Goal: Task Accomplishment & Management: Use online tool/utility

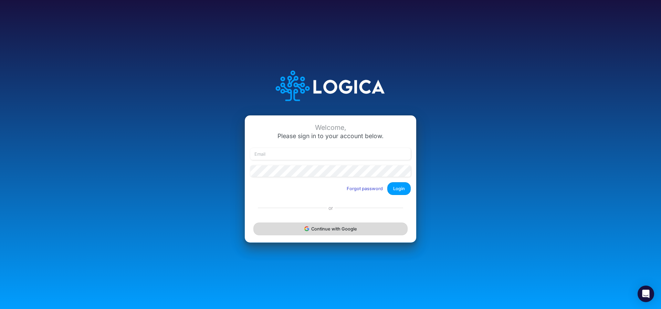
click at [298, 234] on button "Continue with Google" at bounding box center [330, 228] width 154 height 13
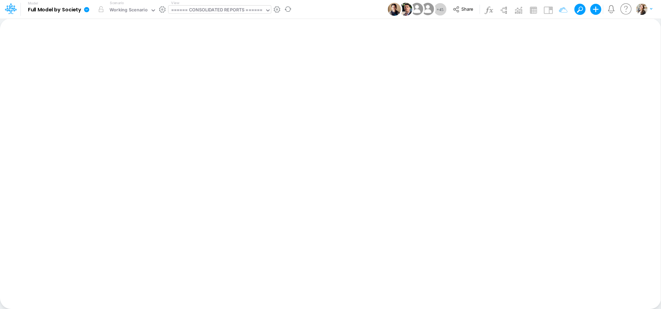
click at [198, 12] on div "====== CONSOLIDATED REPORTS ======" at bounding box center [217, 11] width 92 height 8
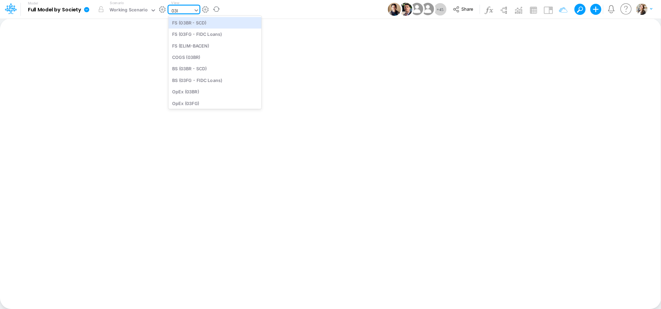
type input "03br"
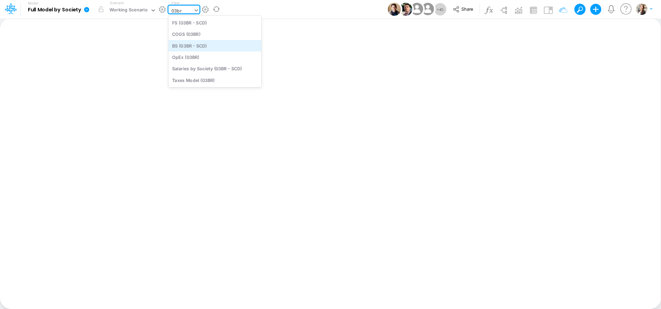
click at [202, 47] on div "BS (03BR - SCD)" at bounding box center [214, 45] width 93 height 11
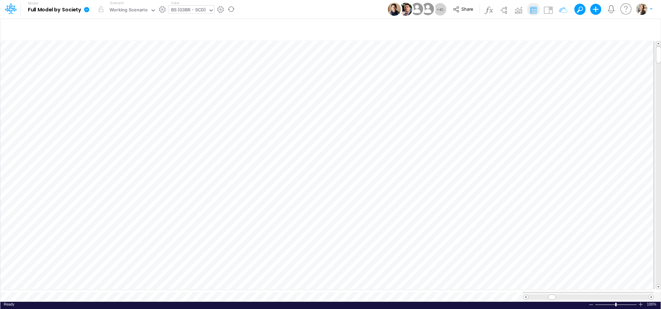
scroll to position [3, 22]
click at [181, 8] on div "BS (03BR - SCD)" at bounding box center [188, 11] width 35 height 8
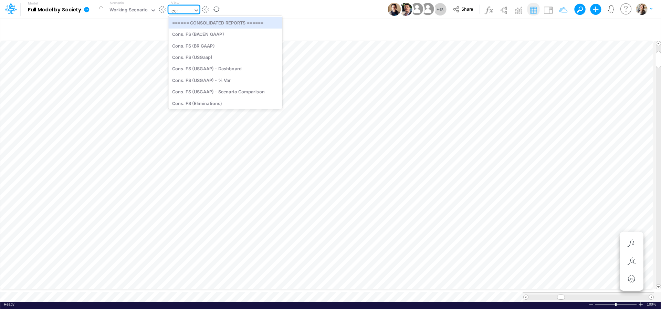
type input "cogs"
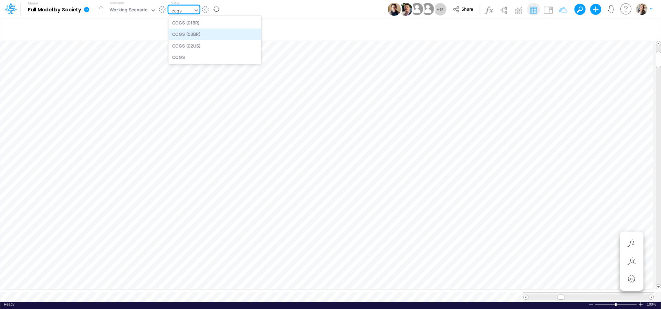
click at [193, 34] on div "COGS (03BR)" at bounding box center [214, 34] width 93 height 11
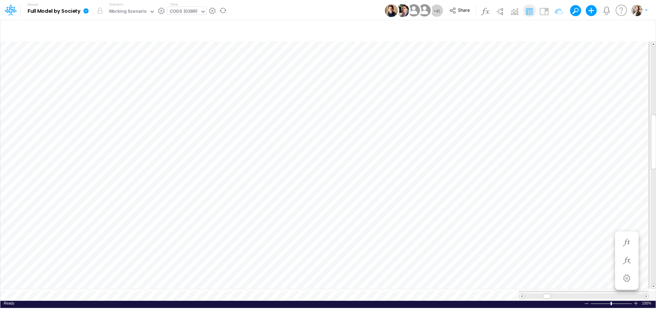
scroll to position [3, 13]
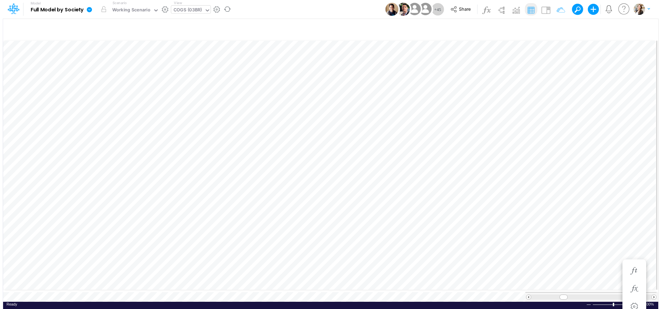
scroll to position [3, 9]
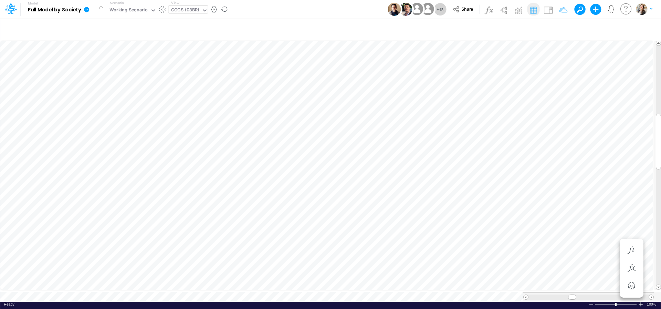
scroll to position [3, 22]
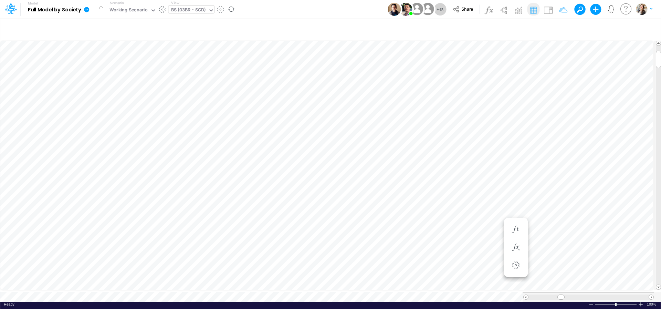
scroll to position [3, 1]
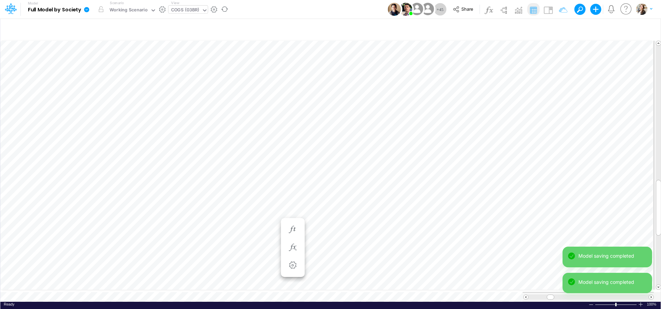
scroll to position [3, 1]
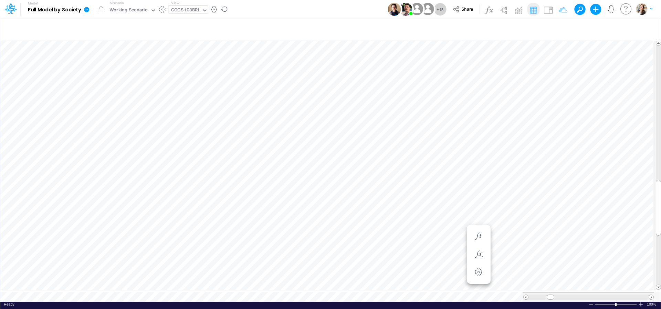
scroll to position [3, 9]
click at [180, 13] on div "COGS (03BR)" at bounding box center [185, 11] width 28 height 8
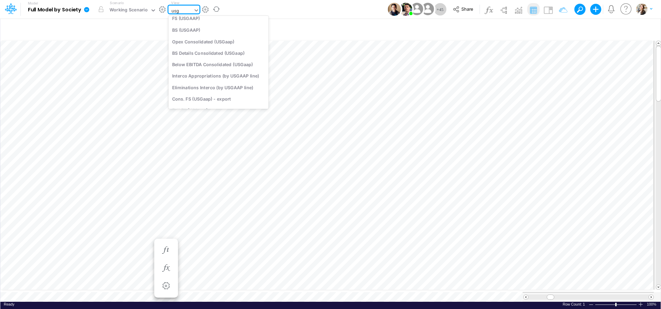
scroll to position [43, 0]
type input "usga"
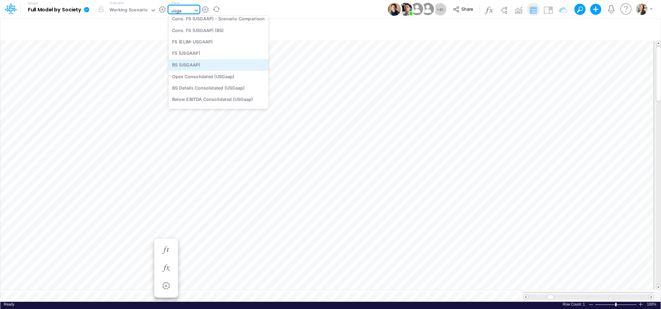
click at [188, 66] on div "BS (USGAAP)" at bounding box center [218, 64] width 100 height 11
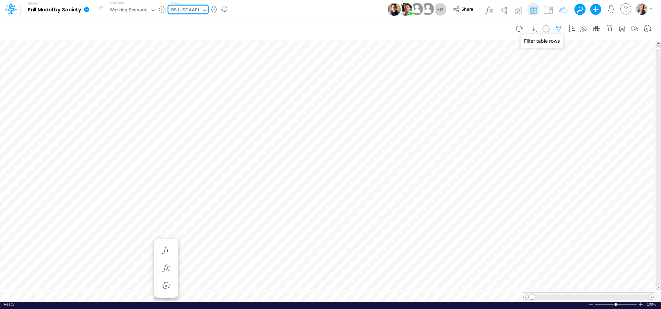
click at [560, 29] on icon "button" at bounding box center [558, 28] width 10 height 7
select select "tableSearchOR"
select select "notEqual"
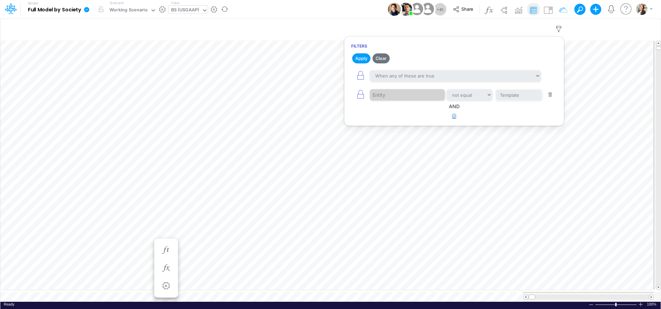
click at [454, 117] on icon "button" at bounding box center [454, 116] width 4 height 4
click at [390, 137] on div at bounding box center [402, 138] width 65 height 12
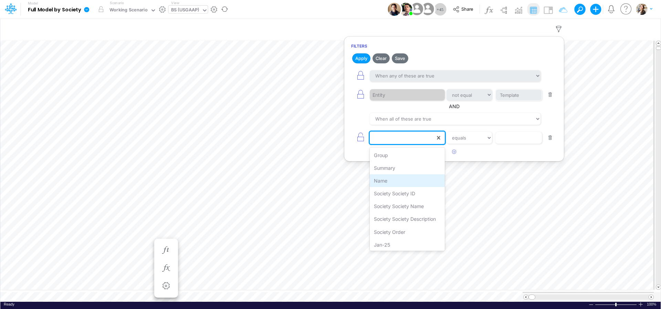
click at [395, 179] on div "Name" at bounding box center [407, 180] width 75 height 13
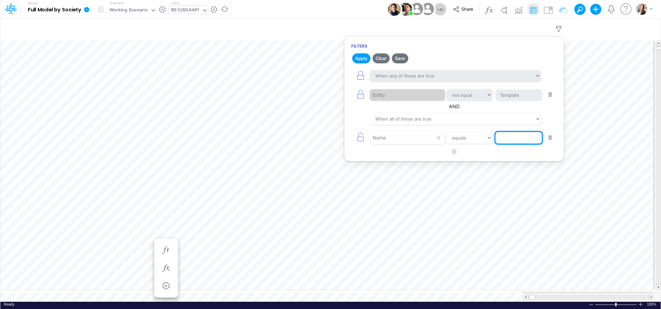
click at [515, 135] on input "text" at bounding box center [518, 138] width 46 height 12
type input "Cash & Banks"
click at [529, 151] on article at bounding box center [454, 151] width 220 height 11
click at [363, 59] on button "Apply" at bounding box center [361, 58] width 18 height 10
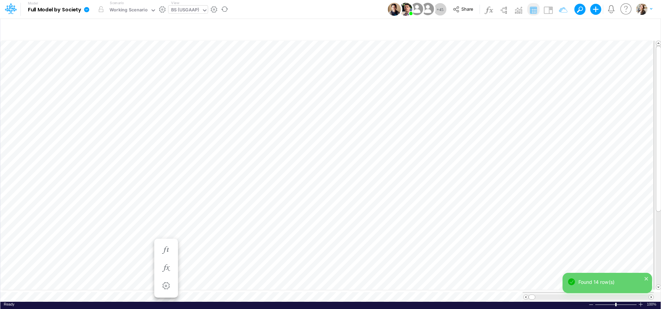
scroll to position [3, 22]
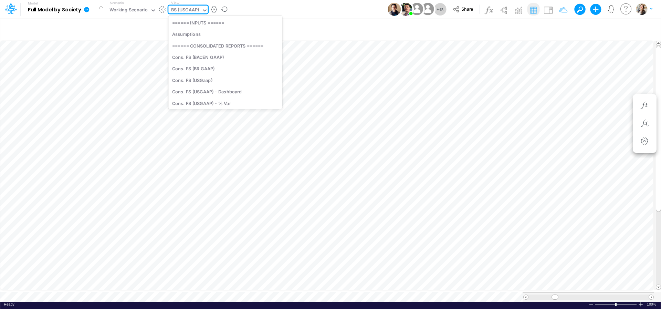
click at [184, 12] on div "BS (USGAAP)" at bounding box center [185, 11] width 28 height 8
type input "01ar"
click at [183, 21] on div "FS (01AR - ARG)" at bounding box center [214, 22] width 93 height 11
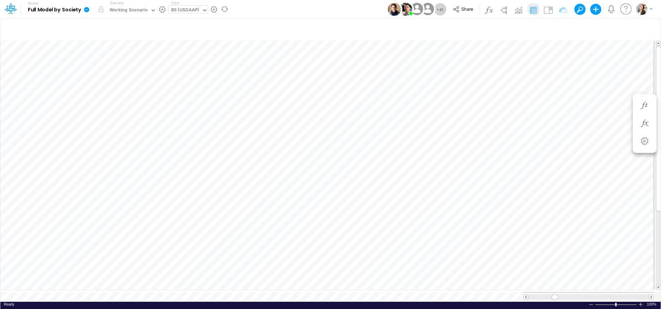
scroll to position [3, 20]
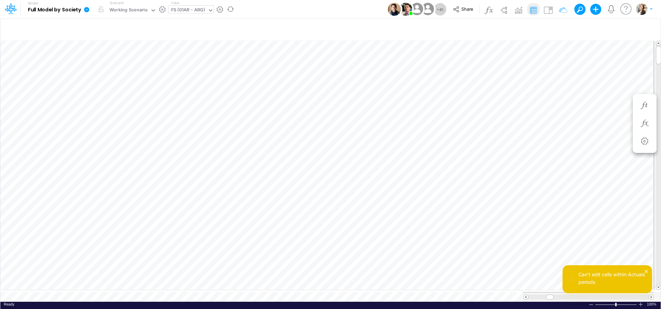
scroll to position [3, 1]
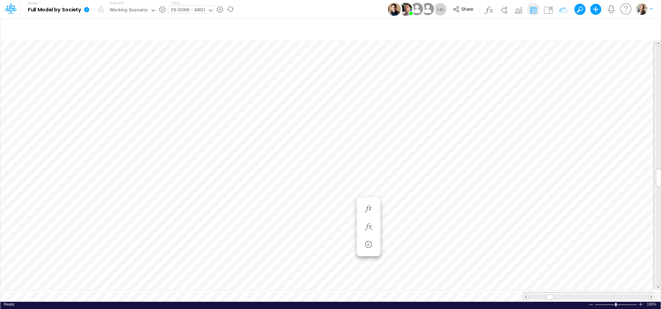
scroll to position [3, 23]
click at [479, 213] on icon "button" at bounding box center [481, 212] width 10 height 7
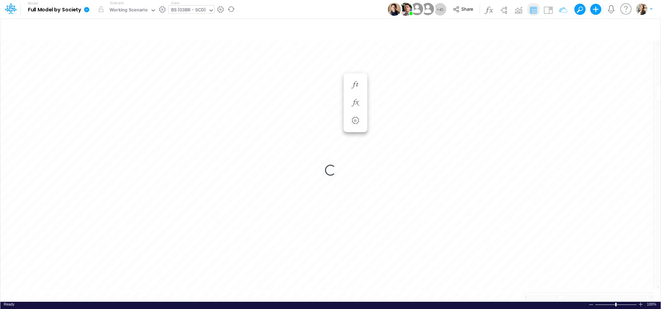
scroll to position [3, 1]
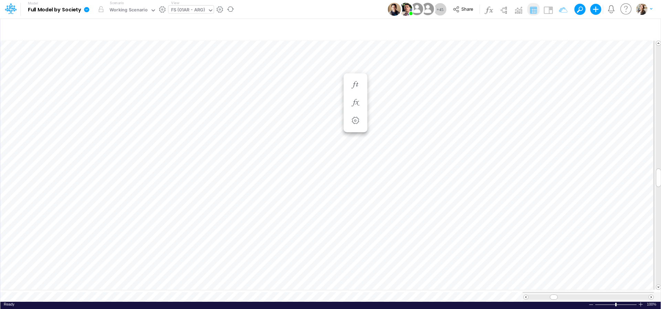
scroll to position [3, 22]
click at [293, 284] on span "Close" at bounding box center [297, 285] width 19 height 6
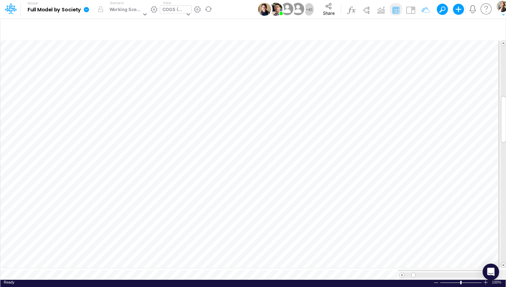
click at [171, 7] on div "COGS (03BR)" at bounding box center [173, 10] width 22 height 8
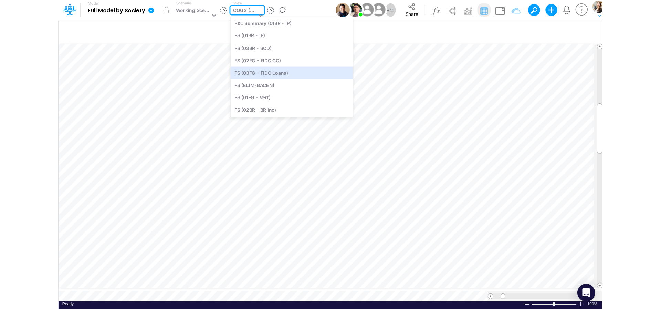
scroll to position [96, 0]
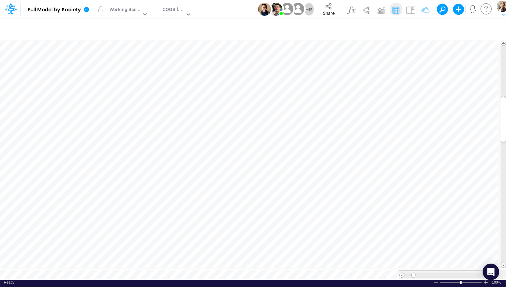
click at [237, 4] on div "Model Full Model by Society Edit model settings Duplicate Import QuickBooks Qui…" at bounding box center [258, 9] width 465 height 19
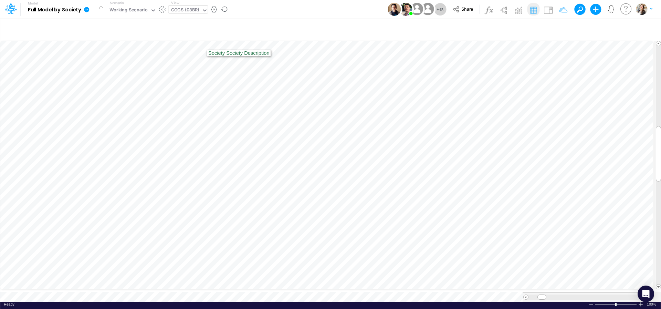
click at [189, 13] on div "COGS (03BR)" at bounding box center [185, 11] width 28 height 8
type input "usg"
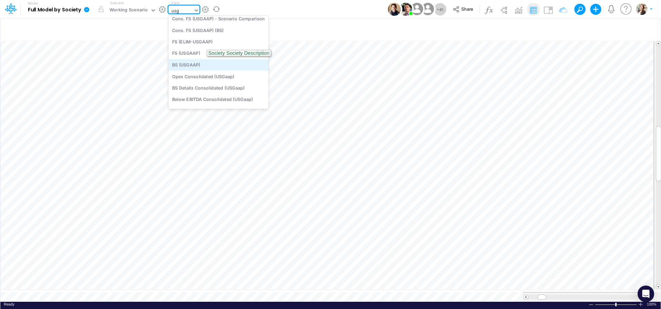
click at [194, 63] on div "BS (USGAAP)" at bounding box center [218, 64] width 100 height 11
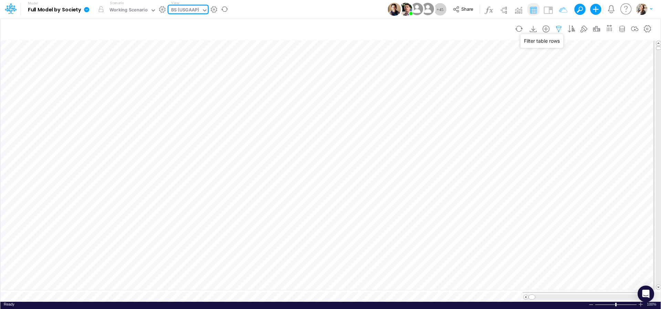
click at [506, 29] on icon "button" at bounding box center [558, 28] width 10 height 7
select select "tableSearchOR"
select select "notEqual"
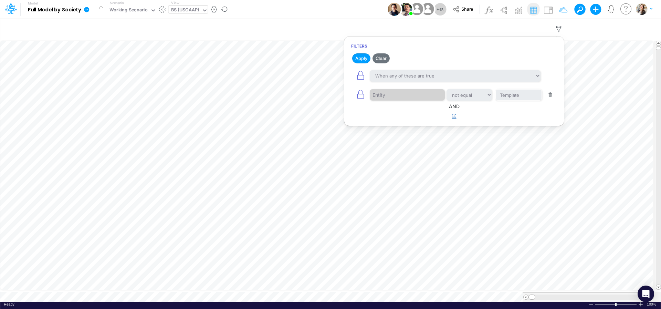
click at [454, 115] on icon "button" at bounding box center [454, 116] width 4 height 4
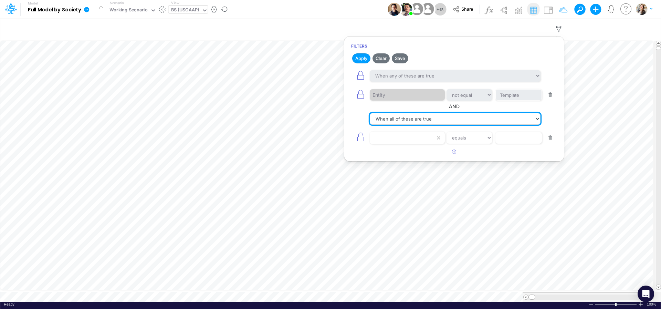
click option "When all of these are true" at bounding box center [0, 0] width 0 height 0
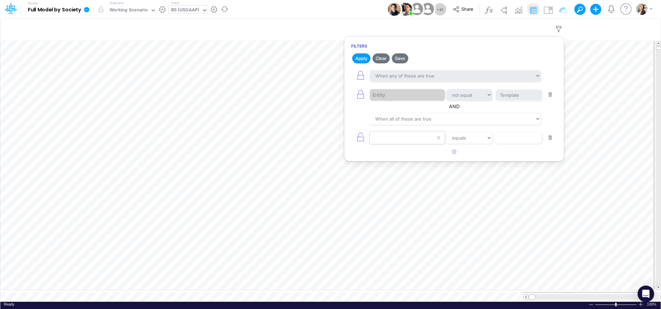
click at [388, 137] on div at bounding box center [402, 138] width 65 height 12
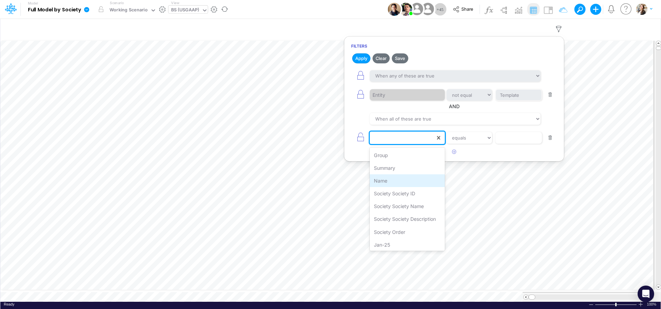
click at [389, 180] on div "Name" at bounding box center [407, 180] width 75 height 13
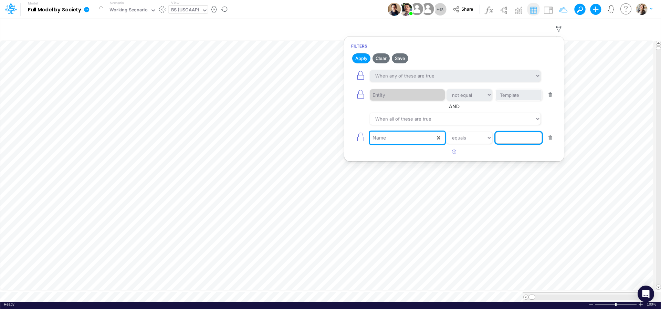
click at [506, 140] on input "text" at bounding box center [518, 138] width 46 height 12
type input "Cash & Banks"
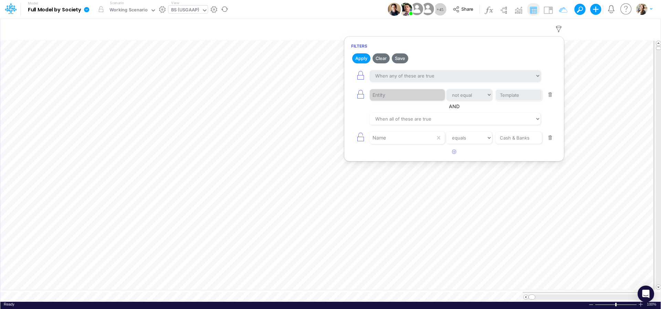
click at [505, 156] on article at bounding box center [454, 151] width 220 height 11
click at [357, 60] on button "Apply" at bounding box center [361, 58] width 18 height 10
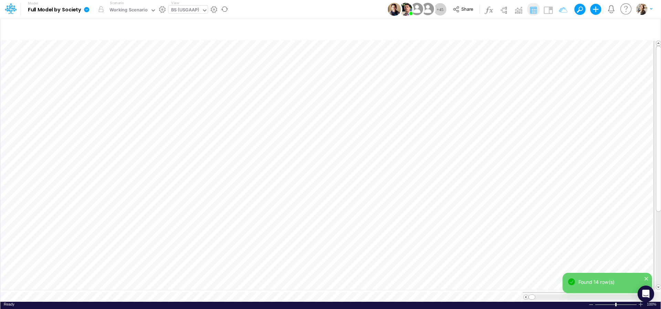
scroll to position [3, 22]
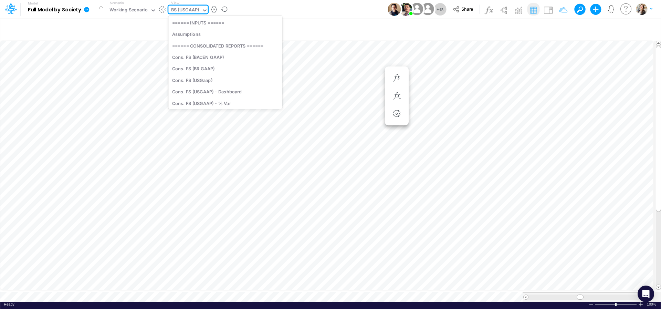
click at [186, 9] on div "BS (USGAAP)" at bounding box center [185, 11] width 28 height 8
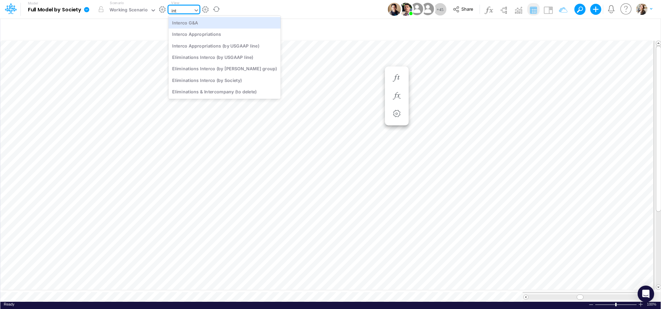
type input "inte"
click at [174, 24] on div "Interco G&A" at bounding box center [224, 22] width 112 height 11
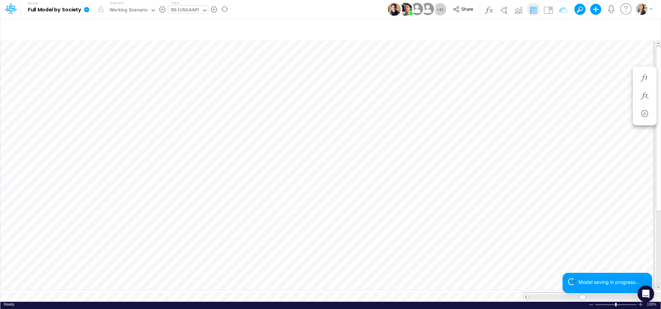
scroll to position [3, 22]
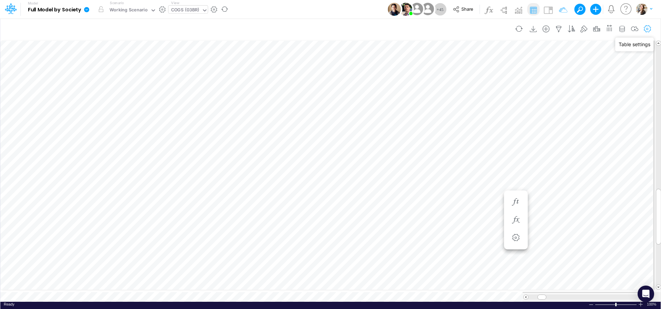
click at [506, 29] on icon "button" at bounding box center [647, 28] width 10 height 7
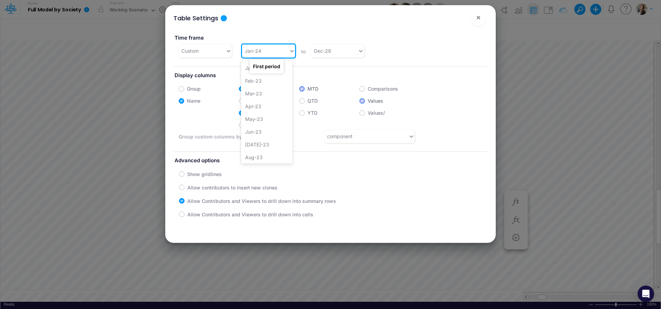
click at [269, 52] on div "Jan-24" at bounding box center [265, 50] width 47 height 11
click at [260, 136] on div "Jan-25" at bounding box center [267, 132] width 52 height 13
click at [480, 18] on button "×" at bounding box center [478, 17] width 17 height 17
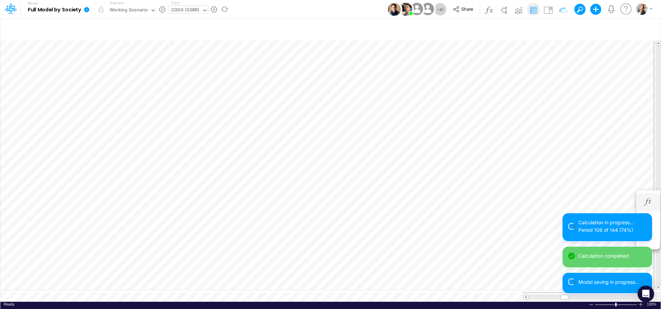
scroll to position [3, 9]
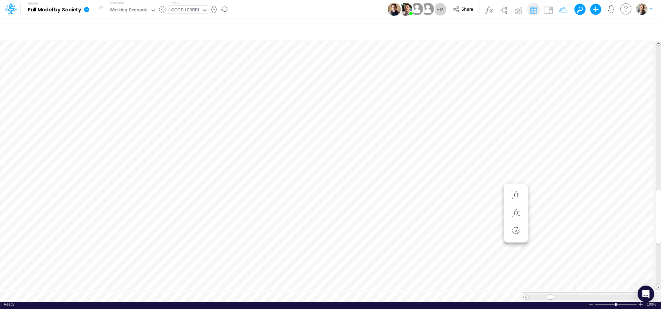
scroll to position [3, 9]
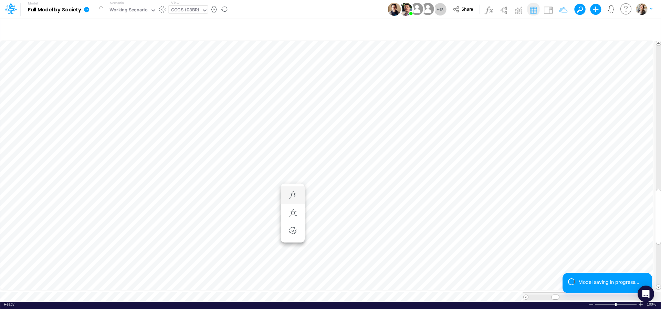
scroll to position [3, 7]
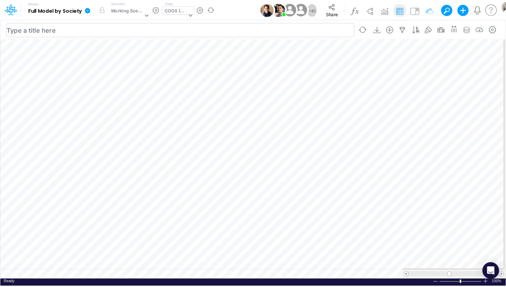
scroll to position [3, 9]
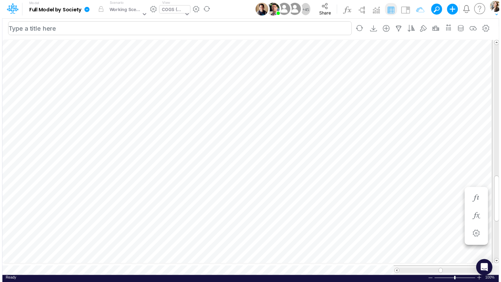
scroll to position [3, 10]
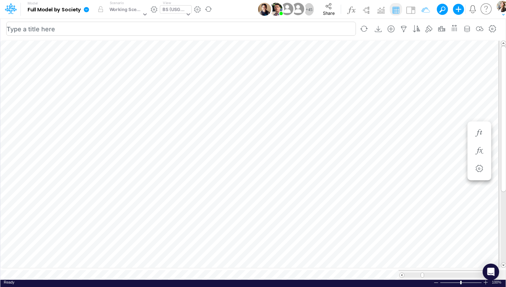
scroll to position [3, 21]
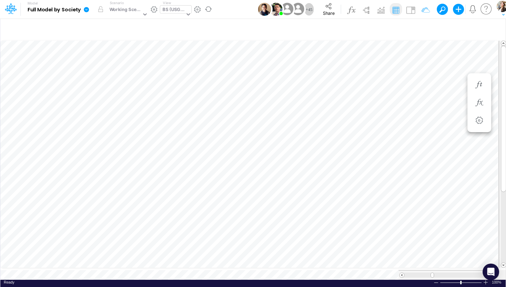
click at [87, 11] on icon at bounding box center [86, 9] width 5 height 5
click at [103, 71] on button "View model info" at bounding box center [121, 71] width 74 height 11
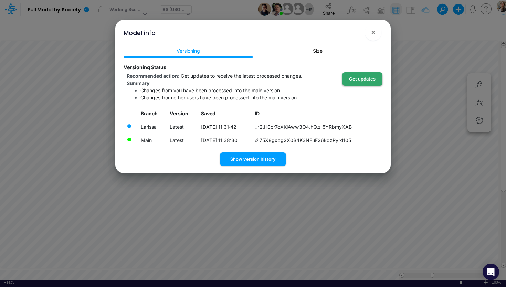
click at [362, 79] on button "Get updates" at bounding box center [362, 78] width 40 height 13
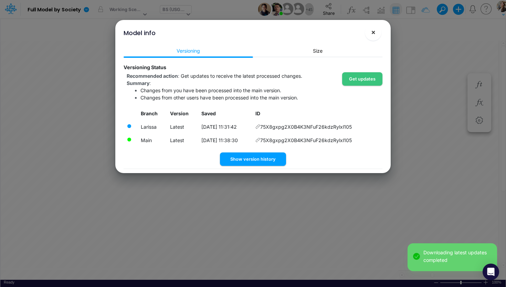
click at [373, 34] on span "×" at bounding box center [373, 32] width 4 height 8
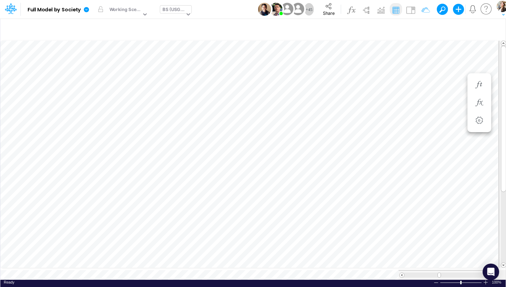
scroll to position [0, 0]
click at [87, 13] on link at bounding box center [88, 9] width 14 height 18
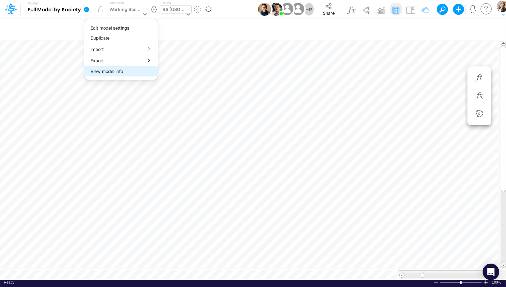
click at [108, 74] on button "View model info" at bounding box center [121, 71] width 74 height 11
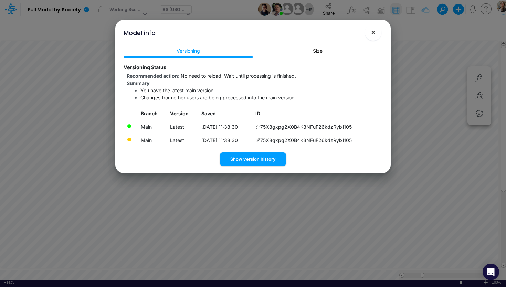
click at [374, 35] on span "×" at bounding box center [373, 32] width 4 height 8
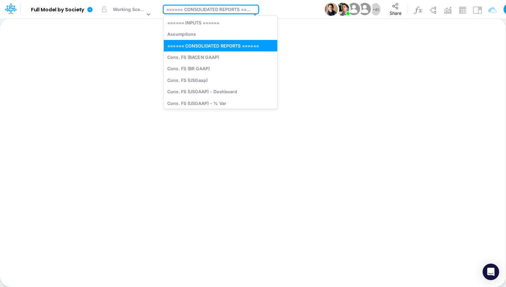
click at [215, 10] on div "====== CONSOLIDATED REPORTS ======" at bounding box center [208, 10] width 85 height 8
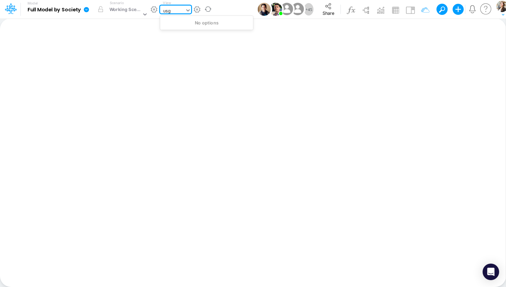
type input "usga"
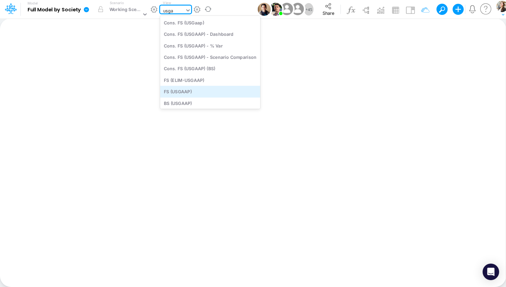
click at [182, 91] on div "FS (USGAAP)" at bounding box center [210, 91] width 100 height 11
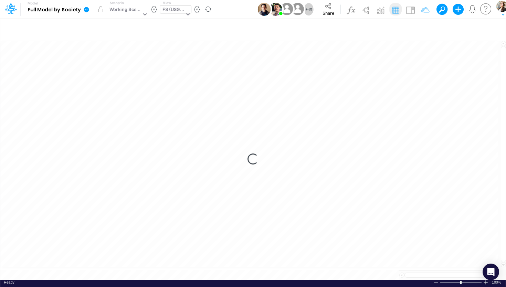
click at [172, 10] on div "FS (USGAAP)" at bounding box center [173, 10] width 22 height 8
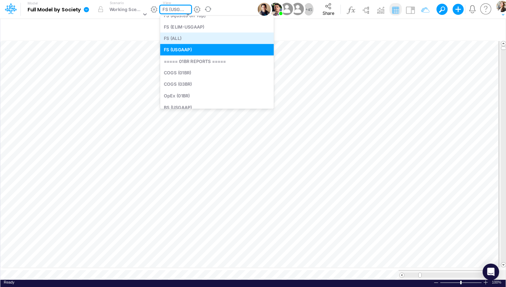
scroll to position [359, 0]
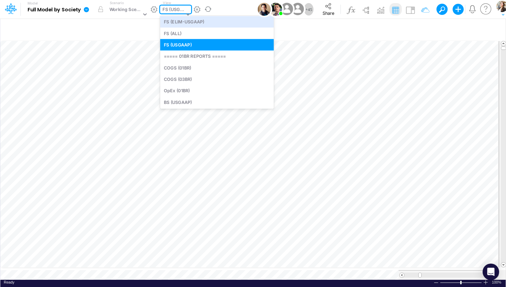
click at [172, 9] on div "FS (USGAAP)" at bounding box center [173, 10] width 22 height 8
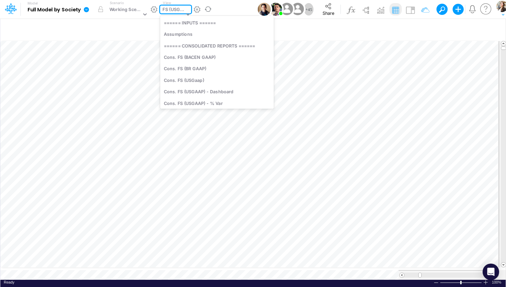
click at [168, 9] on div "FS (USGAAP)" at bounding box center [173, 10] width 22 height 8
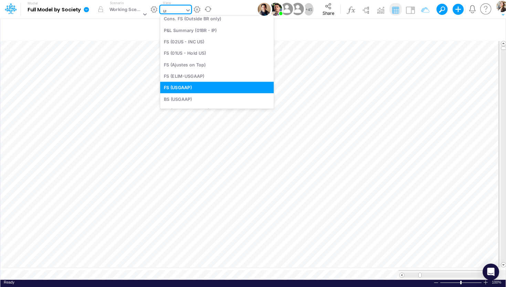
scroll to position [43, 0]
type input "usg"
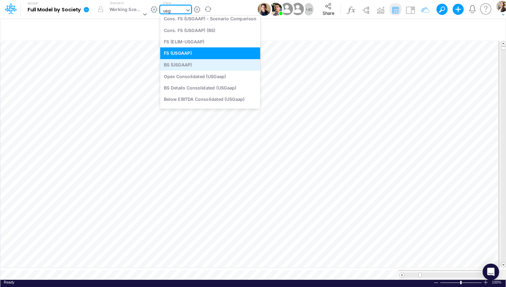
click at [192, 68] on div "BS (USGAAP)" at bounding box center [210, 64] width 100 height 11
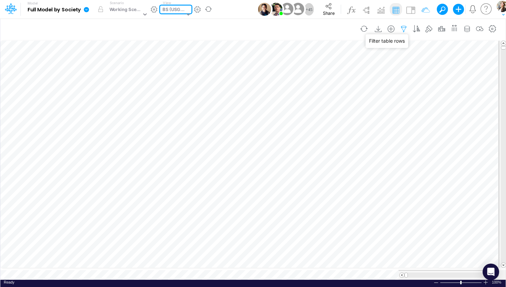
click at [406, 28] on icon "button" at bounding box center [404, 28] width 10 height 7
select select "tableSearchOR"
select select "notEqual"
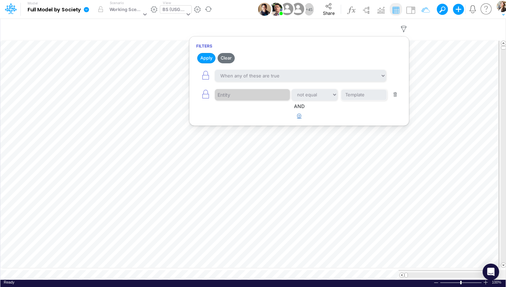
click at [300, 115] on icon "button" at bounding box center [299, 116] width 4 height 4
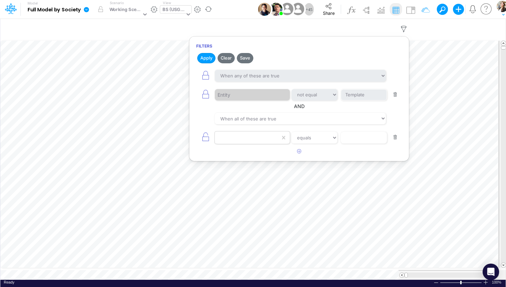
click at [258, 140] on div at bounding box center [247, 138] width 65 height 12
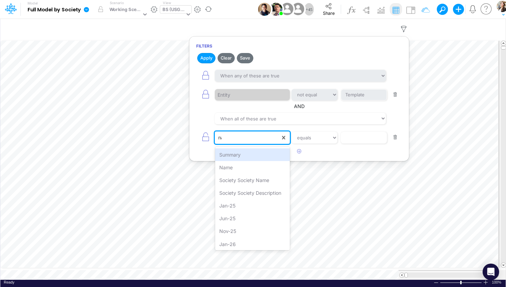
type input "nam"
click at [247, 152] on div "Name" at bounding box center [252, 154] width 75 height 13
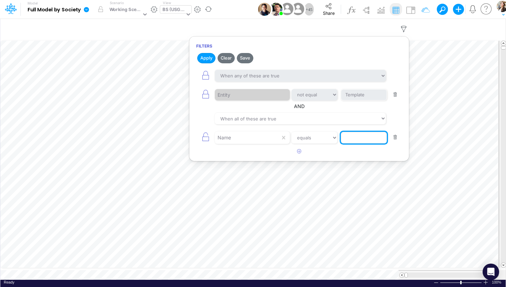
click at [353, 136] on input "text" at bounding box center [364, 138] width 46 height 12
type input "Cash & Banks"
click at [359, 153] on article at bounding box center [299, 151] width 220 height 11
click at [209, 61] on button "Apply" at bounding box center [206, 58] width 18 height 10
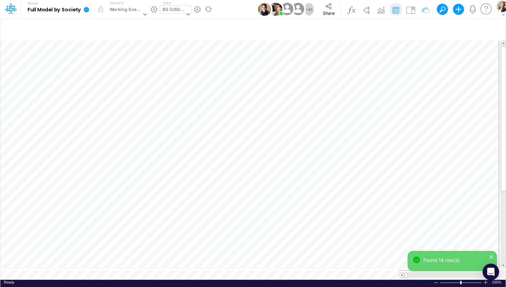
scroll to position [3, 22]
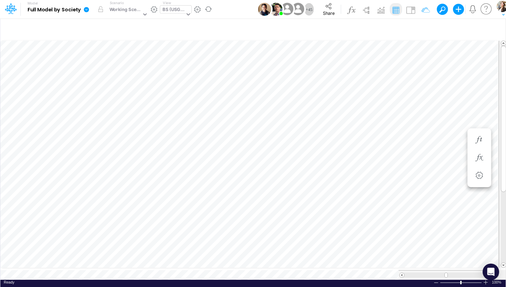
scroll to position [3, 22]
click at [89, 9] on icon at bounding box center [86, 9] width 5 height 5
click at [99, 70] on button "View model info" at bounding box center [121, 71] width 74 height 11
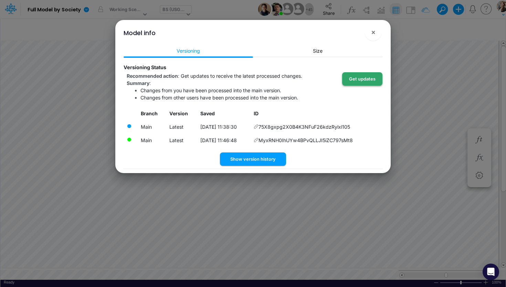
click at [358, 82] on button "Get updates" at bounding box center [362, 78] width 40 height 13
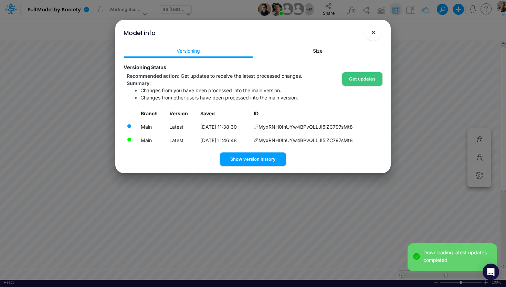
click at [373, 36] on span "×" at bounding box center [373, 32] width 4 height 8
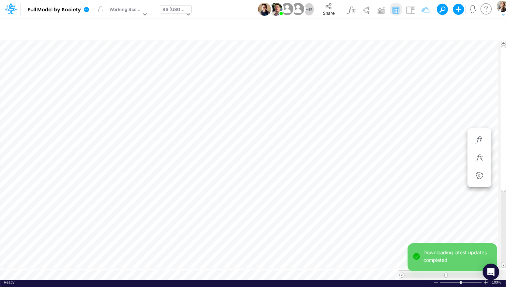
scroll to position [3, 20]
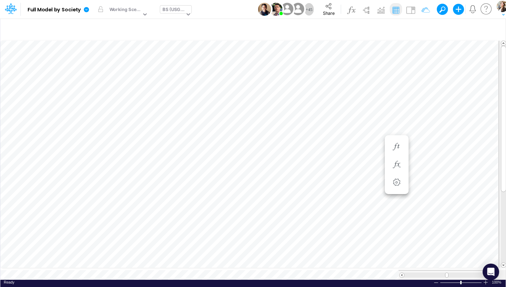
scroll to position [3, 23]
click at [173, 265] on span "Close" at bounding box center [177, 266] width 19 height 6
click at [89, 11] on icon at bounding box center [86, 10] width 6 height 6
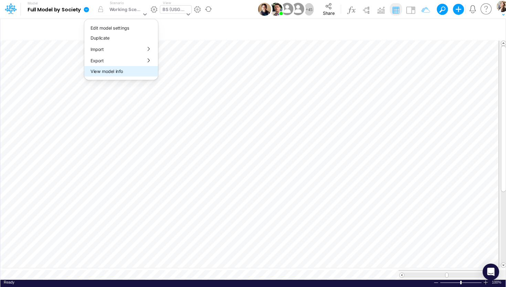
click at [95, 74] on button "View model info" at bounding box center [121, 71] width 74 height 11
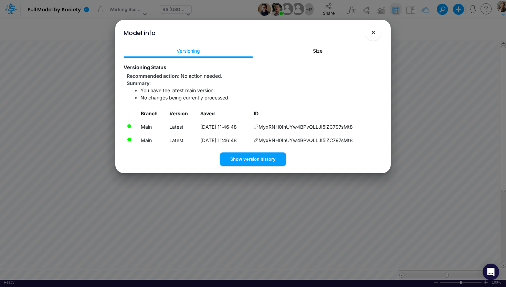
click at [371, 34] on span "×" at bounding box center [373, 32] width 4 height 8
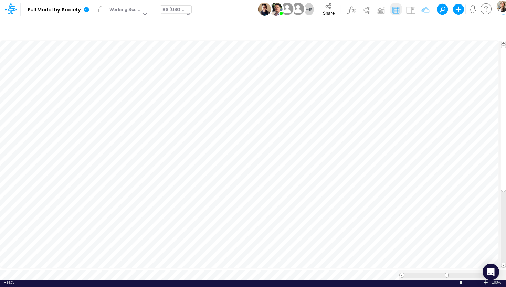
scroll to position [3, 21]
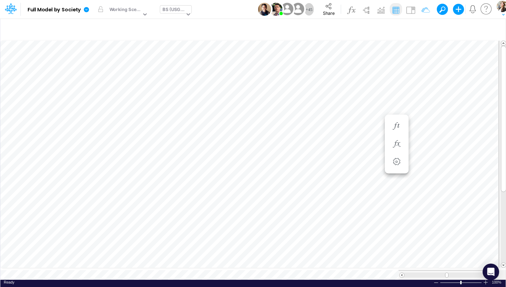
scroll to position [3, 21]
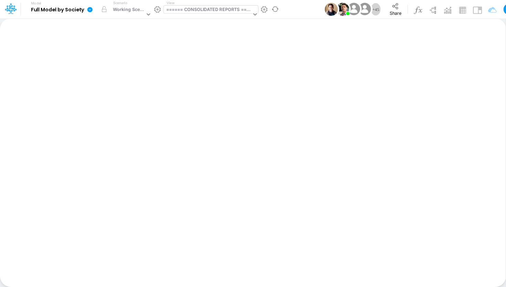
click at [176, 12] on div "====== CONSOLIDATED REPORTS ======" at bounding box center [208, 10] width 85 height 8
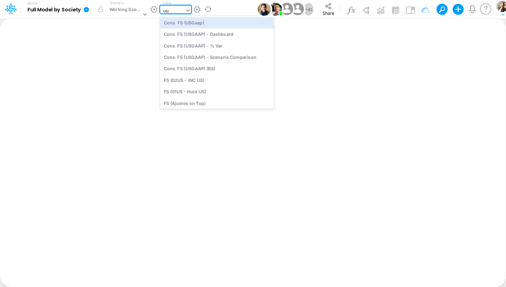
type input "usga"
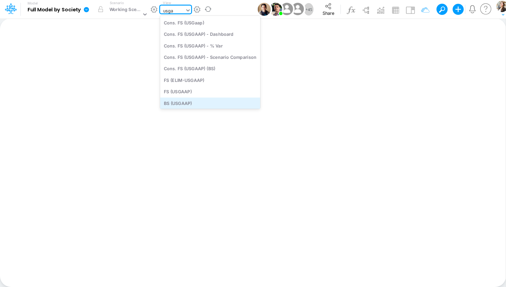
click at [174, 105] on div "BS (USGAAP)" at bounding box center [210, 102] width 100 height 11
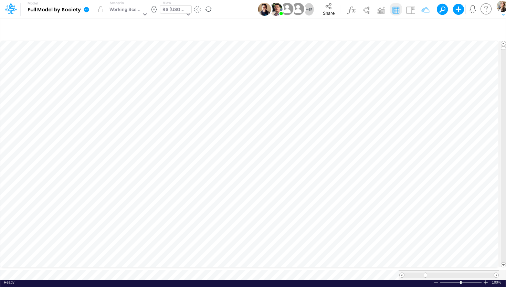
scroll to position [3, 21]
click at [419, 28] on icon "button" at bounding box center [416, 28] width 10 height 7
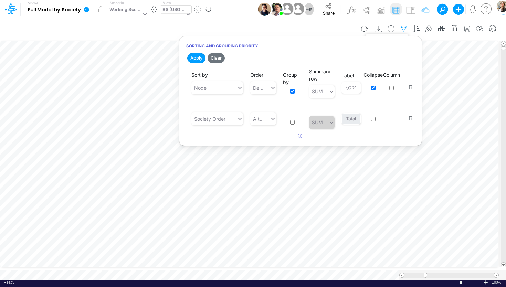
click at [405, 29] on icon "button" at bounding box center [404, 28] width 10 height 7
select select "tableSearchOR"
select select "notEqual"
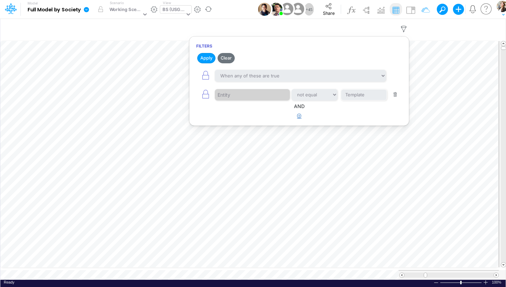
click at [302, 115] on button "button" at bounding box center [299, 115] width 13 height 11
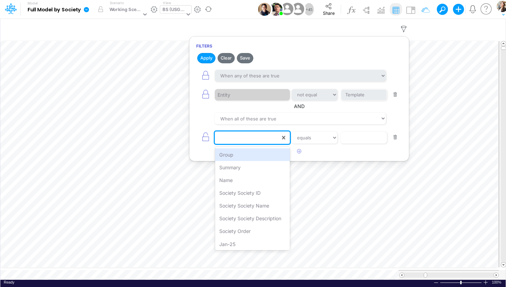
click at [241, 136] on div at bounding box center [247, 138] width 65 height 12
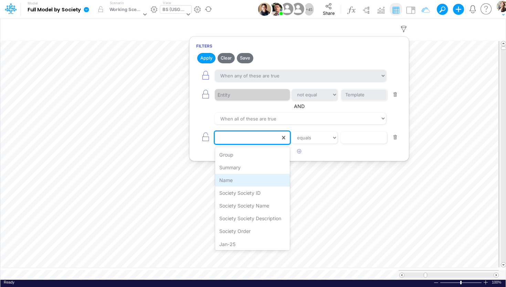
click at [224, 183] on div "Name" at bounding box center [252, 180] width 75 height 13
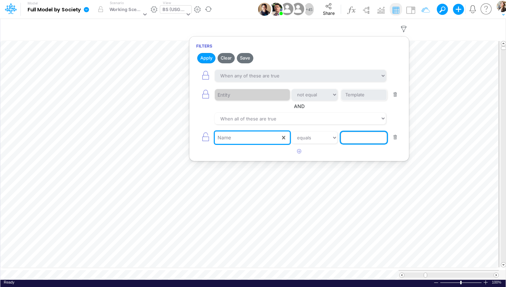
click at [348, 139] on input "text" at bounding box center [364, 138] width 46 height 12
type input "Cash & Banks"
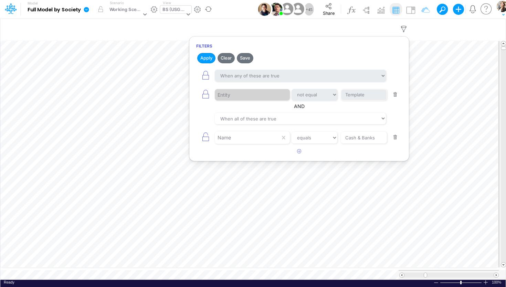
click at [352, 153] on article at bounding box center [299, 151] width 220 height 11
click at [193, 56] on h2 "Apply Clear Save" at bounding box center [299, 58] width 220 height 12
click at [207, 60] on button "Apply" at bounding box center [206, 58] width 18 height 10
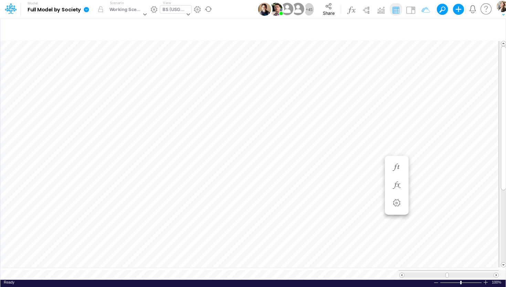
scroll to position [0, 0]
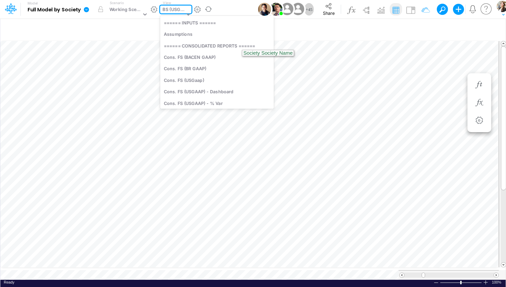
click at [166, 12] on div "BS (USGAAP)" at bounding box center [173, 10] width 22 height 8
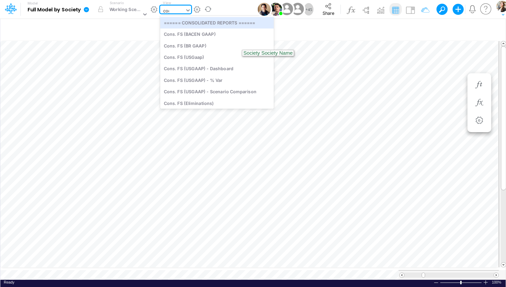
type input "cogs"
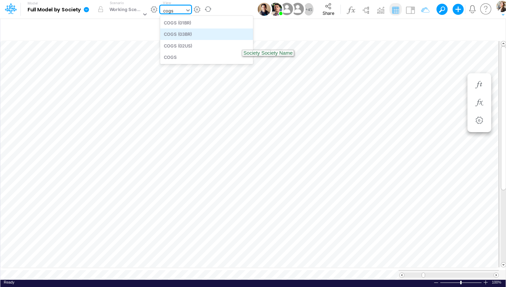
click at [175, 34] on div "COGS (03BR)" at bounding box center [206, 34] width 93 height 11
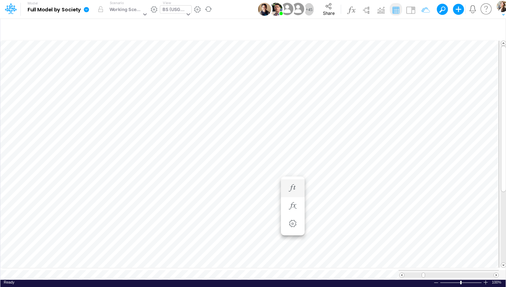
scroll to position [3, 21]
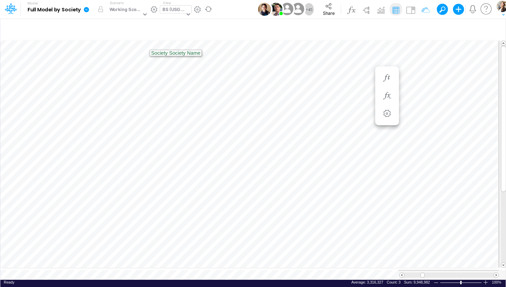
click at [170, 11] on div "BS (USGAAP)" at bounding box center [173, 10] width 22 height 8
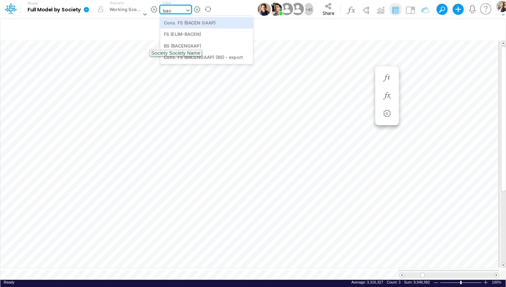
type input "bacen"
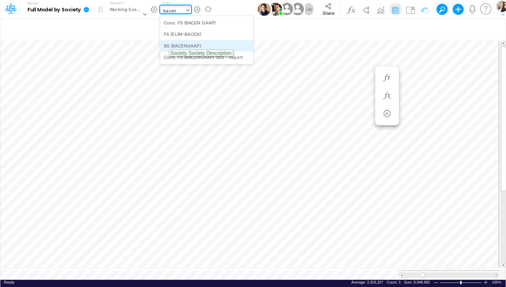
click at [175, 47] on div "BS (BACENGAAP)" at bounding box center [206, 45] width 93 height 11
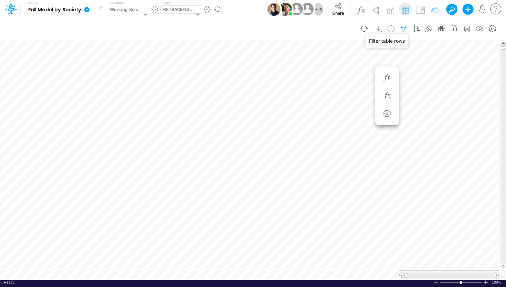
click at [402, 30] on icon "button" at bounding box center [404, 28] width 10 height 7
select select "tableSearchOR"
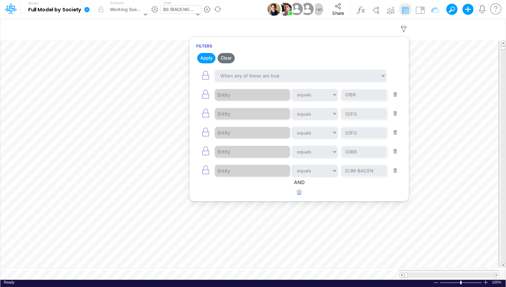
click at [299, 191] on icon "button" at bounding box center [299, 192] width 4 height 4
select select "tableSearchOR"
click at [243, 215] on div at bounding box center [247, 214] width 65 height 12
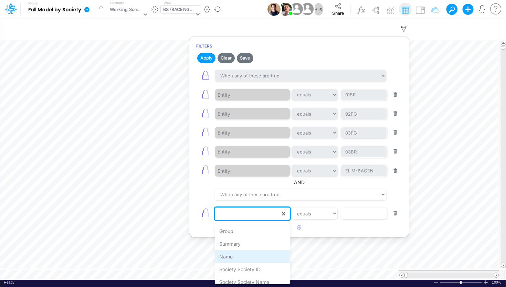
click at [239, 256] on div "Name" at bounding box center [252, 256] width 75 height 13
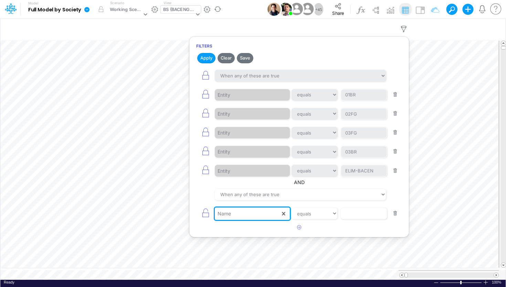
click at [339, 216] on div "option Name, selected. 0 results available. Select is focused ,type to refine l…" at bounding box center [299, 213] width 206 height 15
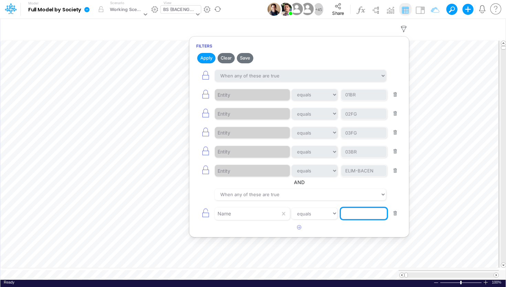
click at [345, 216] on input "text" at bounding box center [364, 214] width 46 height 12
type input "Cash & Banks"
click at [354, 233] on article at bounding box center [299, 227] width 220 height 11
click at [205, 58] on button "Apply" at bounding box center [206, 58] width 18 height 10
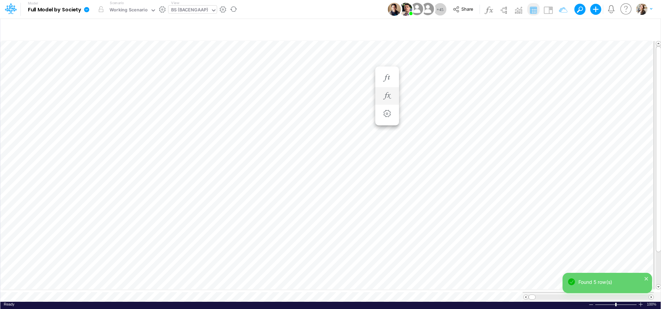
scroll to position [3, 22]
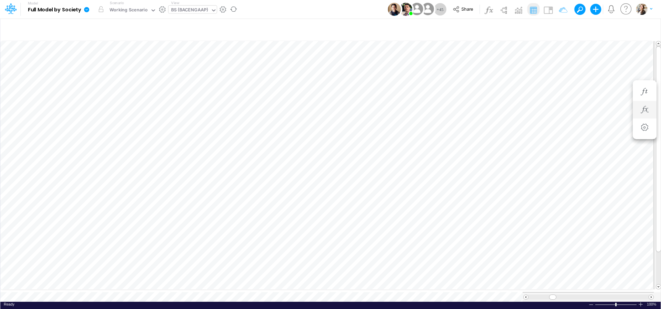
scroll to position [3, 22]
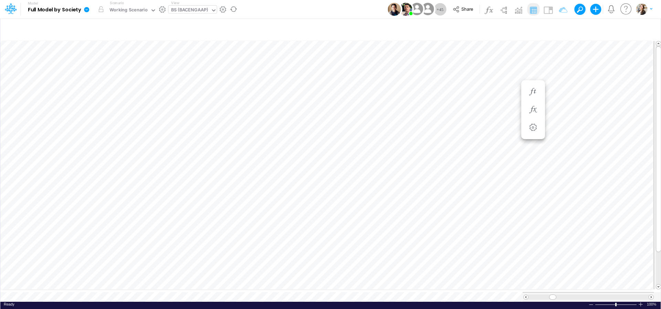
click at [179, 9] on div "BS (BACENGAAP)" at bounding box center [189, 11] width 37 height 8
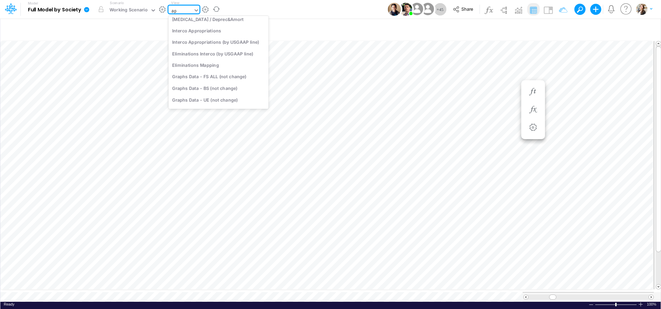
scroll to position [106, 0]
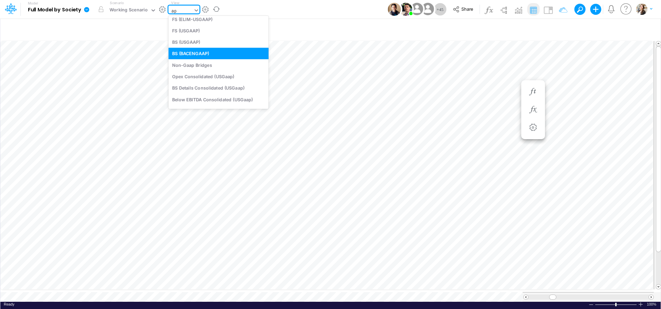
type input "app"
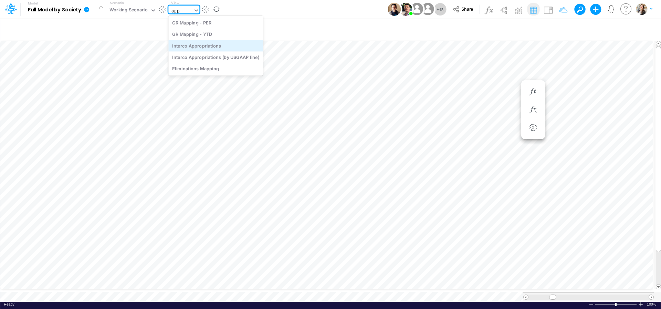
click at [192, 49] on div "Interco Appropriations" at bounding box center [215, 45] width 95 height 11
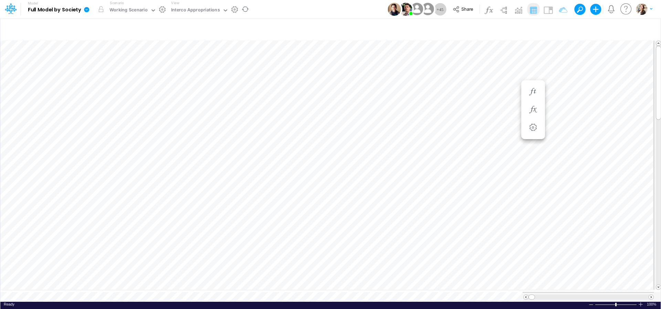
scroll to position [3, 10]
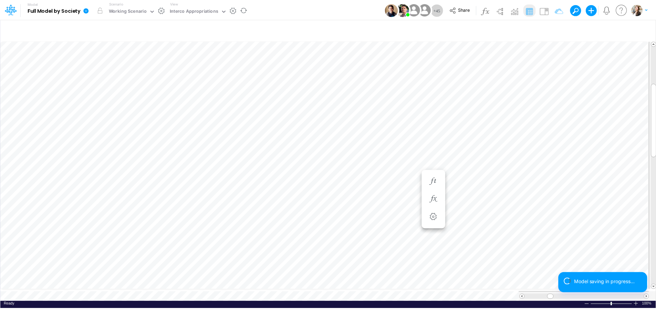
scroll to position [3, 1]
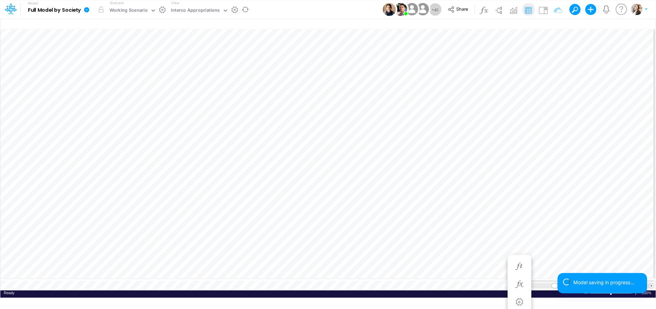
scroll to position [16, 0]
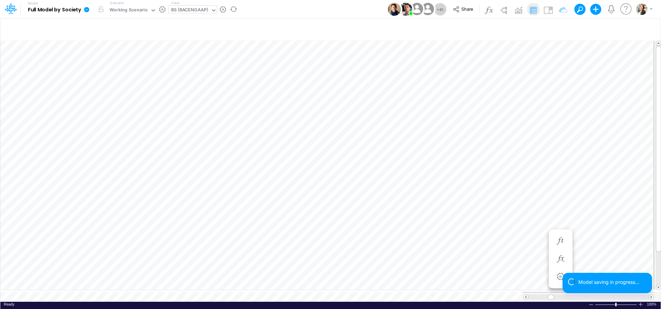
click at [181, 12] on div "BS (BACENGAAP)" at bounding box center [189, 11] width 37 height 8
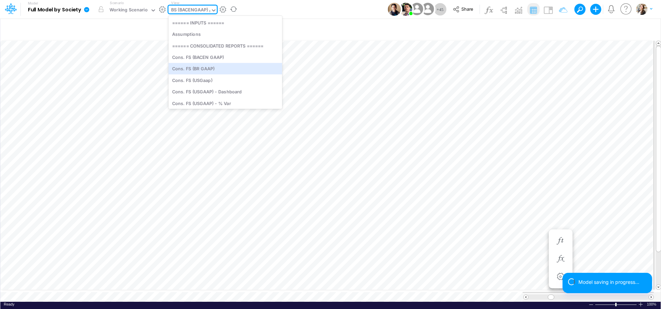
type input "us"
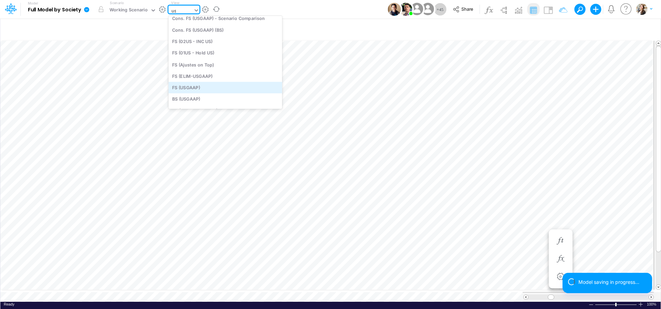
click at [190, 87] on div "FS (USGAAP)" at bounding box center [225, 87] width 114 height 11
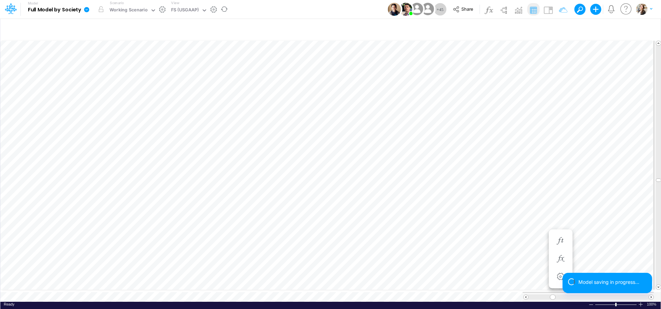
scroll to position [3, 21]
click at [425, 244] on icon "button" at bounding box center [427, 240] width 10 height 7
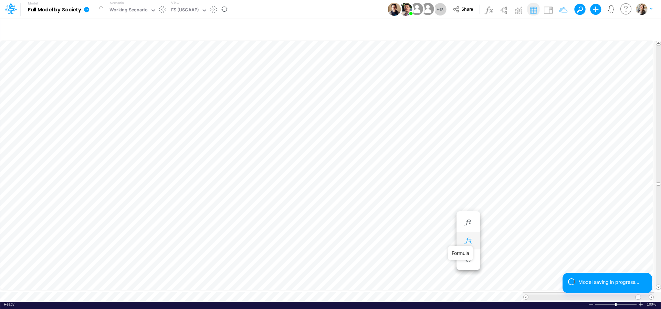
click at [467, 240] on icon "button" at bounding box center [468, 240] width 10 height 7
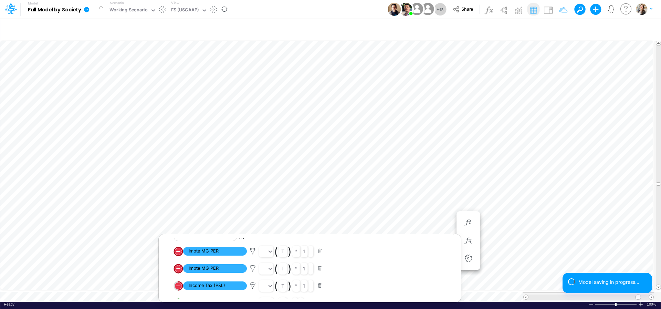
scroll to position [12, 0]
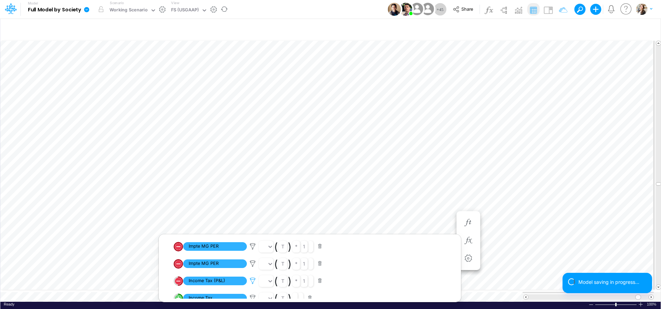
click at [254, 283] on icon at bounding box center [252, 280] width 10 height 7
click at [278, 236] on button "Save" at bounding box center [272, 236] width 17 height 10
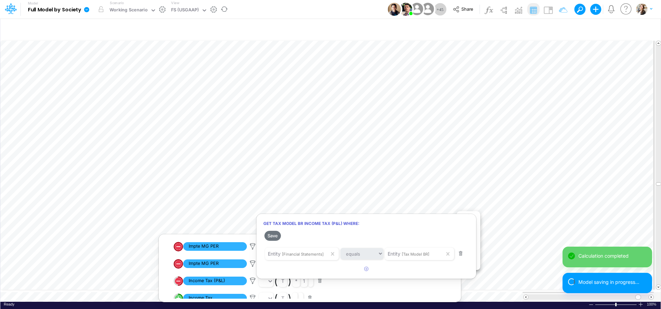
click at [391, 186] on div at bounding box center [330, 155] width 661 height 305
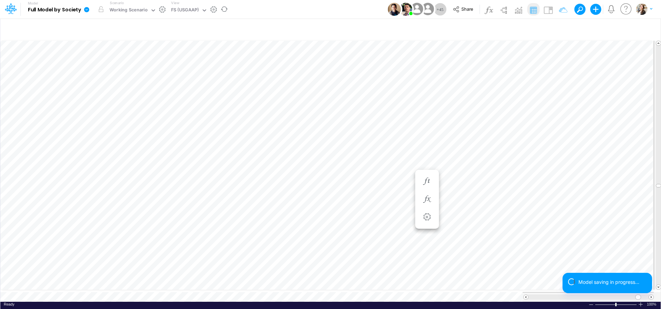
scroll to position [3, 21]
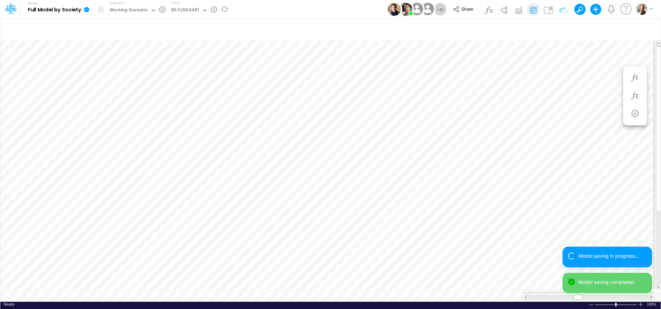
scroll to position [3, 23]
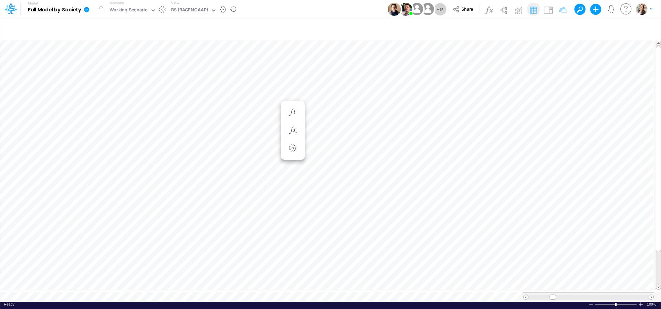
scroll to position [3, 22]
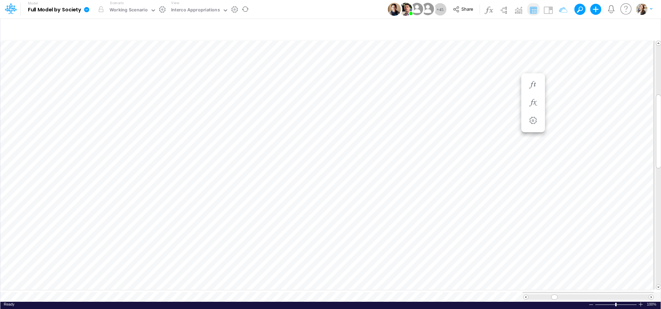
scroll to position [3, 1]
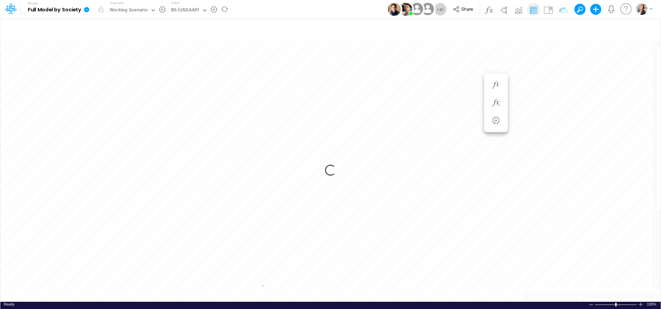
scroll to position [3, 22]
click at [264, 287] on div "Paste Cut Copy AutoFill -768574.2866000729 Ready 100% Sum: null Max: null Min: …" at bounding box center [330, 170] width 660 height 263
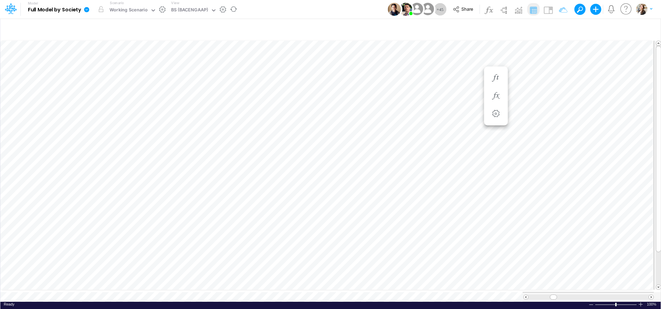
scroll to position [3, 22]
click at [189, 12] on div "BS (BACENGAAP)" at bounding box center [189, 11] width 37 height 8
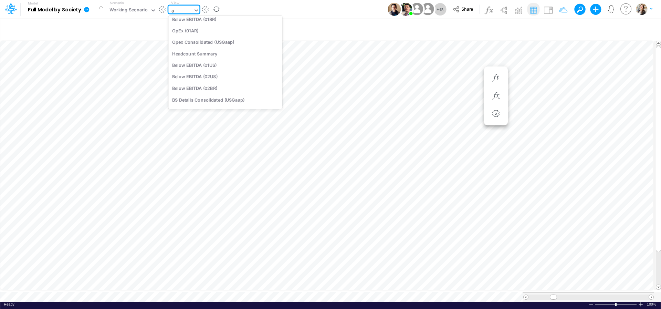
scroll to position [0, 0]
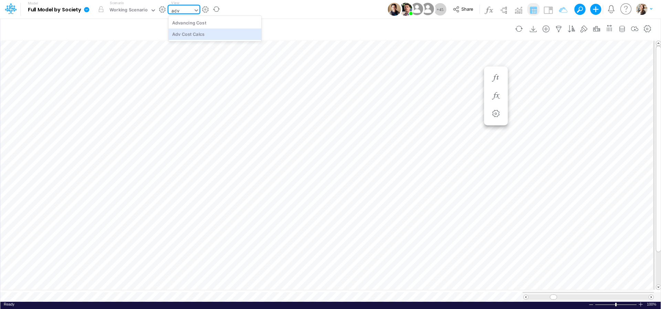
type input "adv"
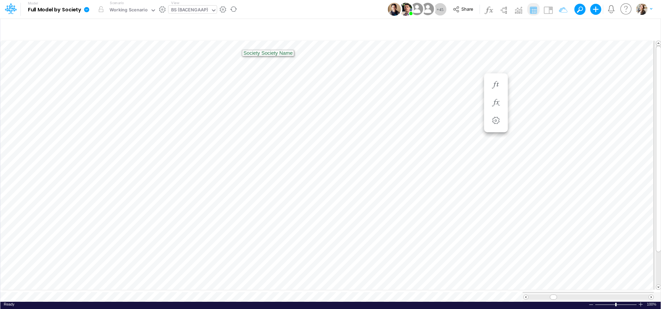
click at [188, 11] on div "BS (BACENGAAP)" at bounding box center [189, 11] width 37 height 8
type input "advan"
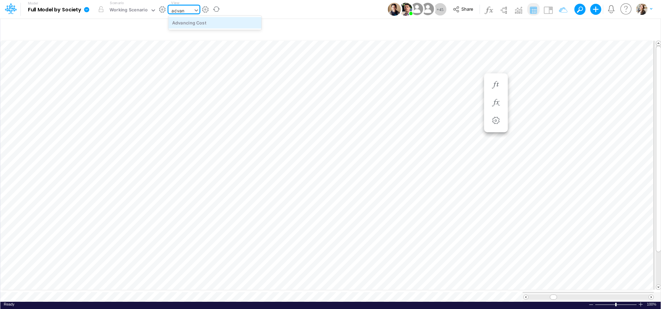
click at [202, 23] on div "Advancing Cost" at bounding box center [214, 22] width 93 height 11
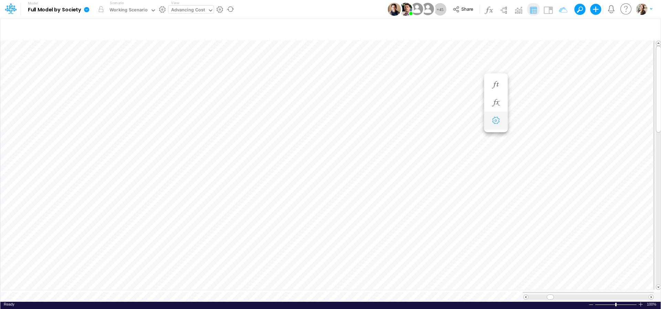
scroll to position [3, 6]
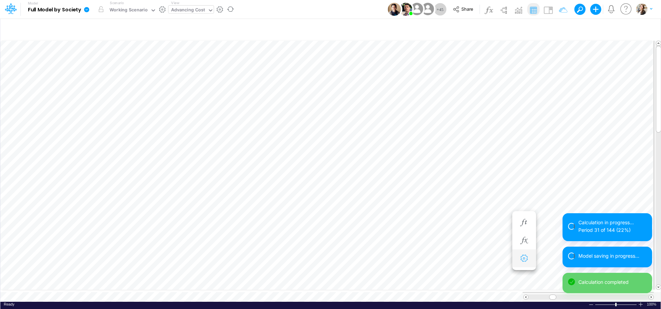
scroll to position [6, 4]
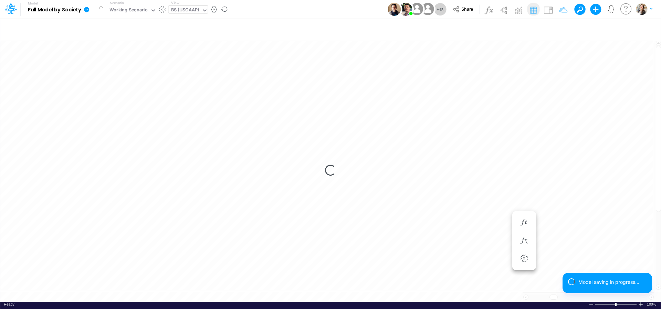
scroll to position [3, 21]
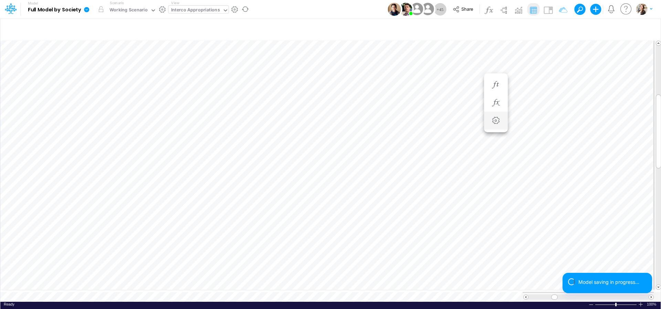
scroll to position [3, 1]
click at [192, 13] on div "Interco Appropriations" at bounding box center [195, 11] width 49 height 8
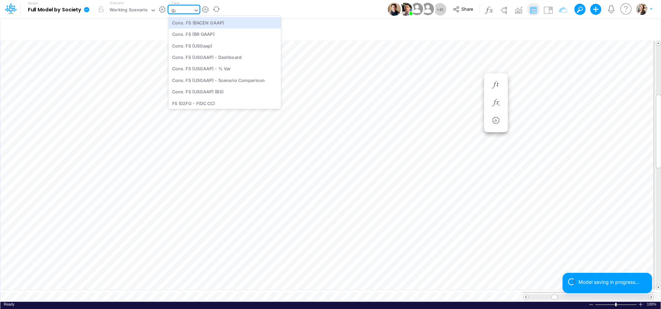
type input "G&A"
click at [190, 18] on div "Interco G&A" at bounding box center [214, 22] width 93 height 11
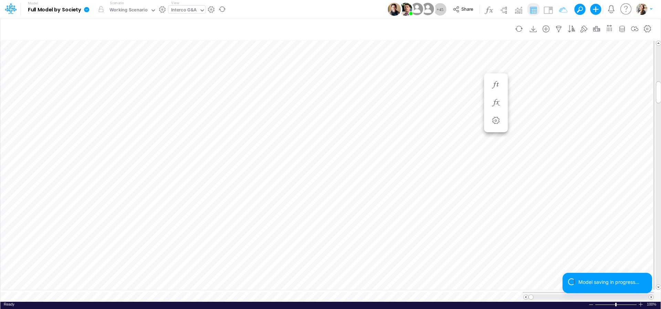
scroll to position [3, 9]
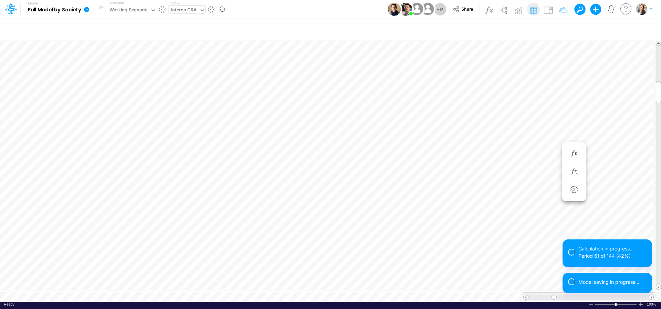
scroll to position [3, 11]
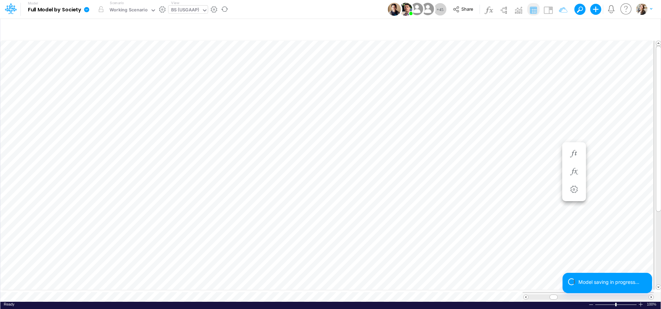
scroll to position [3, 22]
click at [320, 285] on span "Close" at bounding box center [322, 285] width 19 height 6
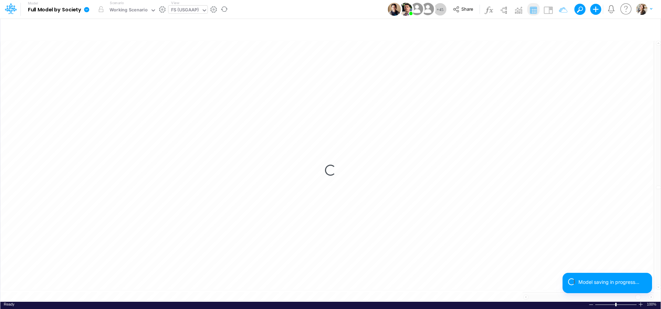
scroll to position [3, 21]
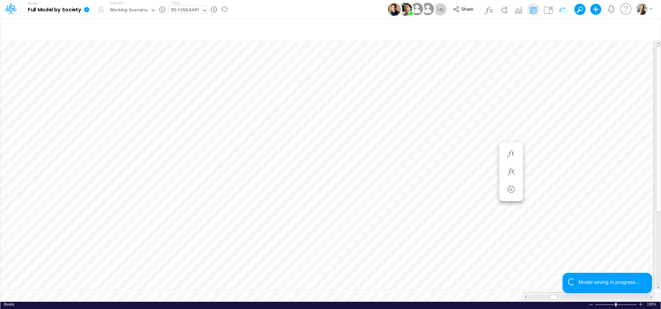
scroll to position [3, 22]
click at [298, 284] on span "Close" at bounding box center [304, 286] width 19 height 6
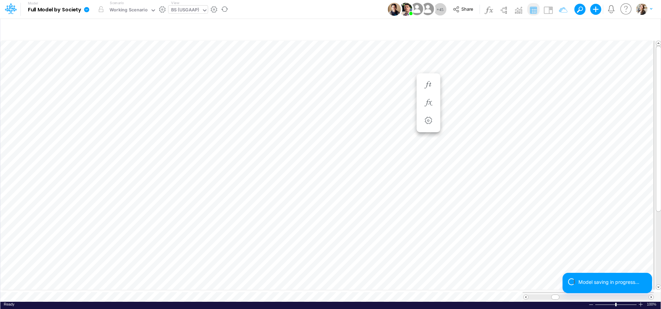
scroll to position [3, 22]
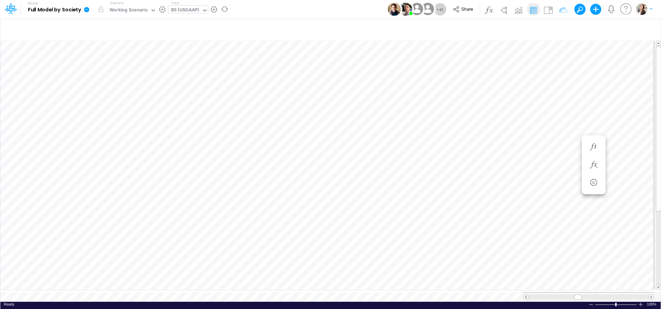
scroll to position [3, 23]
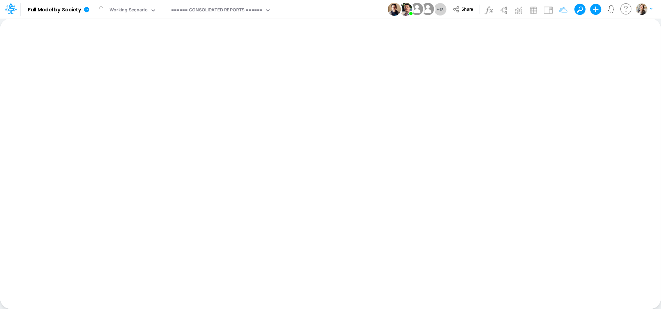
click at [206, 83] on div "Insert new Conditional formatting Paste Cut Copy AutoFill Ready 100% Sum: null …" at bounding box center [330, 163] width 661 height 290
click at [209, 12] on div "====== CONSOLIDATED REPORTS ======" at bounding box center [217, 11] width 92 height 8
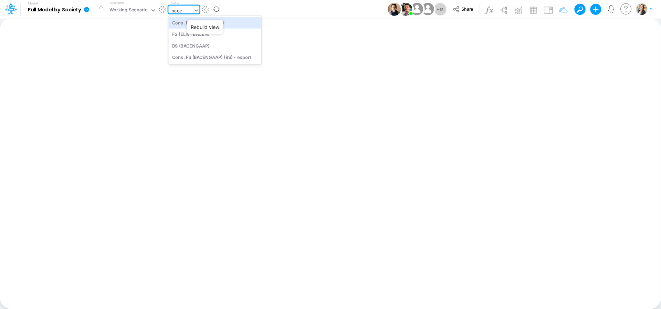
type input "bacen"
click at [202, 47] on div "BS (BACENGAAP)" at bounding box center [214, 45] width 93 height 11
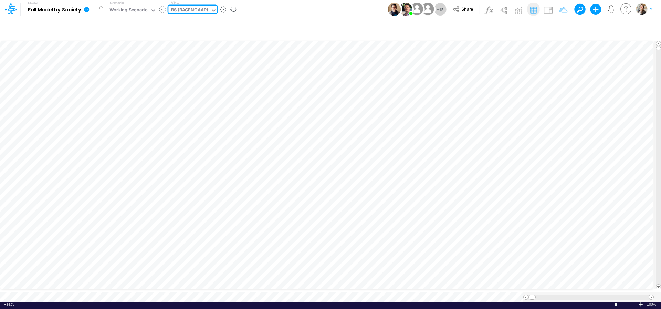
click at [200, 11] on div "BS (BACENGAAP)" at bounding box center [189, 11] width 37 height 8
type input "usg"
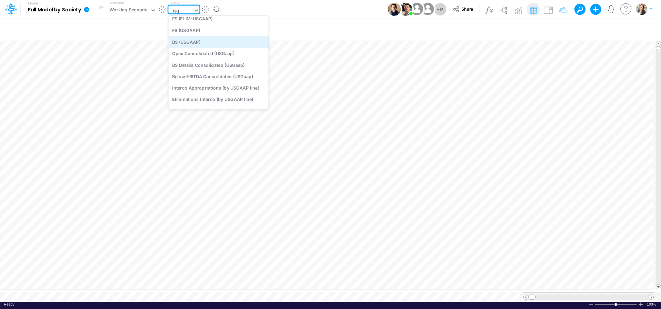
click at [196, 41] on div "BS (USGAAP)" at bounding box center [218, 41] width 100 height 11
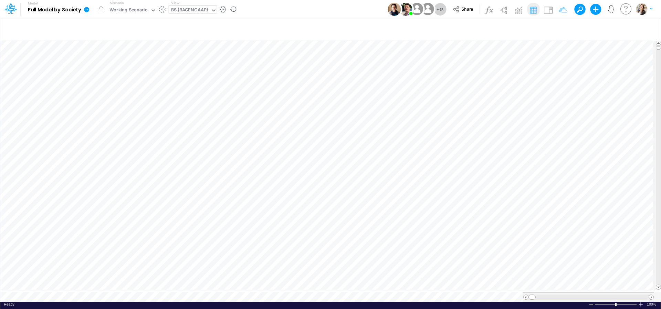
scroll to position [0, 0]
click at [557, 27] on icon "button" at bounding box center [558, 28] width 10 height 7
select select "tableSearchOR"
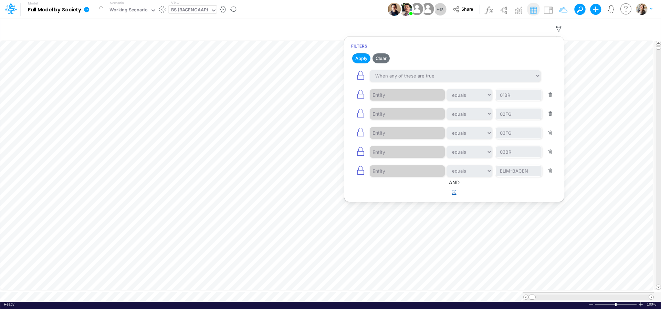
click at [454, 194] on icon "button" at bounding box center [454, 192] width 4 height 4
select select "tableSearchOR"
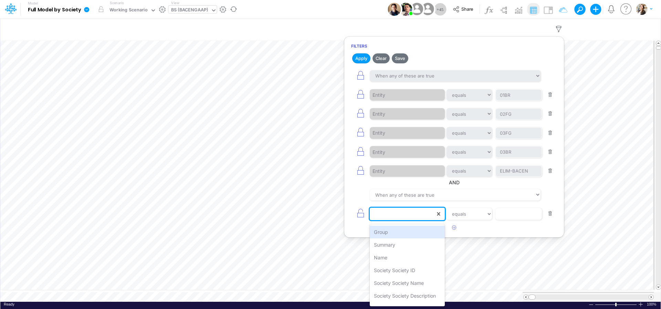
click at [384, 220] on div at bounding box center [402, 214] width 65 height 12
click at [391, 256] on div "Name" at bounding box center [407, 257] width 75 height 13
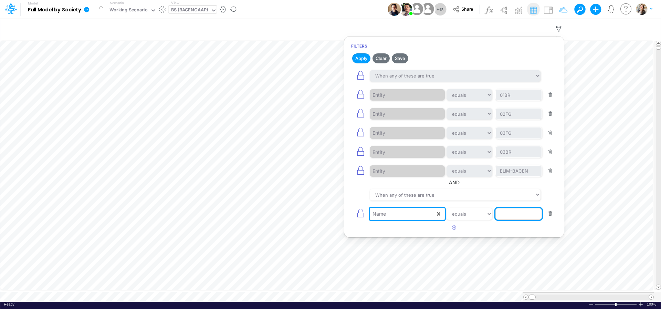
click at [504, 219] on input "text" at bounding box center [518, 214] width 46 height 12
type input "Cash & Banks"
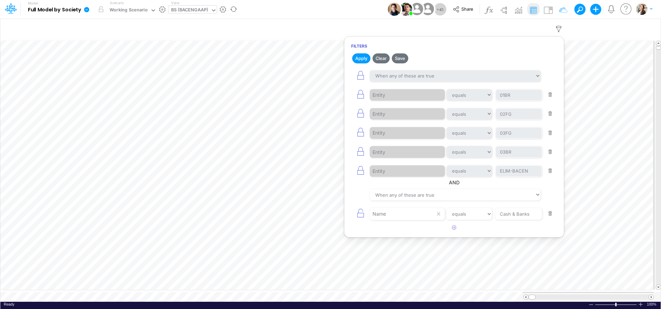
click at [520, 228] on article at bounding box center [454, 227] width 220 height 11
click at [359, 60] on button "Apply" at bounding box center [361, 58] width 18 height 10
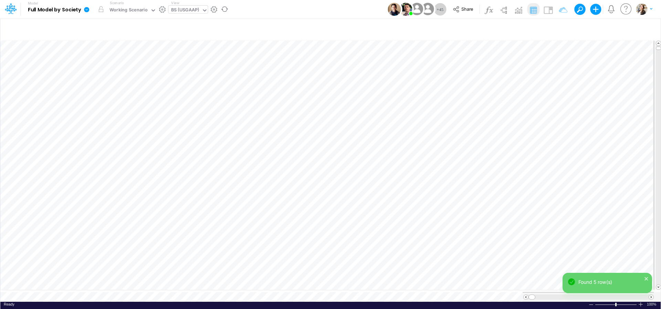
scroll to position [0, 0]
click at [561, 30] on icon "button" at bounding box center [558, 28] width 10 height 7
select select "tableSearchOR"
select select "notEqual"
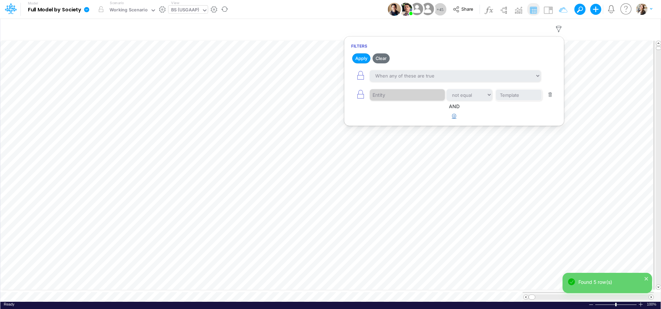
click at [455, 117] on icon "button" at bounding box center [454, 116] width 4 height 4
click at [407, 144] on div at bounding box center [402, 138] width 65 height 12
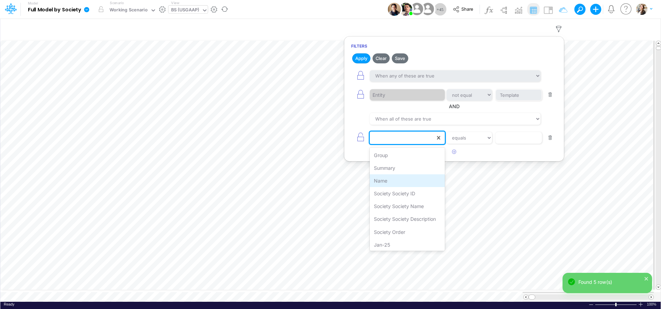
click at [384, 182] on div "Name" at bounding box center [407, 180] width 75 height 13
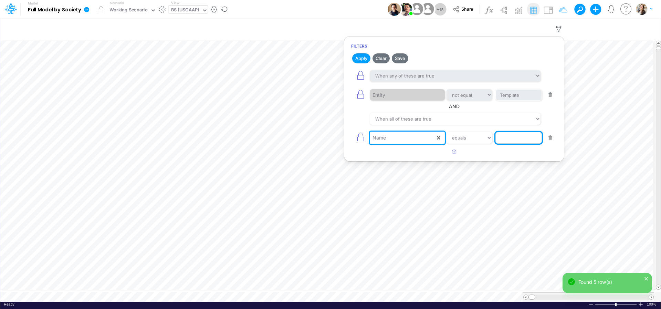
click at [512, 139] on input "text" at bounding box center [518, 138] width 46 height 12
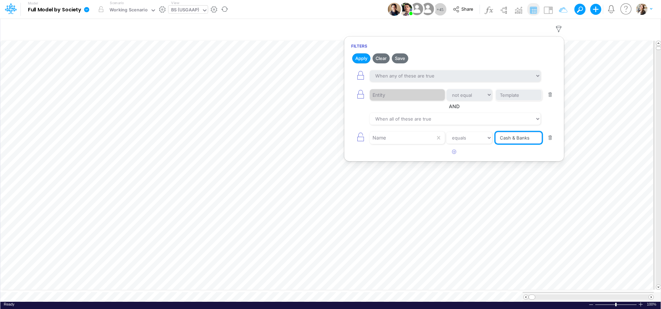
type input "Cash & Banks"
click at [540, 151] on article at bounding box center [454, 151] width 220 height 11
click at [365, 61] on button "Apply" at bounding box center [361, 58] width 18 height 10
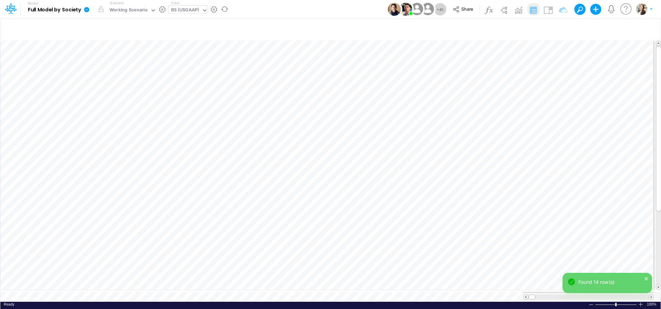
scroll to position [3, 19]
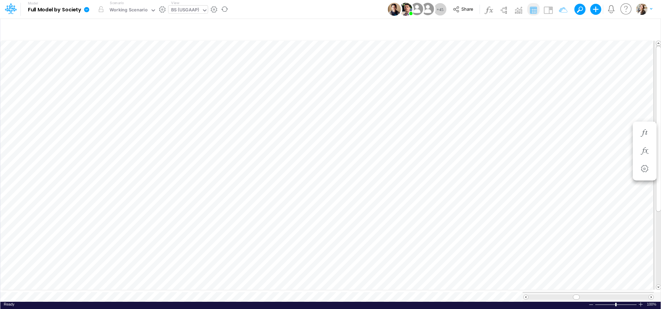
scroll to position [3, 22]
click at [191, 11] on div "BS (USGAAP)" at bounding box center [185, 11] width 28 height 8
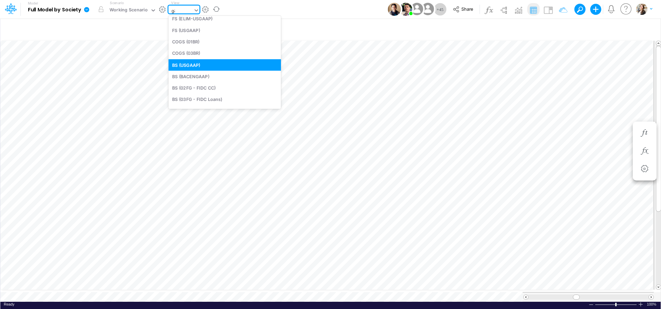
scroll to position [0, 0]
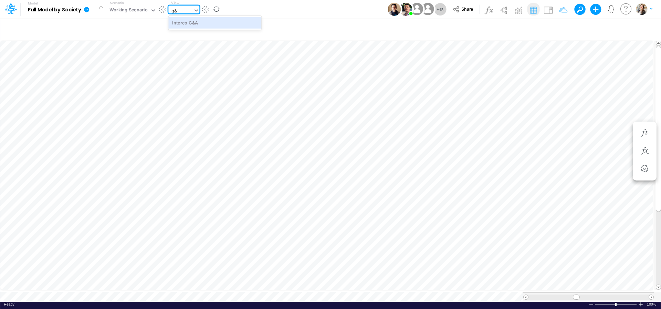
type input "g&A"
click at [195, 18] on div "Interco G&A" at bounding box center [214, 22] width 93 height 11
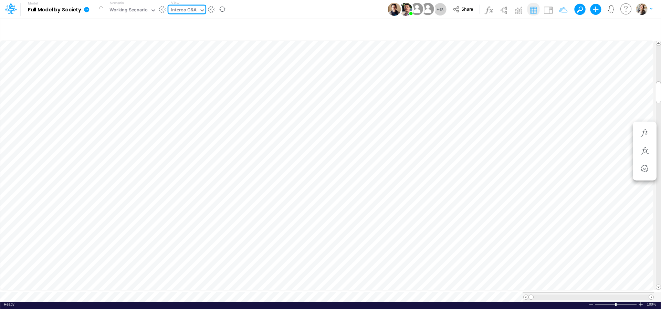
click at [183, 8] on div "Interco G&A" at bounding box center [184, 11] width 26 height 8
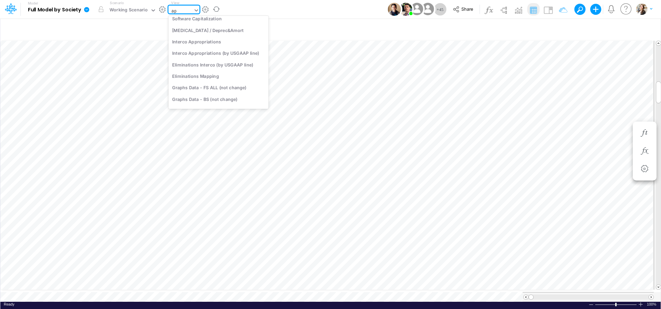
type input "app"
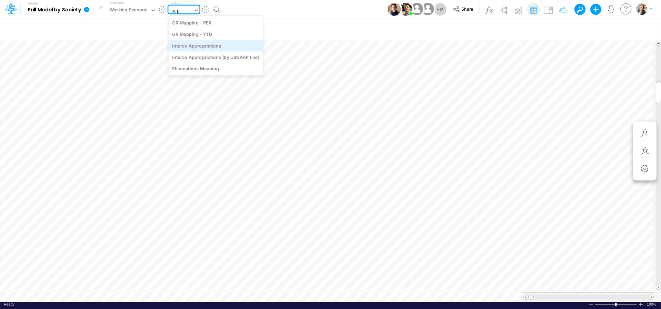
click at [197, 46] on div "Interco Appropriations" at bounding box center [215, 45] width 95 height 11
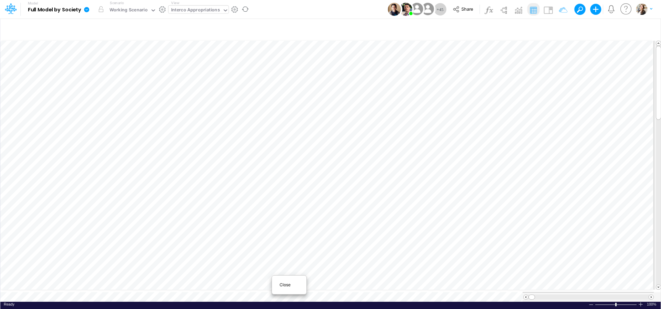
click at [278, 285] on div "Close" at bounding box center [289, 285] width 30 height 8
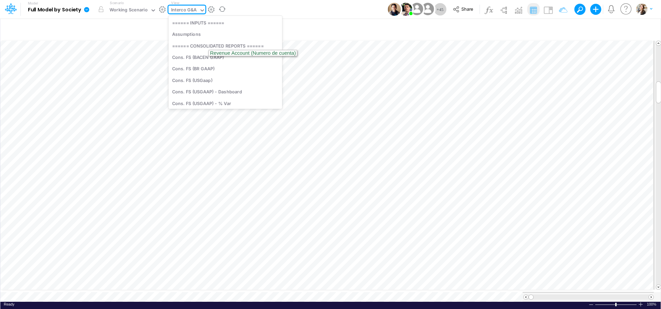
click at [178, 10] on div "Interco G&A" at bounding box center [184, 11] width 26 height 8
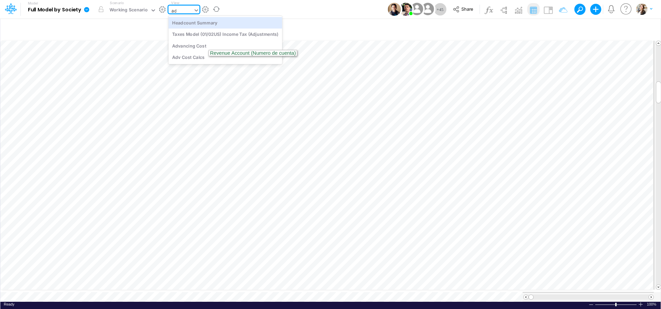
type input "adv"
click at [185, 22] on div "Advancing Cost" at bounding box center [214, 22] width 93 height 11
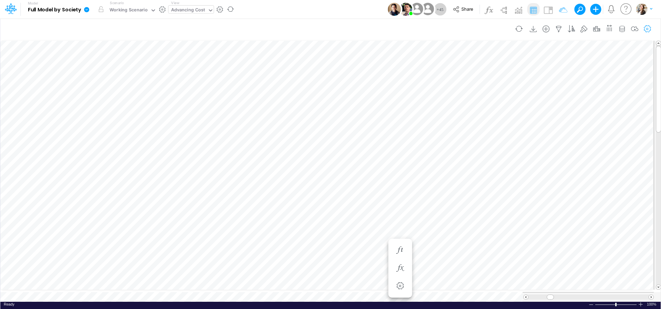
click at [645, 28] on icon "button" at bounding box center [647, 28] width 10 height 7
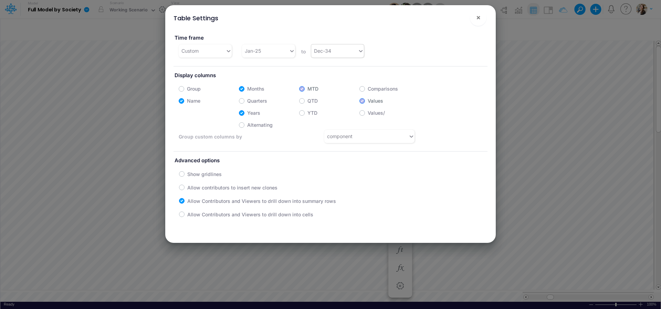
click at [322, 51] on div "Dec-34" at bounding box center [322, 50] width 17 height 7
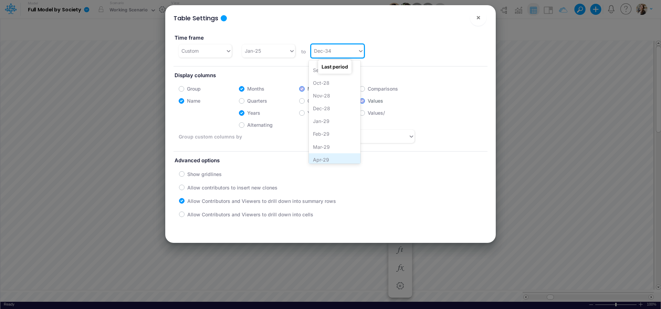
scroll to position [865, 0]
click at [324, 112] on div "Dec-28" at bounding box center [335, 109] width 52 height 13
click at [477, 19] on span "×" at bounding box center [478, 17] width 4 height 8
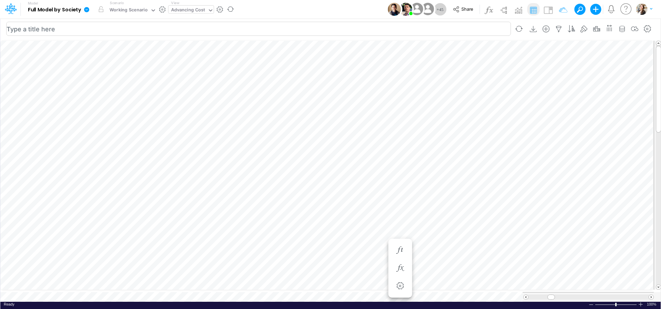
scroll to position [6, 2]
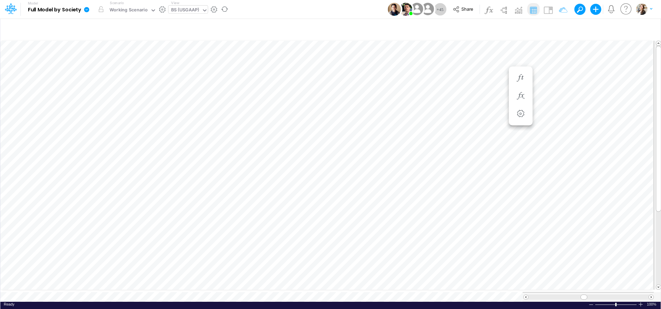
click at [86, 10] on icon at bounding box center [86, 9] width 5 height 5
click at [101, 73] on button "View model info" at bounding box center [121, 71] width 74 height 11
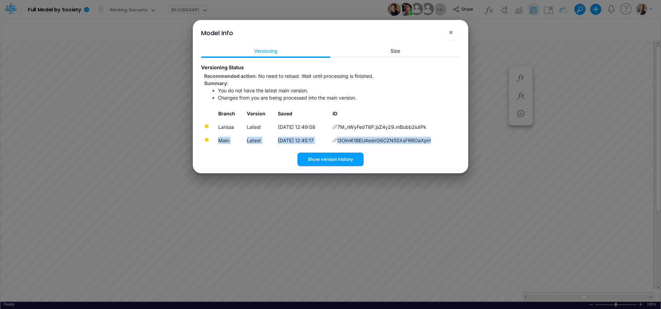
drag, startPoint x: 436, startPoint y: 140, endPoint x: 216, endPoint y: 136, distance: 220.0
click at [216, 136] on tr "Main Latest 11/09/2025, 12:45:17 l3OlmK1BEU4esIrG6CZN5SXsFRROaXpH" at bounding box center [330, 140] width 259 height 13
click at [453, 34] on button "×" at bounding box center [450, 32] width 17 height 17
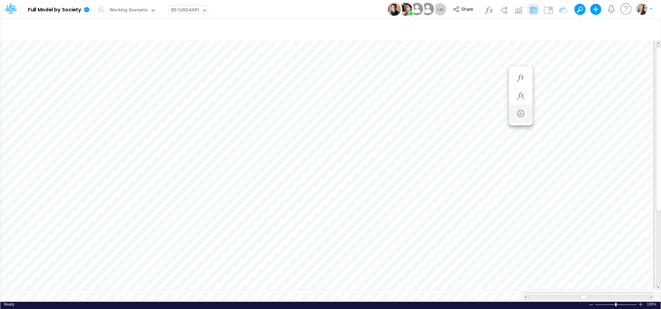
click at [510, 121] on li "Cash & Banks (Settings)" at bounding box center [521, 114] width 24 height 18
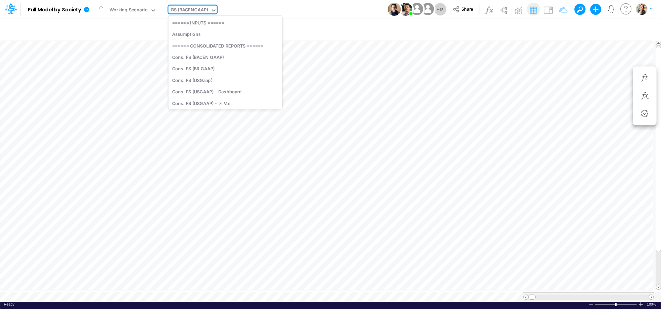
click at [187, 12] on div "BS (BACENGAAP)" at bounding box center [189, 11] width 37 height 8
type input "cogs"
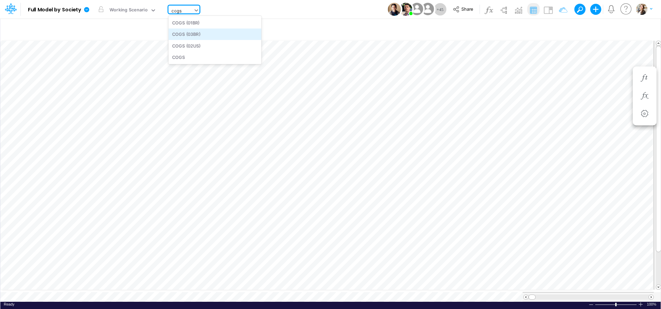
click at [189, 34] on div "COGS (03BR)" at bounding box center [214, 34] width 93 height 11
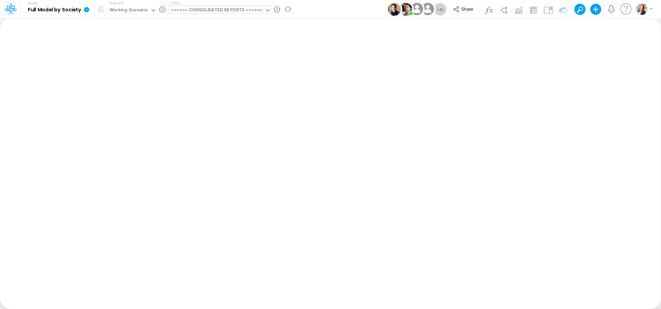
click at [240, 10] on div "====== CONSOLIDATED REPORTS ======" at bounding box center [217, 11] width 92 height 8
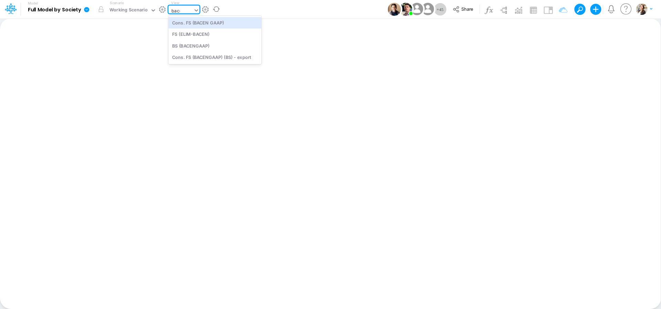
type input "bacen"
click at [209, 46] on div "BS (BACENGAAP)" at bounding box center [214, 45] width 93 height 11
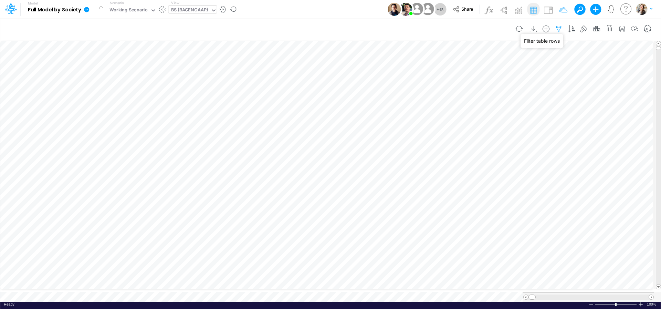
click at [560, 32] on icon "button" at bounding box center [558, 28] width 10 height 7
select select "tableSearchOR"
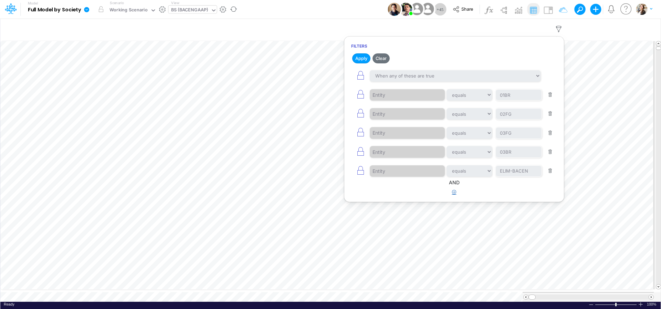
click at [449, 194] on button "button" at bounding box center [453, 192] width 13 height 11
select select "tableSearchOR"
click at [410, 221] on div "equals not equal starts with ends with contains" at bounding box center [454, 213] width 206 height 15
click at [408, 219] on div at bounding box center [402, 214] width 65 height 12
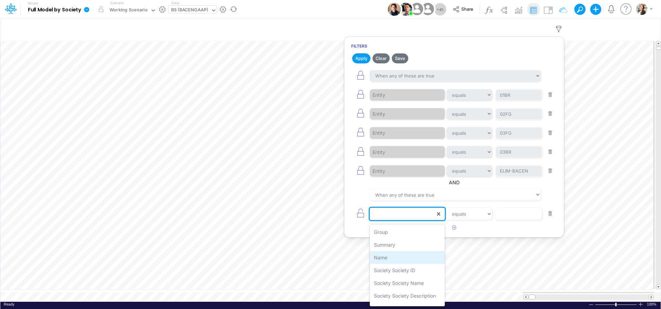
click at [399, 261] on div "Name" at bounding box center [407, 257] width 75 height 13
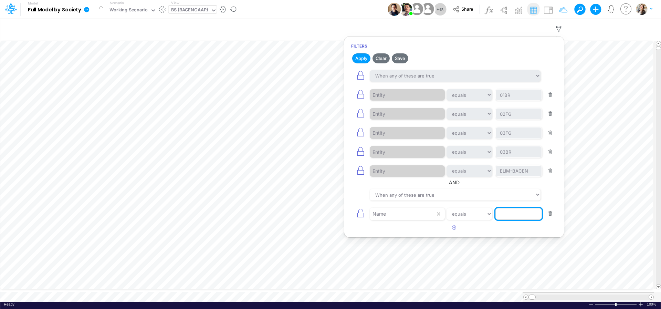
click at [516, 213] on input "text" at bounding box center [518, 214] width 46 height 12
type input "Cash & Banks"
click at [504, 232] on article at bounding box center [454, 227] width 220 height 11
click at [362, 58] on button "Apply" at bounding box center [361, 58] width 18 height 10
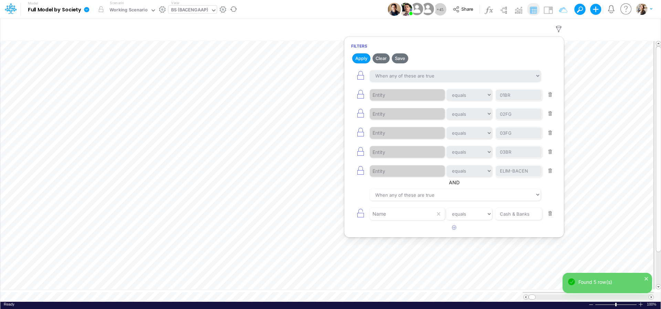
scroll to position [0, 0]
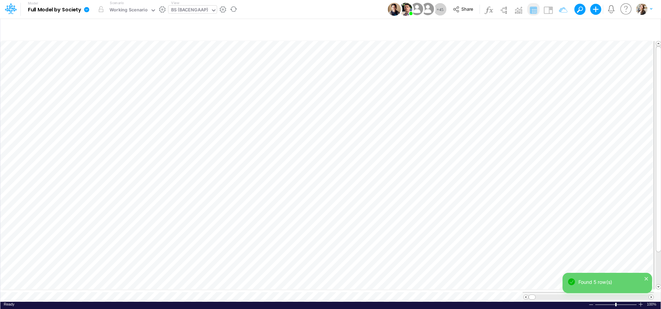
click at [182, 9] on div "BS (BACENGAAP)" at bounding box center [189, 11] width 37 height 8
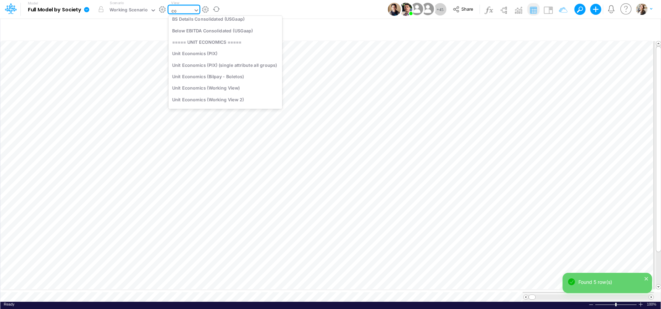
scroll to position [94, 0]
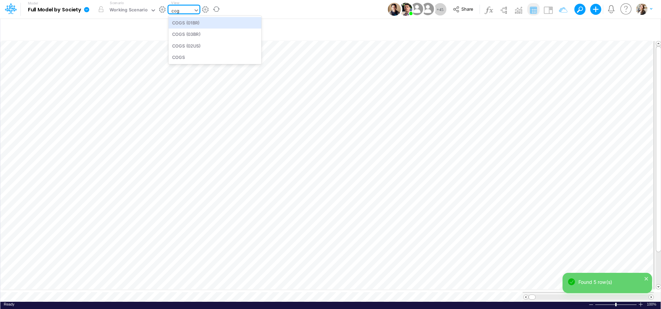
type input "cogs"
click at [192, 38] on div "COGS (03BR)" at bounding box center [214, 34] width 93 height 11
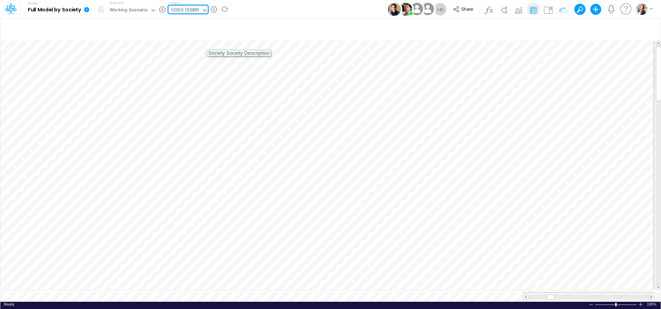
click at [189, 10] on div "COGS (03BR)" at bounding box center [185, 11] width 28 height 8
type input "usg"
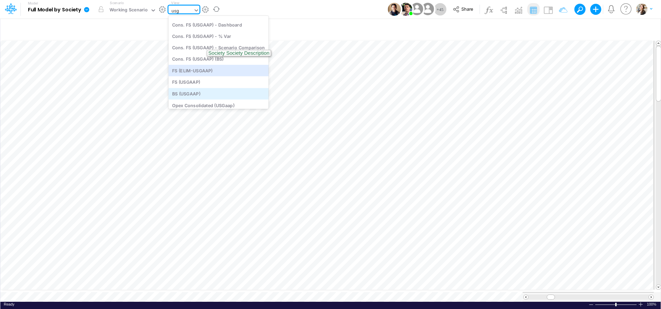
scroll to position [19, 0]
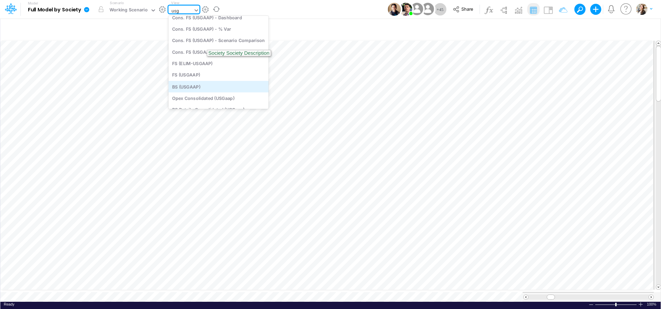
click at [195, 86] on div "BS (USGAAP)" at bounding box center [218, 86] width 100 height 11
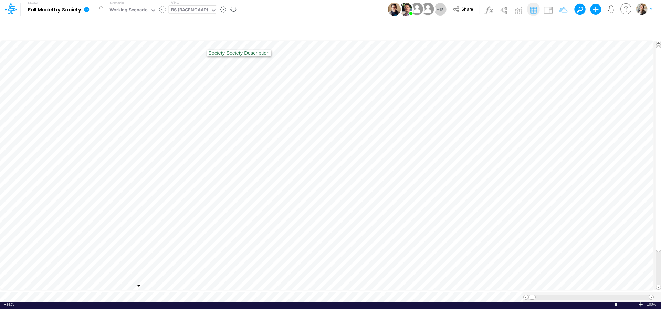
scroll to position [0, 0]
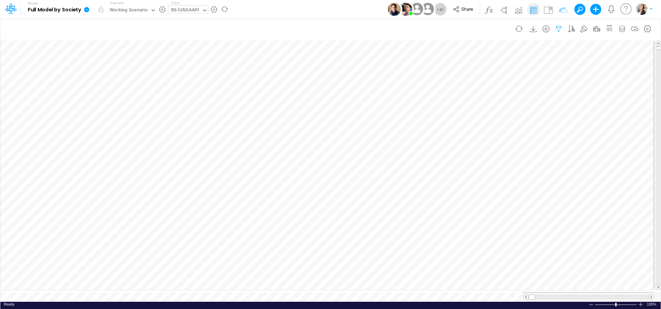
click at [557, 29] on icon "button" at bounding box center [558, 28] width 10 height 7
select select "tableSearchOR"
select select "notEqual"
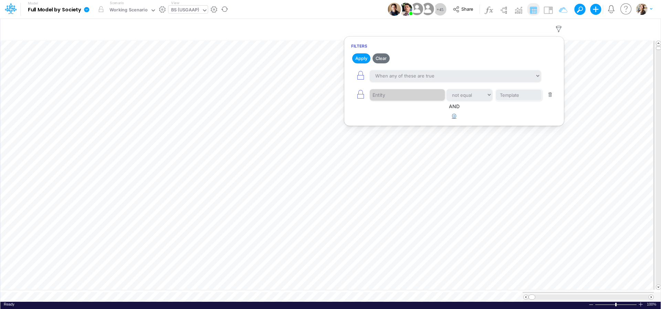
click at [458, 117] on button "button" at bounding box center [453, 115] width 13 height 11
click at [401, 140] on div at bounding box center [402, 138] width 65 height 12
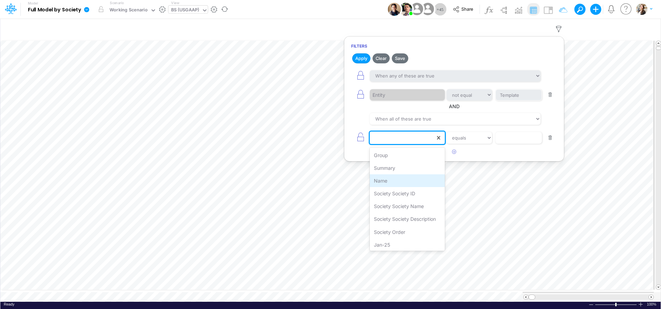
click at [391, 183] on div "Name" at bounding box center [407, 180] width 75 height 13
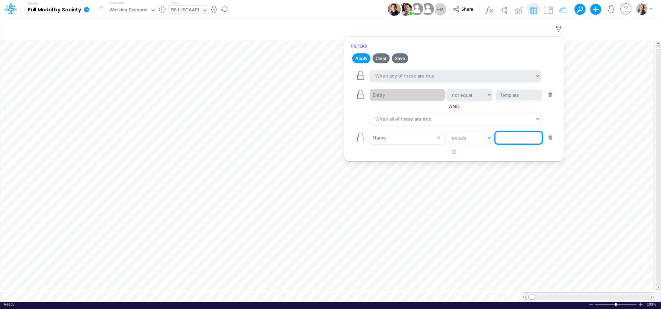
click at [512, 141] on input "text" at bounding box center [518, 138] width 46 height 12
type input "Cash & Banks"
click at [535, 157] on article at bounding box center [454, 151] width 220 height 11
click at [358, 54] on button "Apply" at bounding box center [361, 58] width 18 height 10
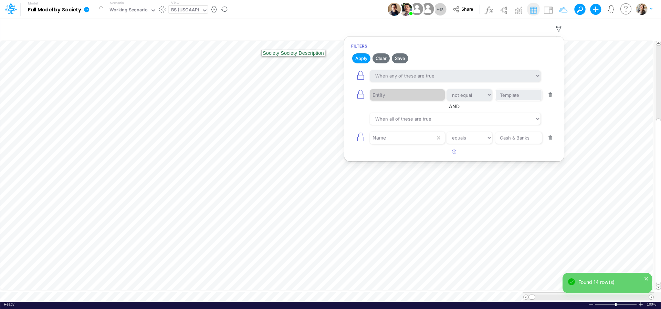
click at [190, 12] on div "BS (USGAAP)" at bounding box center [185, 11] width 28 height 8
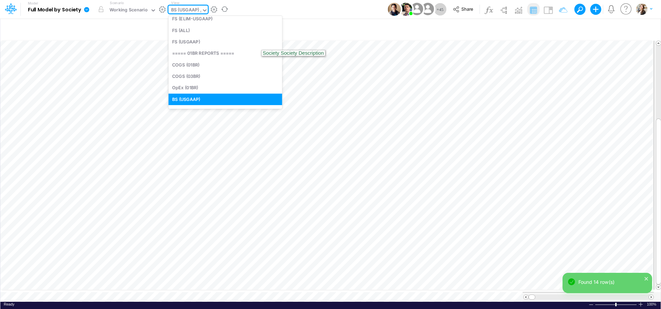
scroll to position [0, 0]
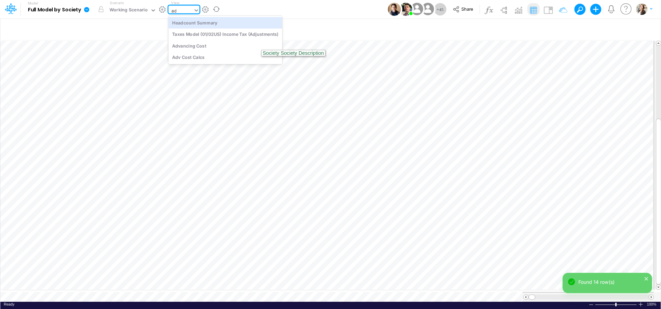
type input "adv"
click at [192, 20] on div "Advancing Cost" at bounding box center [214, 22] width 93 height 11
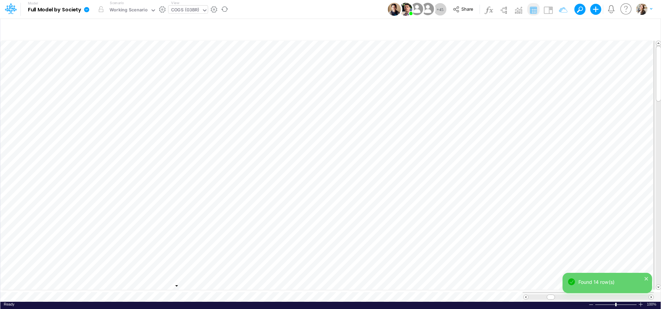
scroll to position [0, 0]
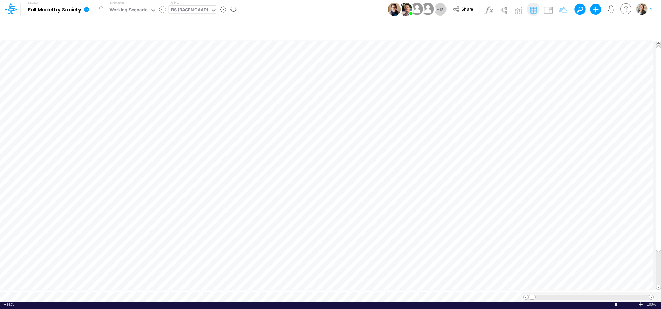
scroll to position [3, 21]
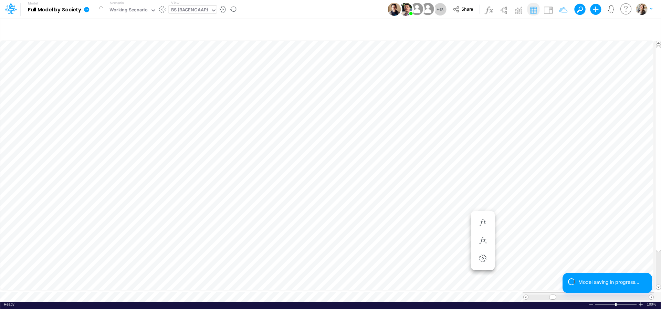
scroll to position [3, 21]
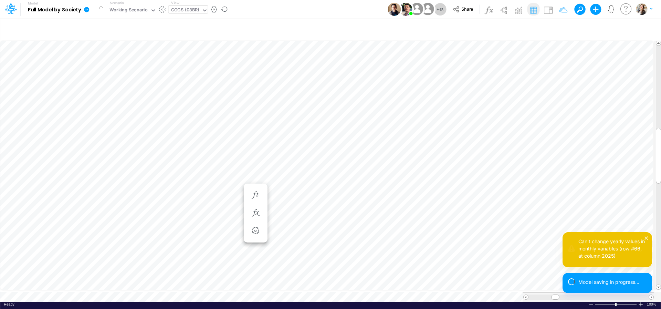
scroll to position [3, 1]
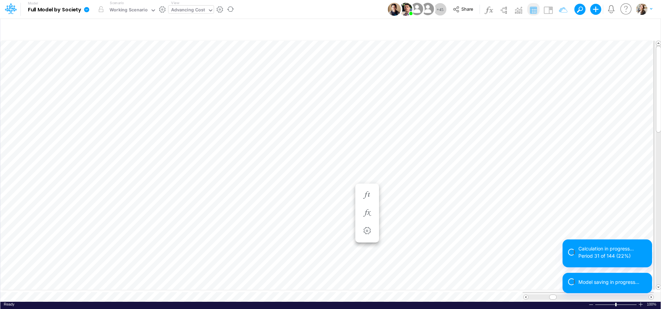
scroll to position [6, 4]
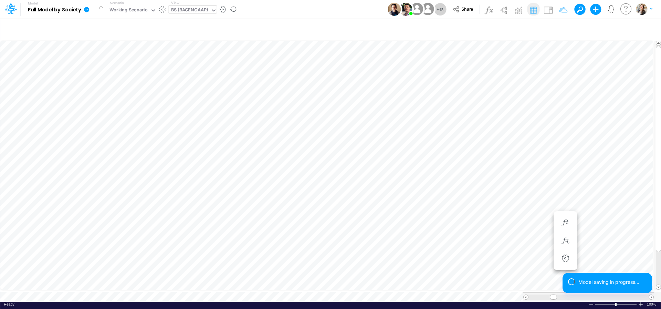
scroll to position [3, 23]
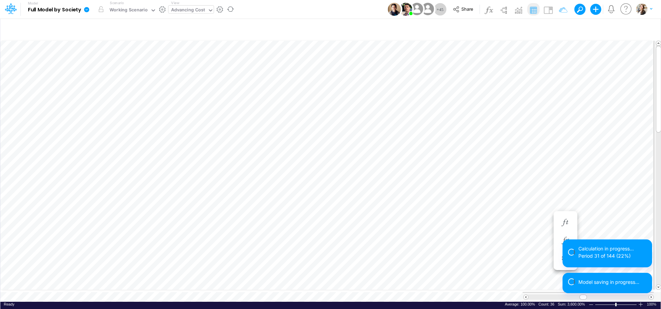
scroll to position [6, 4]
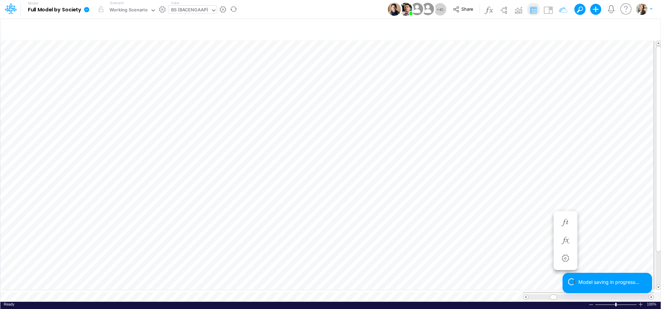
scroll to position [3, 23]
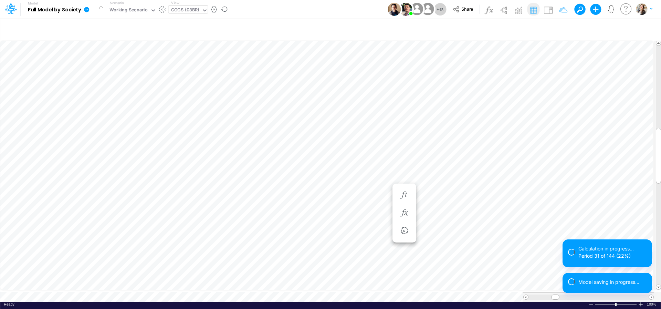
scroll to position [3, 9]
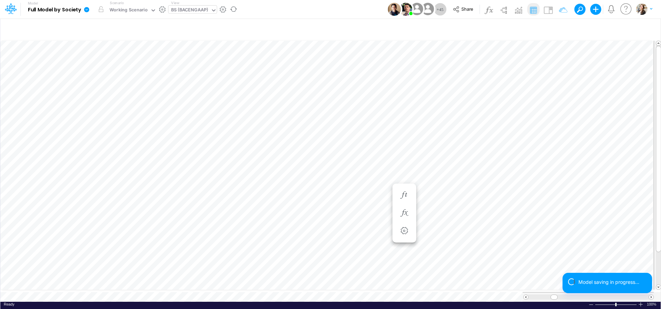
scroll to position [3, 21]
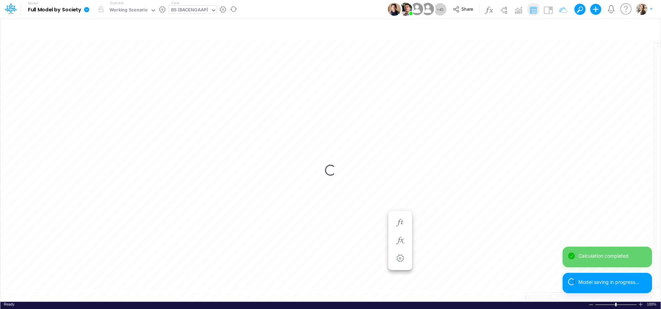
scroll to position [3, 21]
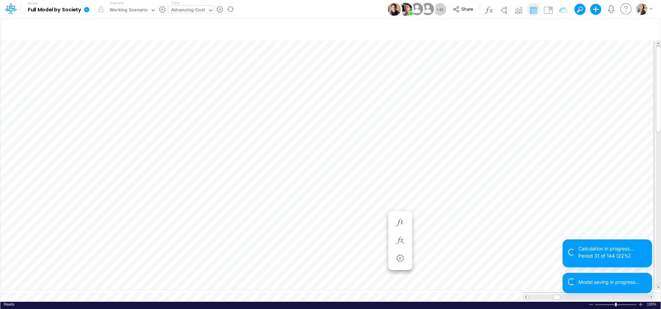
scroll to position [6, 4]
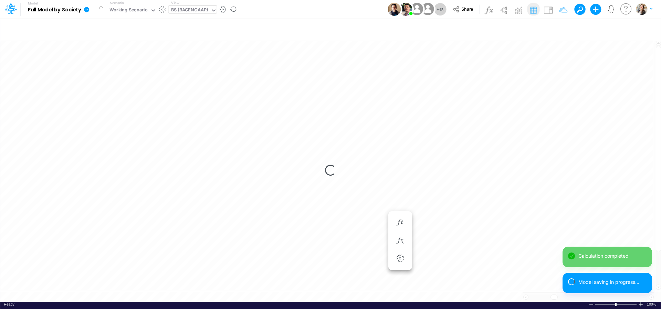
scroll to position [3, 22]
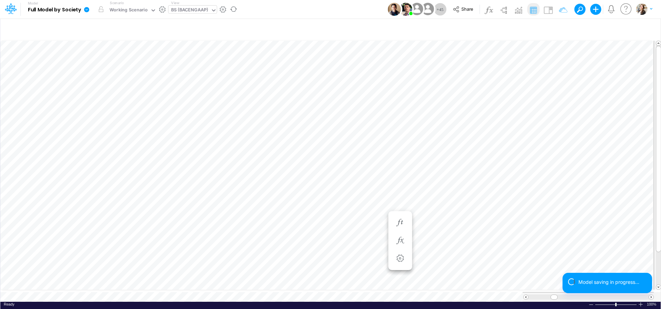
click at [189, 12] on div "BS (BACENGAAP)" at bounding box center [189, 11] width 37 height 8
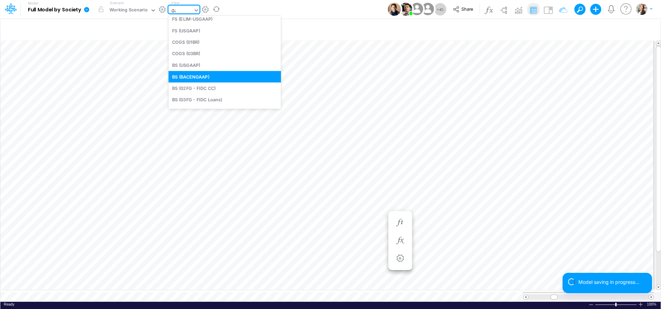
scroll to position [0, 0]
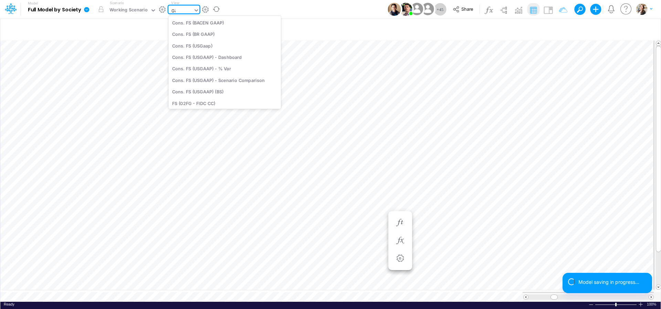
type input "G&A"
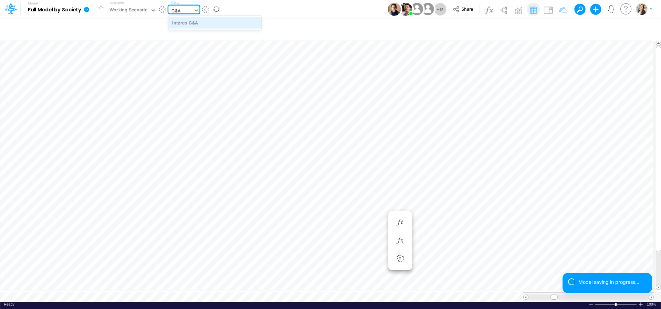
click at [196, 22] on div "Interco G&A" at bounding box center [214, 22] width 93 height 11
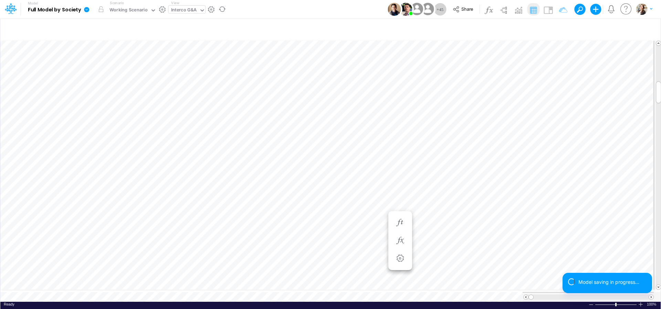
scroll to position [3, 10]
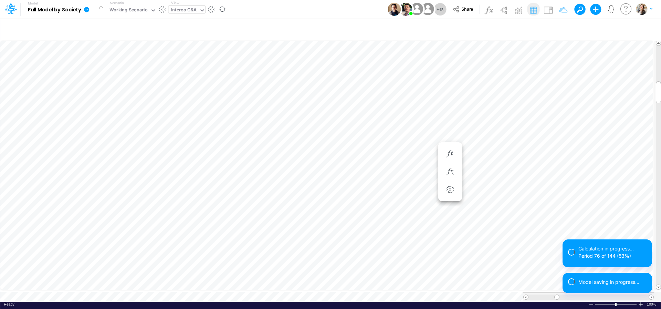
scroll to position [3, 9]
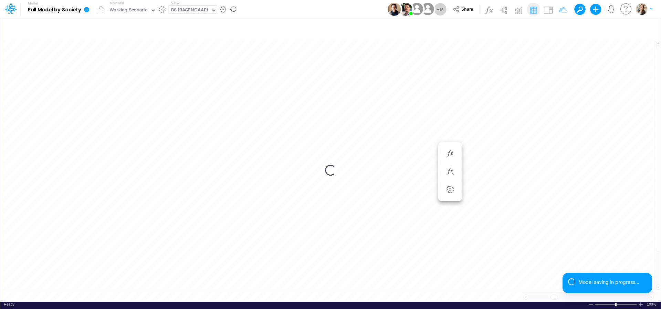
scroll to position [3, 21]
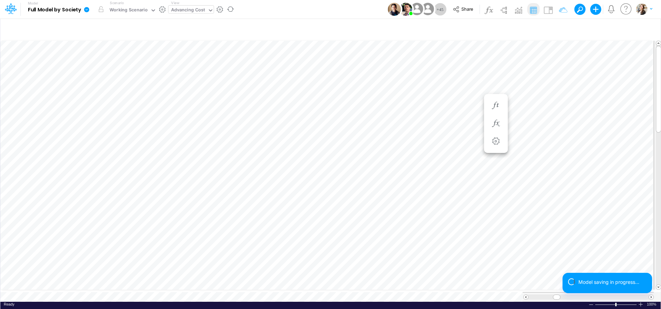
scroll to position [6, 4]
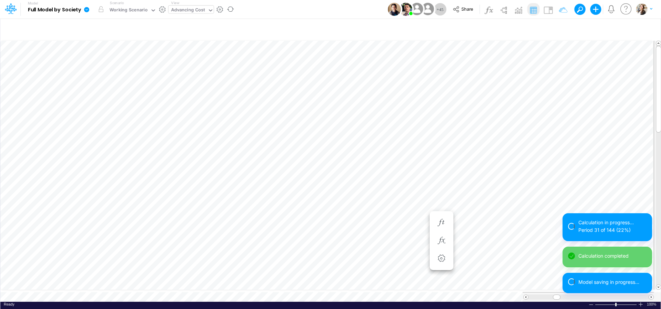
scroll to position [6, 4]
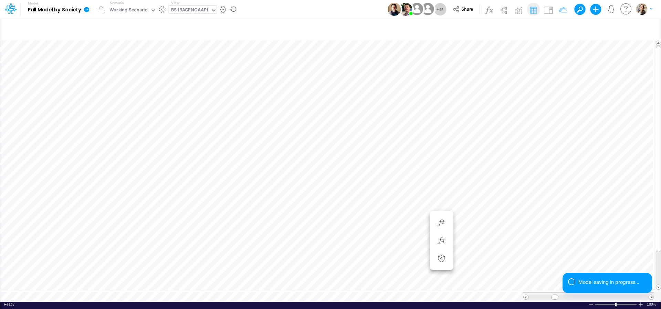
scroll to position [3, 22]
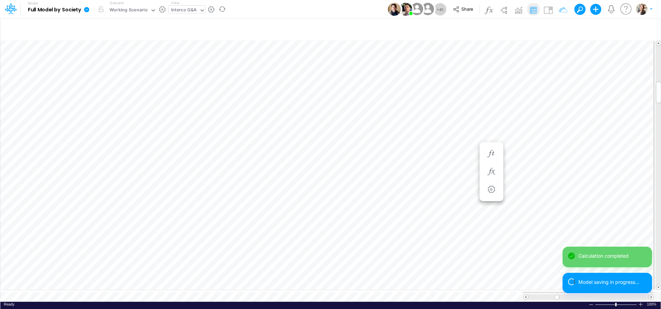
scroll to position [3, 10]
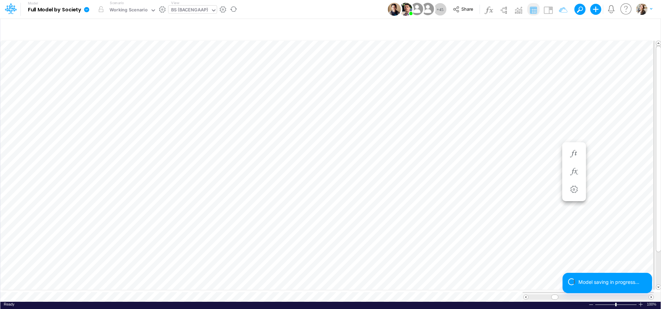
scroll to position [3, 21]
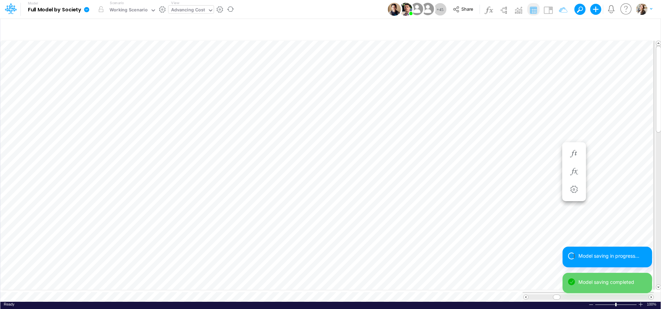
scroll to position [6, 4]
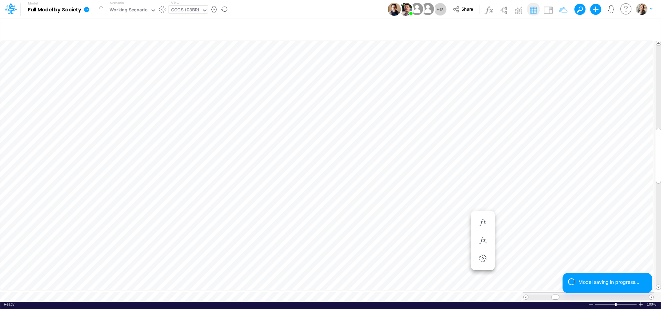
scroll to position [3, 9]
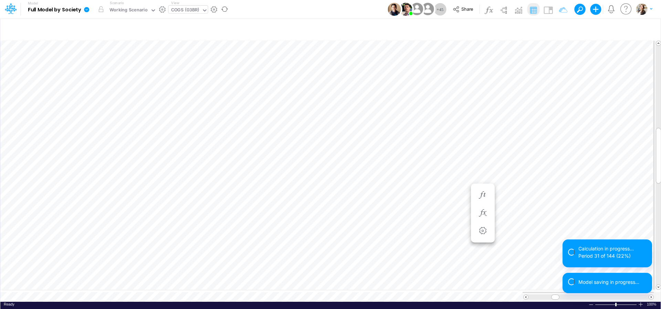
scroll to position [3, 9]
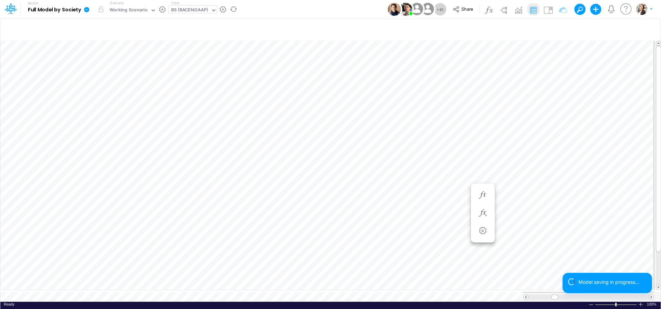
scroll to position [3, 21]
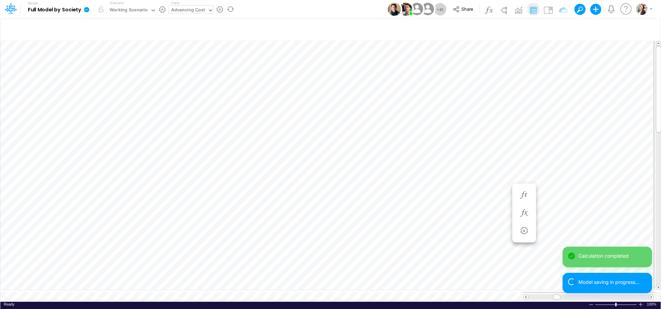
scroll to position [6, 4]
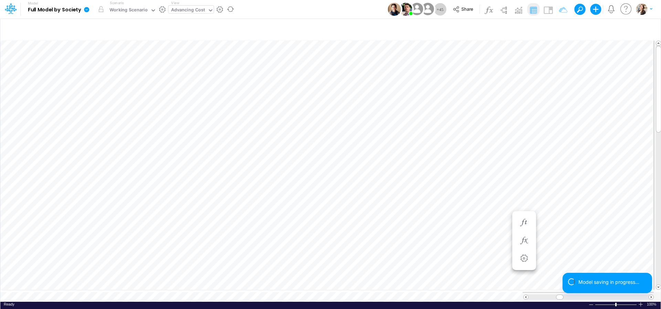
scroll to position [3, 22]
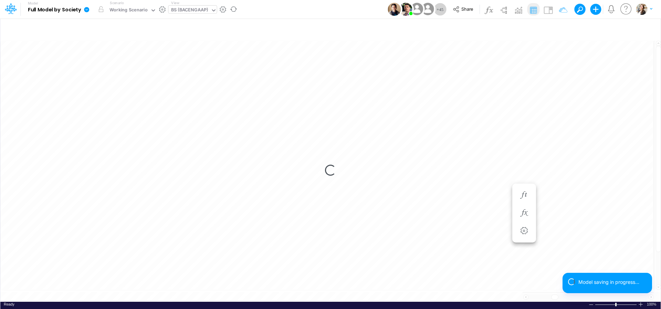
scroll to position [3, 22]
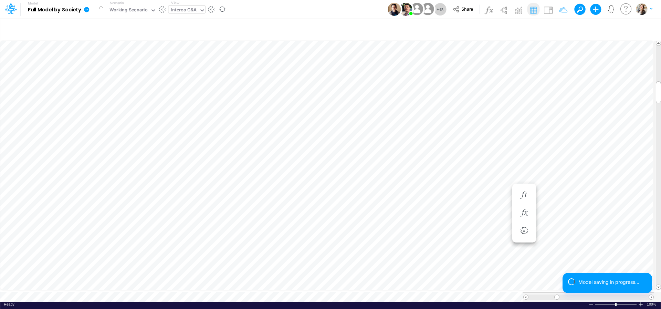
scroll to position [3, 10]
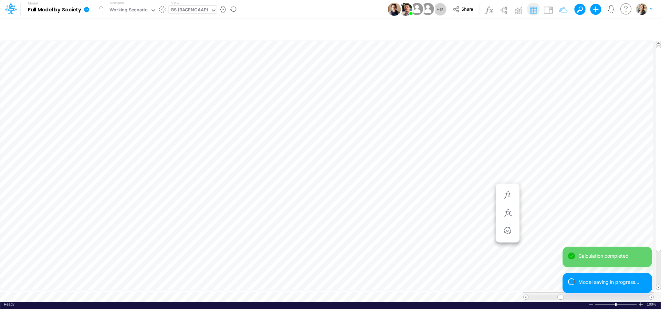
scroll to position [3, 20]
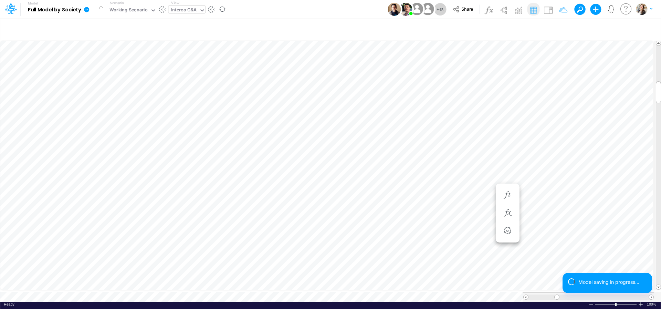
scroll to position [3, 1]
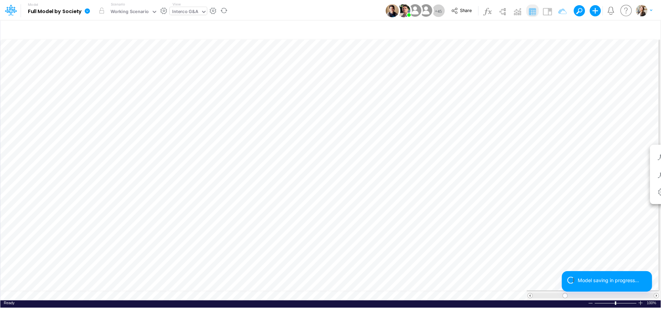
scroll to position [3, 1]
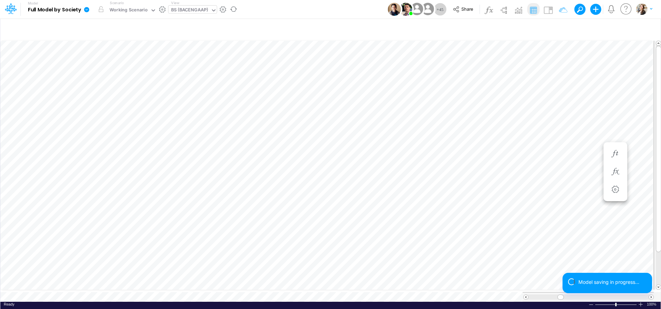
scroll to position [3, 21]
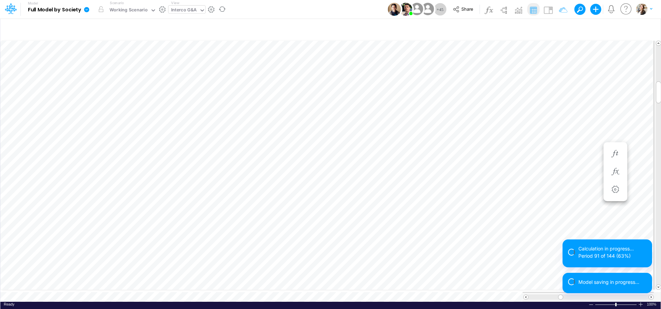
scroll to position [3, 9]
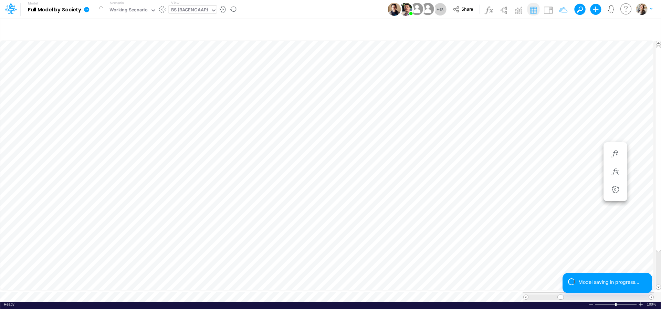
scroll to position [3, 20]
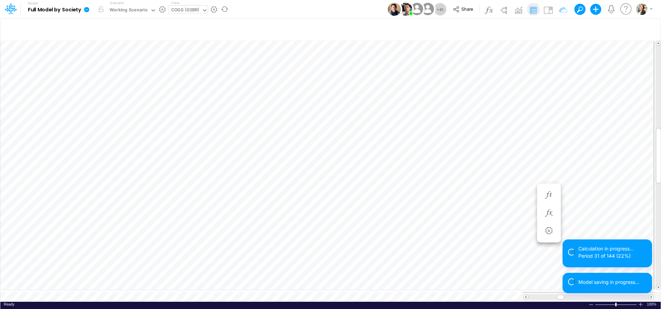
scroll to position [3, 9]
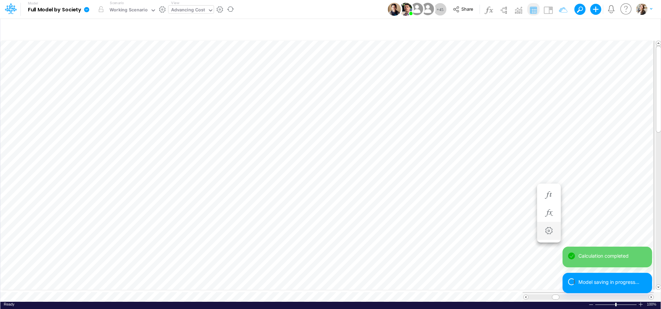
scroll to position [3, 21]
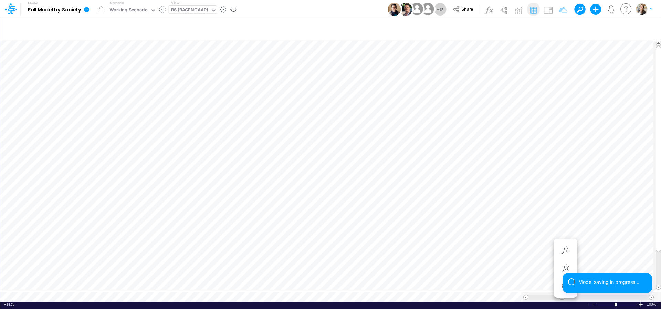
scroll to position [3, 22]
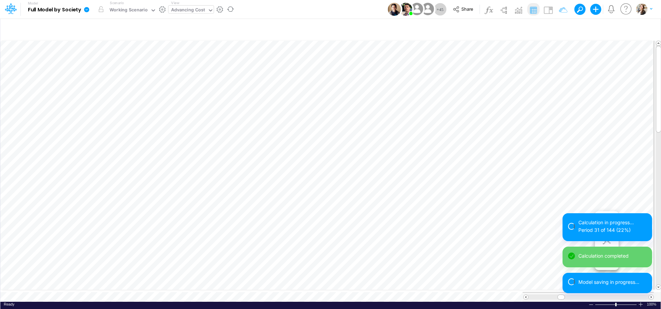
scroll to position [6, 4]
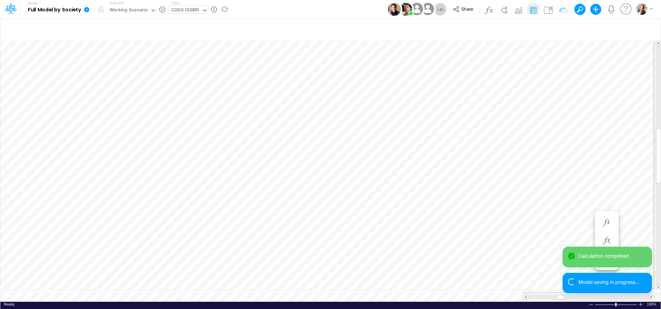
scroll to position [3, 9]
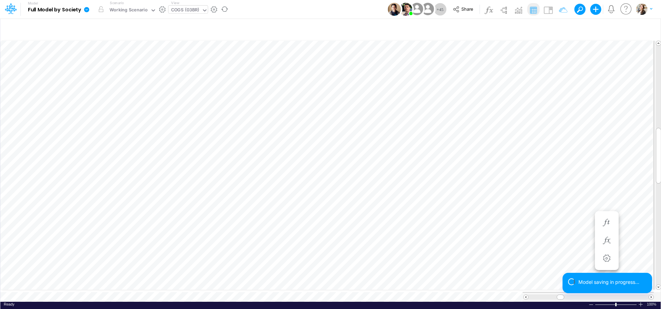
scroll to position [3, 9]
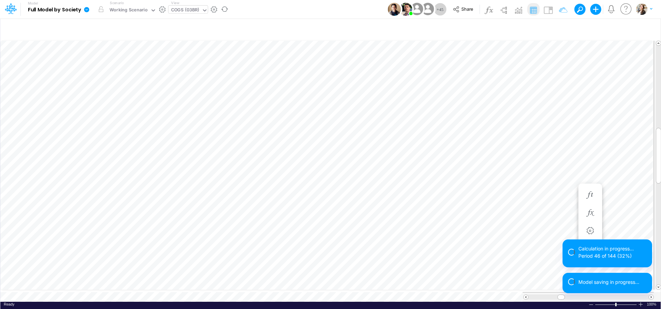
scroll to position [3, 10]
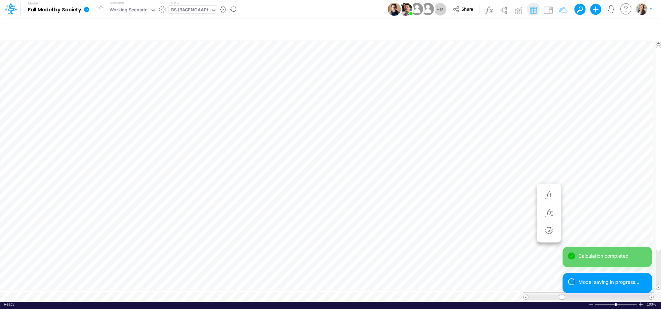
scroll to position [3, 22]
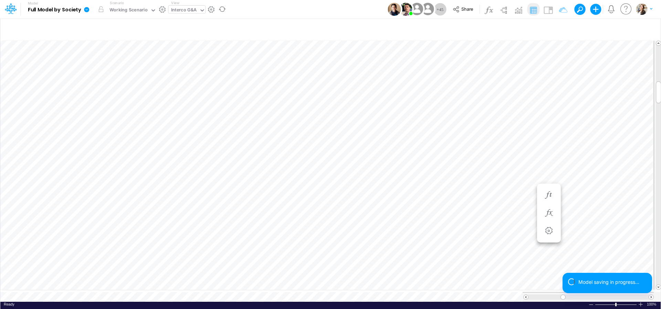
scroll to position [3, 1]
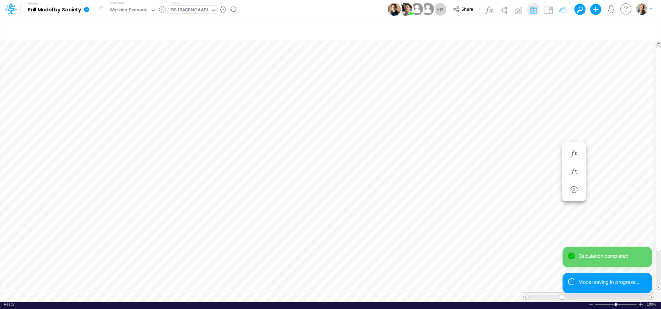
scroll to position [3, 21]
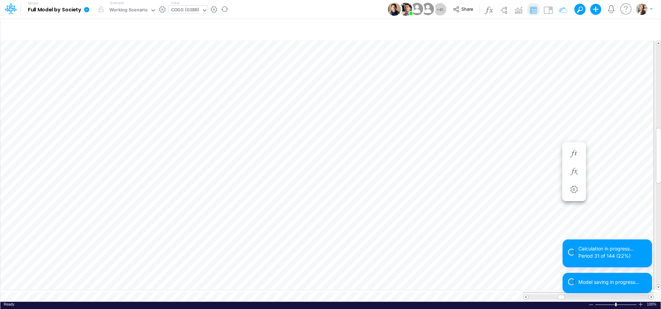
scroll to position [3, 10]
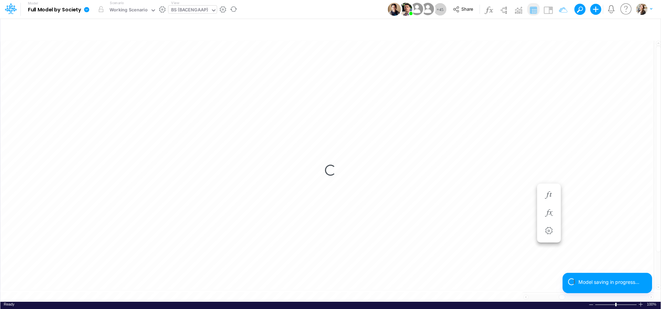
scroll to position [3, 22]
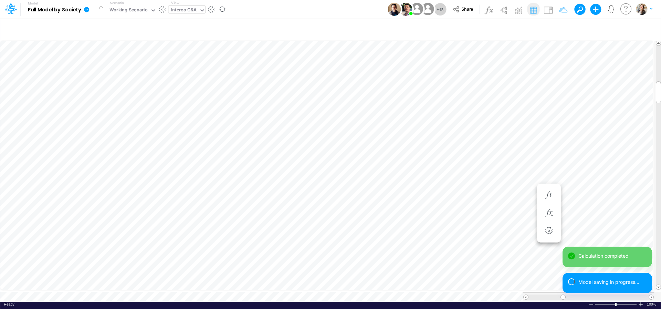
scroll to position [3, 10]
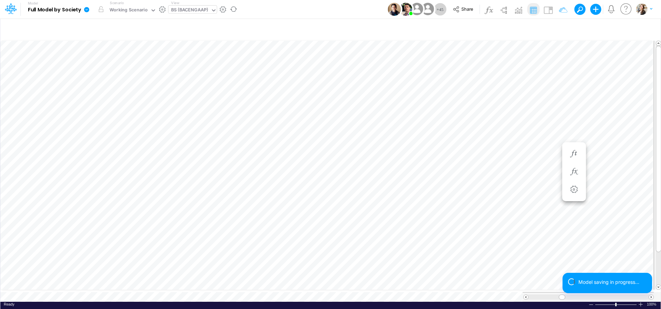
scroll to position [3, 21]
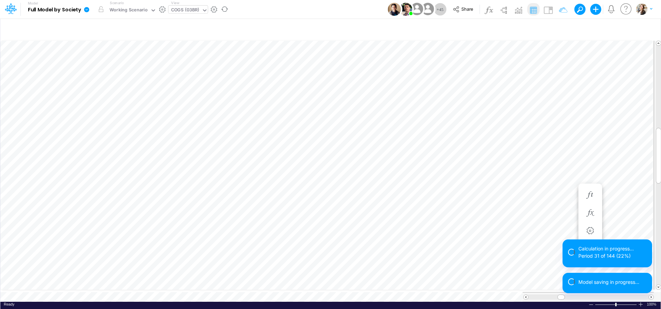
scroll to position [3, 9]
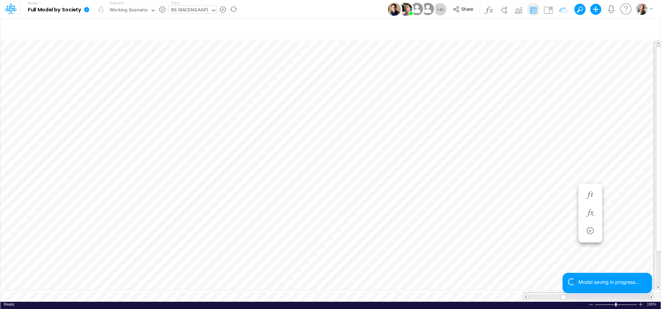
scroll to position [3, 22]
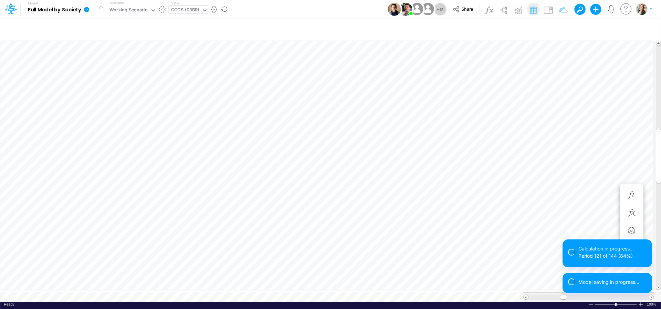
scroll to position [3, 10]
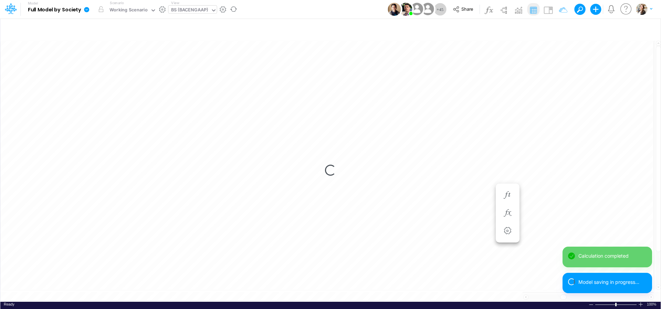
scroll to position [3, 22]
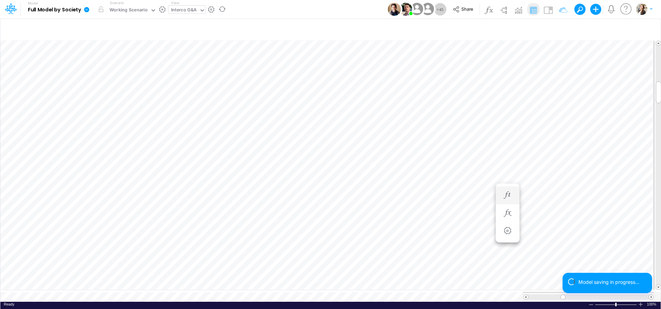
scroll to position [3, 1]
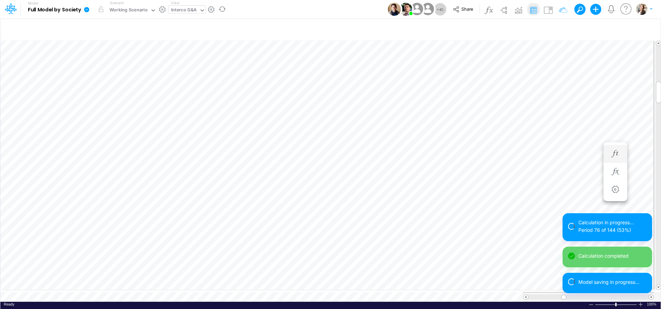
scroll to position [3, 10]
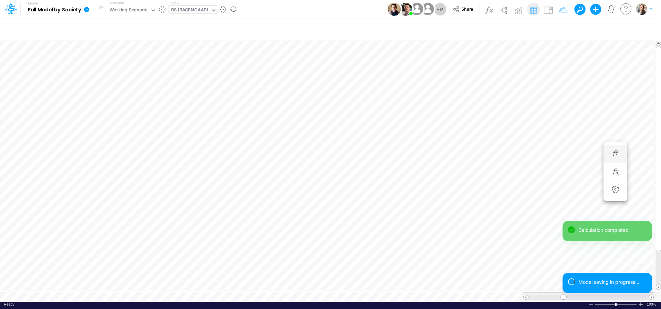
scroll to position [3, 22]
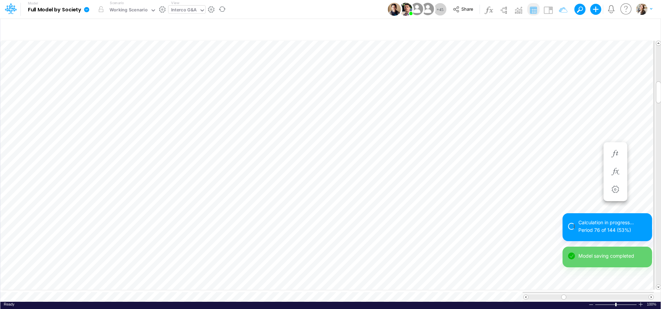
scroll to position [3, 10]
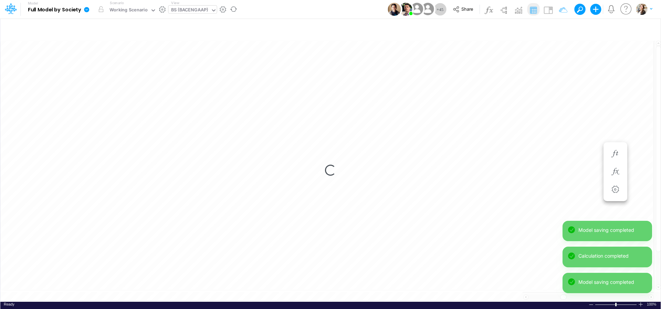
scroll to position [3, 22]
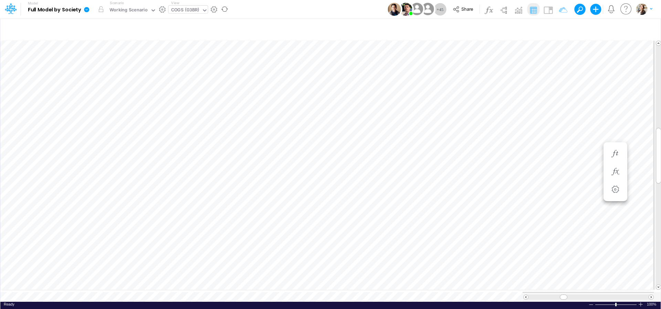
scroll to position [3, 10]
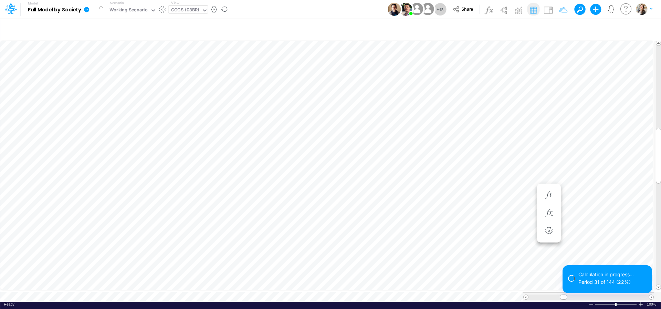
scroll to position [3, 10]
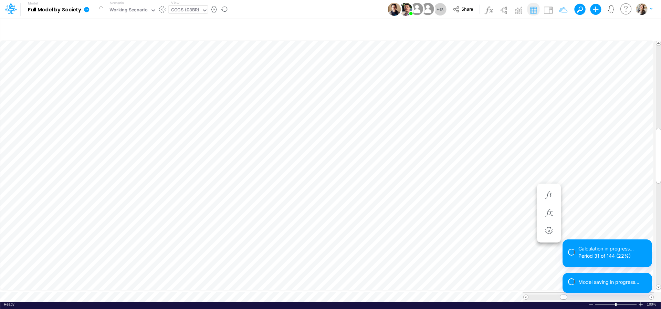
scroll to position [3, 10]
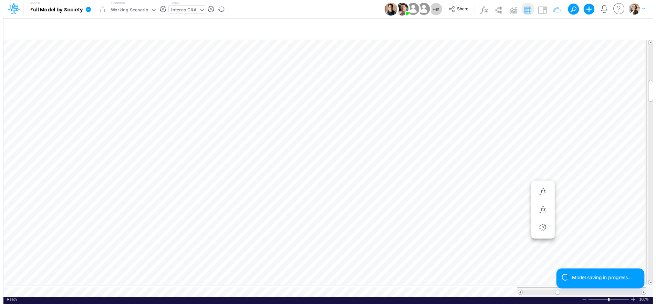
scroll to position [3, 10]
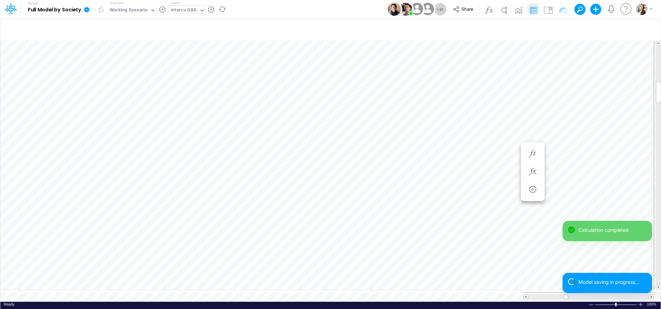
scroll to position [3, 9]
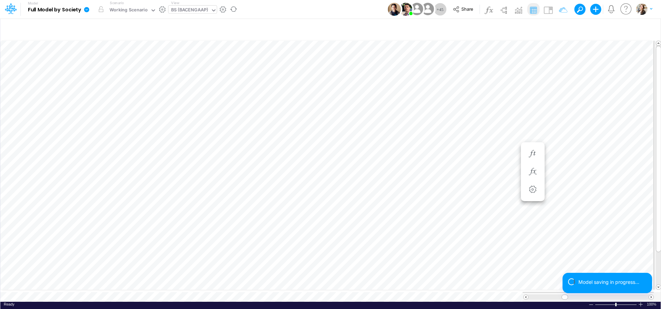
scroll to position [3, 21]
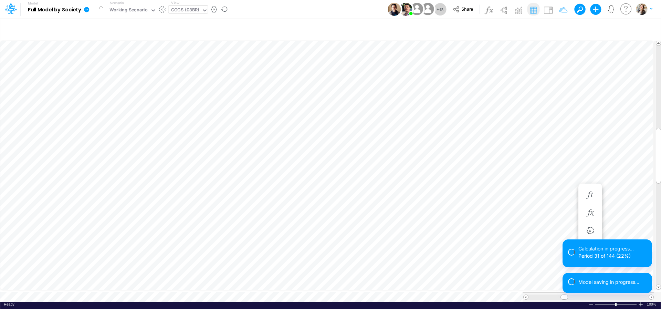
scroll to position [3, 10]
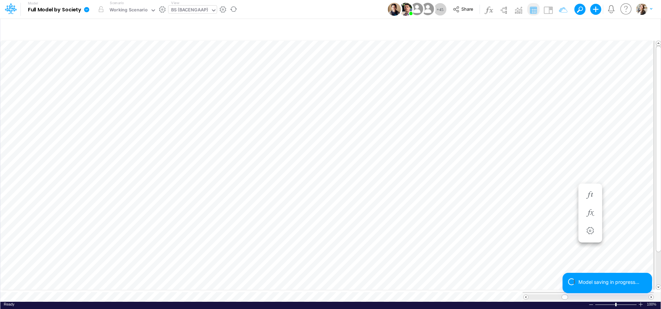
scroll to position [3, 22]
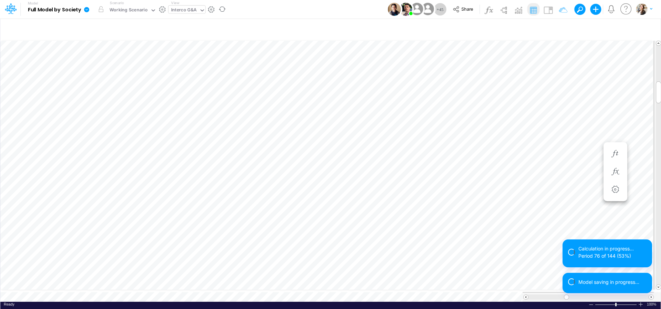
scroll to position [3, 9]
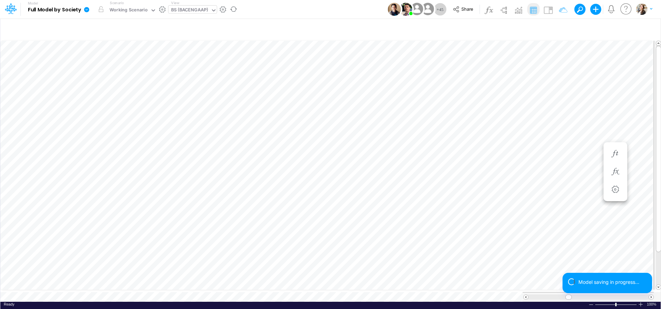
scroll to position [3, 21]
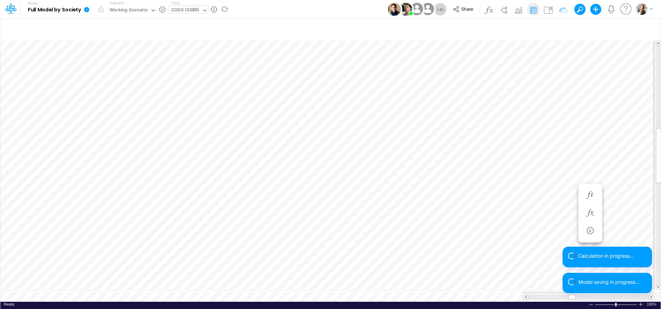
scroll to position [3, 9]
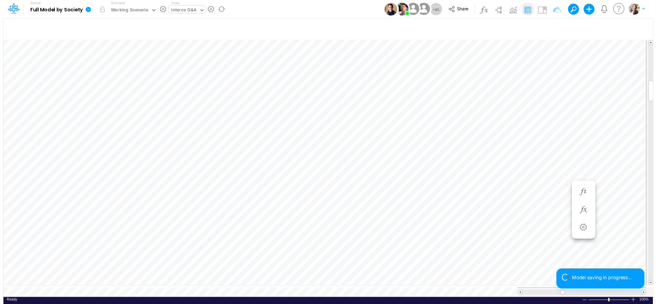
scroll to position [3, 1]
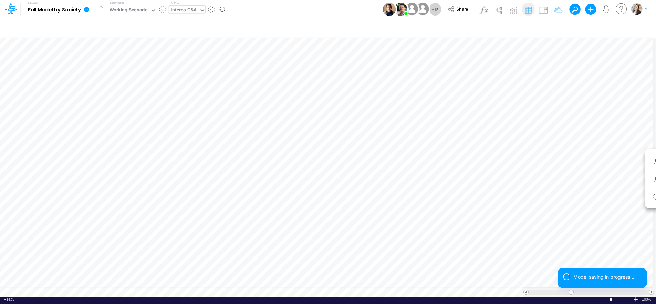
scroll to position [3, 10]
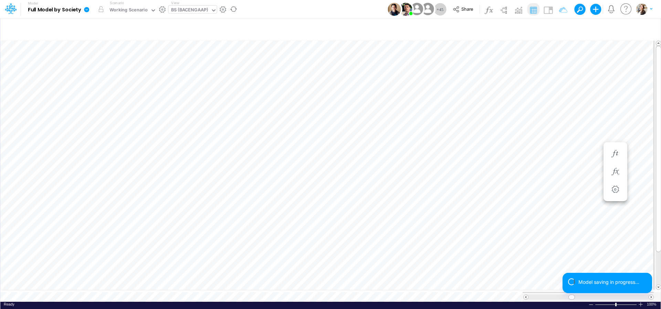
scroll to position [3, 20]
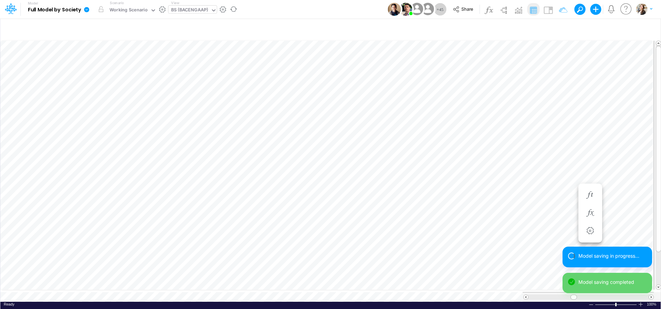
scroll to position [3, 22]
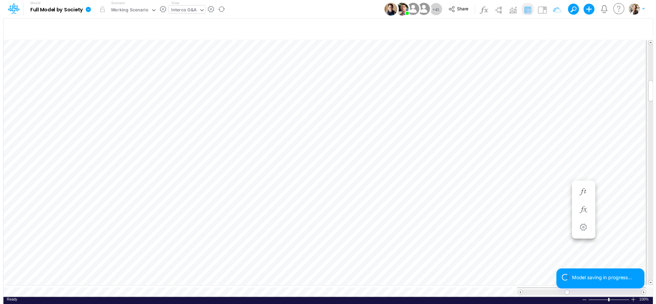
scroll to position [3, 9]
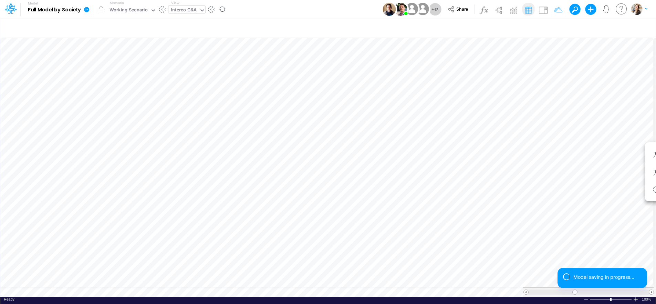
scroll to position [3, 1]
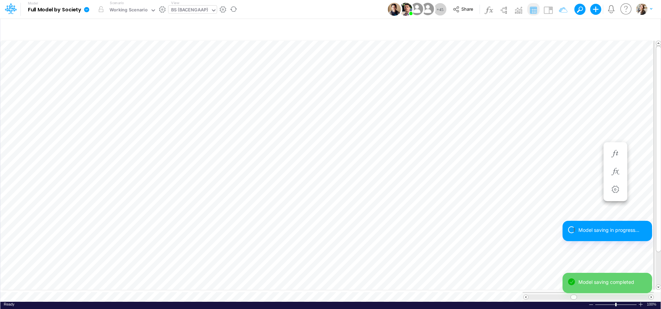
scroll to position [3, 22]
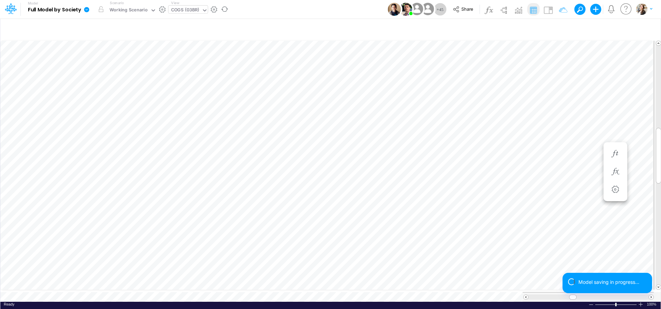
scroll to position [3, 9]
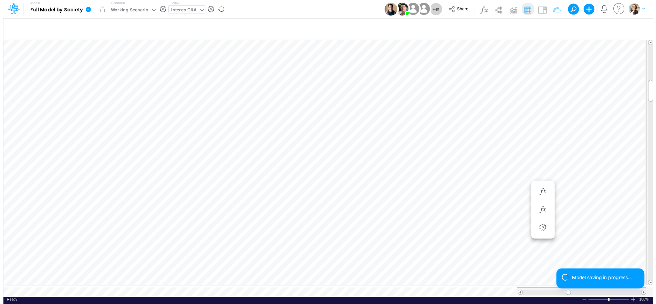
scroll to position [3, 1]
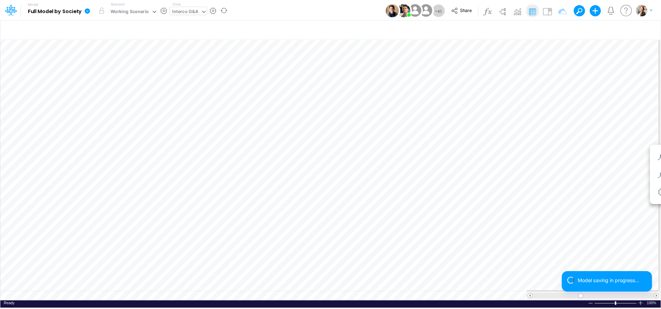
scroll to position [3, 1]
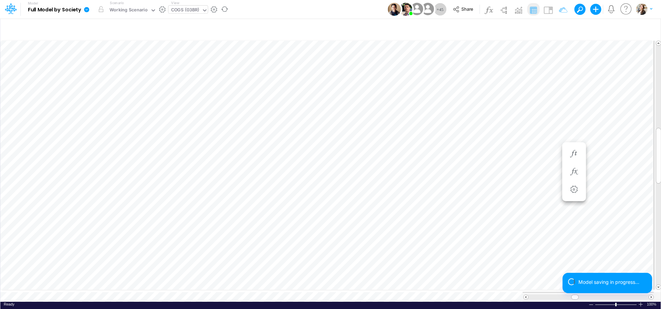
scroll to position [3, 10]
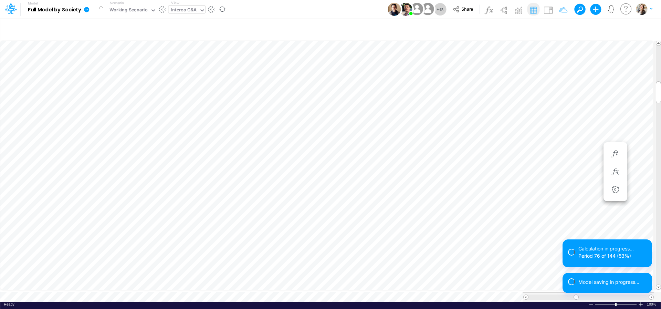
scroll to position [3, 10]
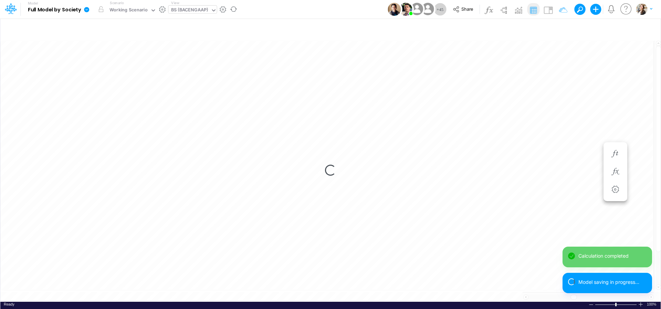
scroll to position [3, 21]
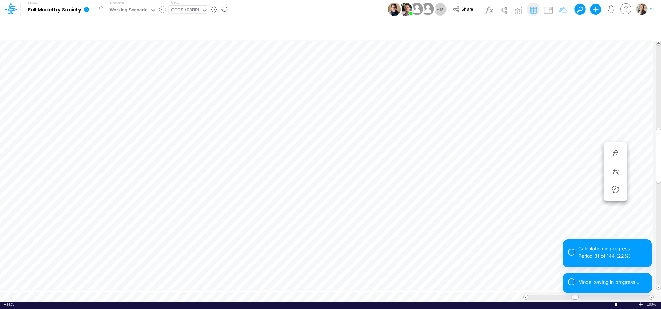
scroll to position [3, 10]
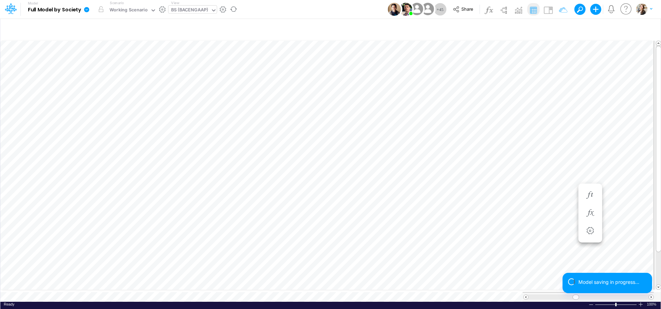
scroll to position [3, 22]
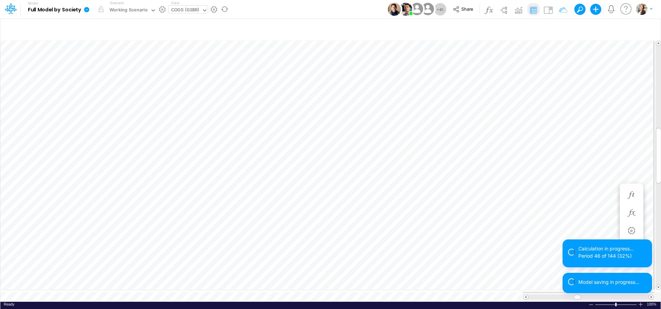
scroll to position [3, 10]
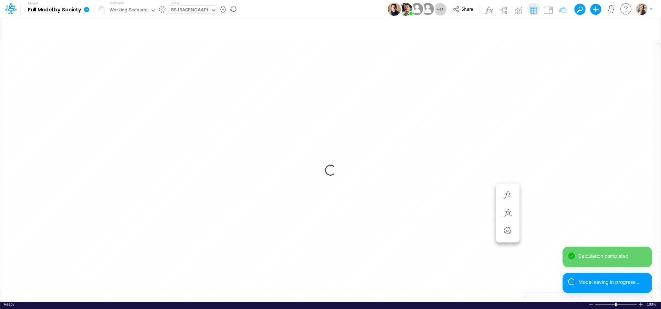
scroll to position [3, 22]
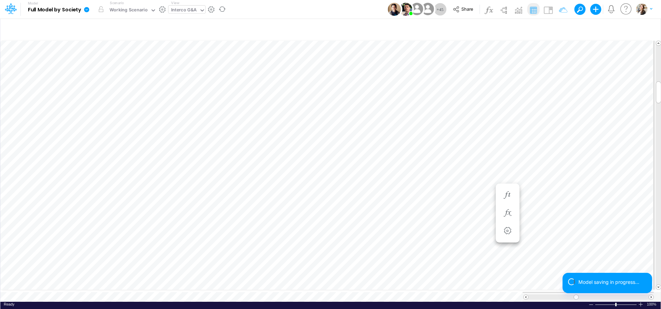
scroll to position [3, 10]
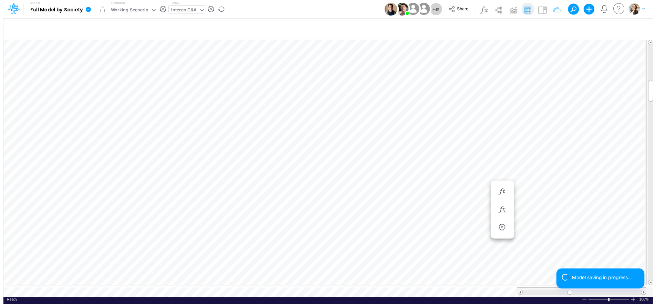
scroll to position [3, 1]
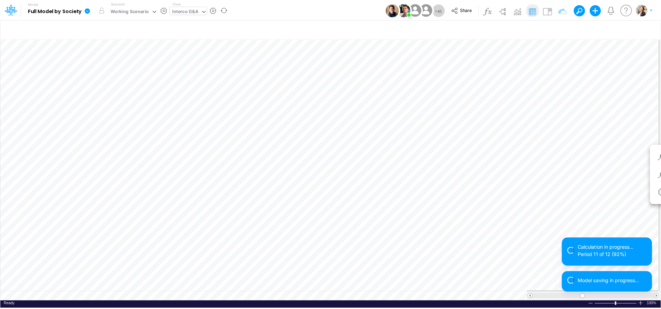
scroll to position [3, 9]
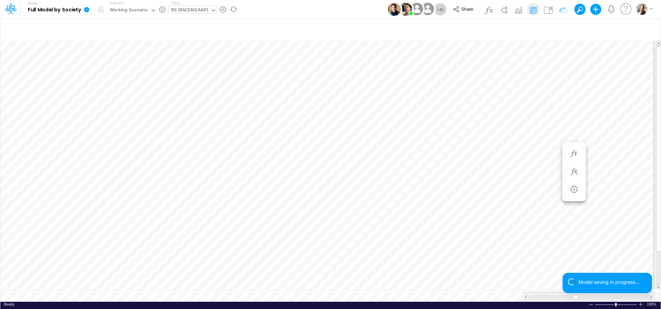
scroll to position [3, 22]
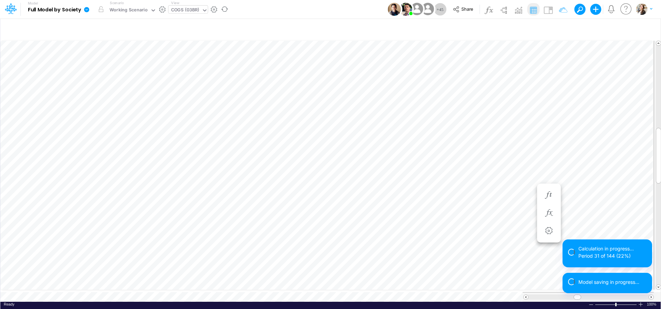
scroll to position [3, 10]
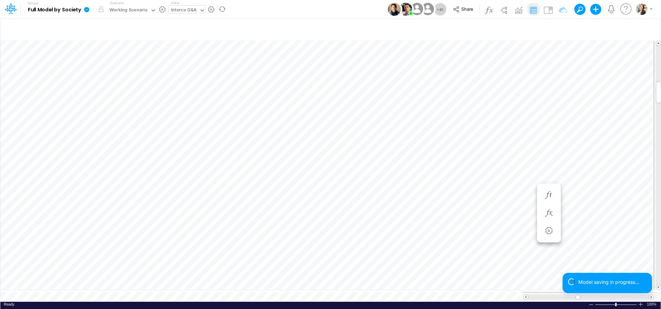
scroll to position [3, 9]
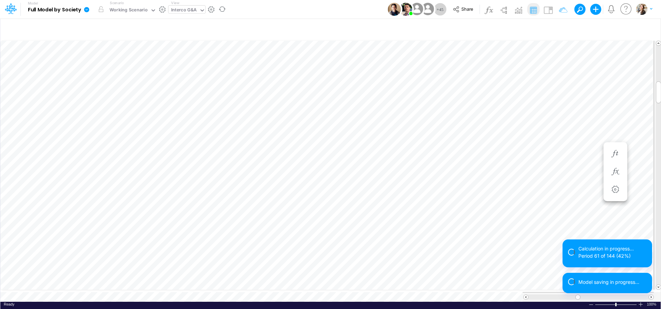
scroll to position [3, 9]
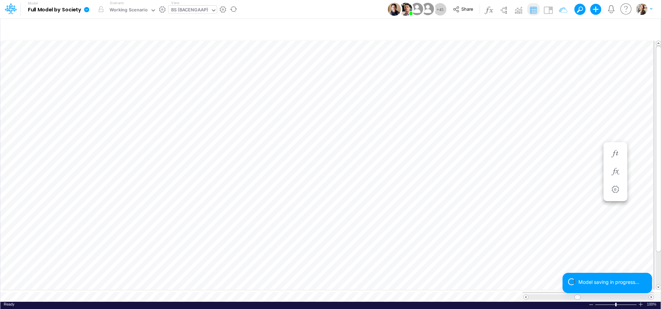
scroll to position [3, 21]
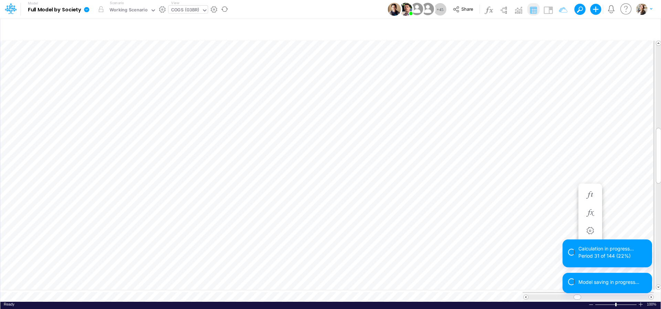
scroll to position [3, 10]
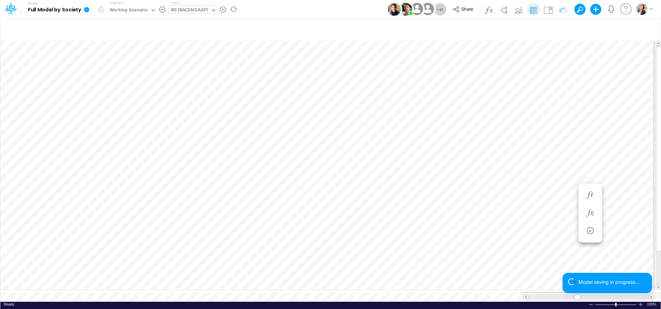
scroll to position [3, 21]
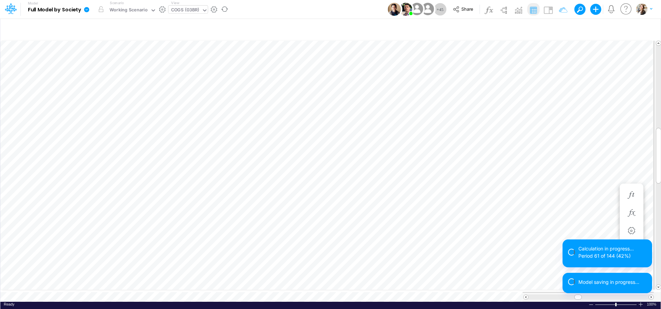
scroll to position [3, 10]
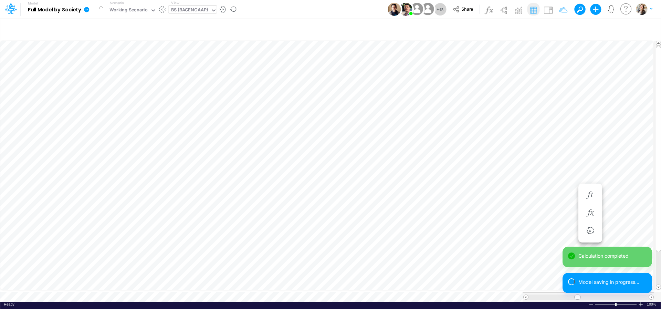
scroll to position [3, 21]
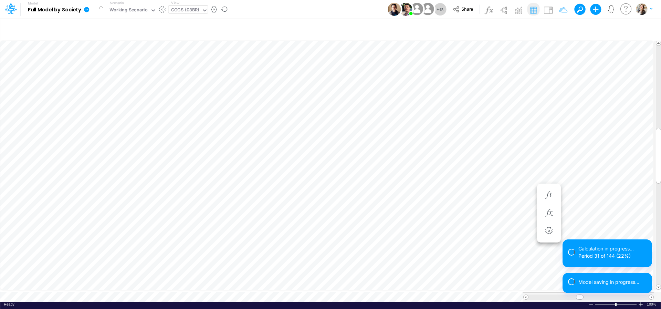
scroll to position [3, 9]
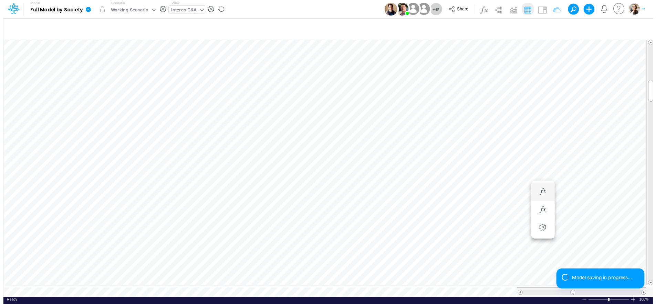
scroll to position [3, 1]
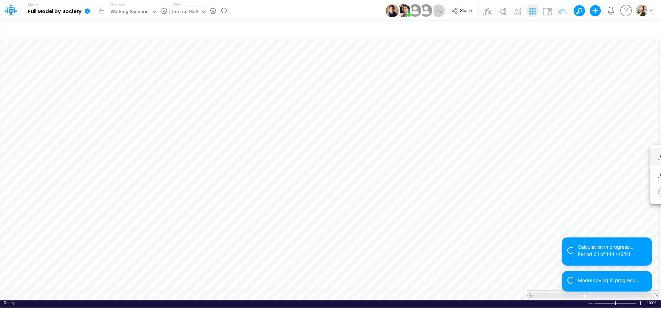
scroll to position [3, 10]
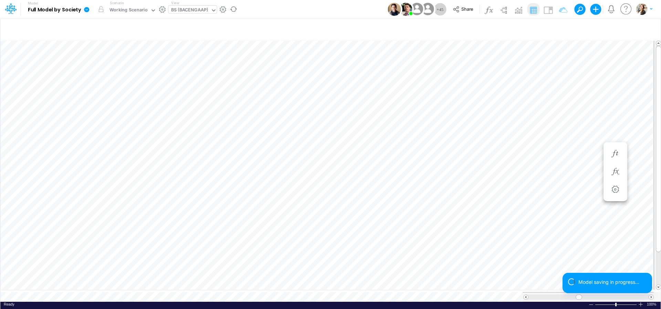
scroll to position [3, 22]
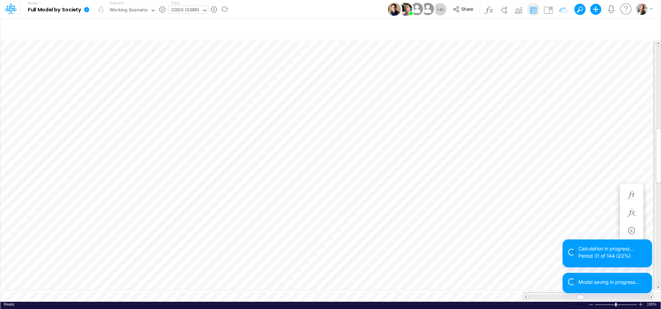
scroll to position [3, 9]
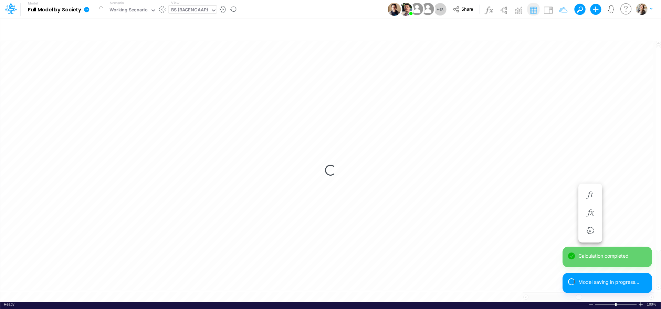
scroll to position [3, 22]
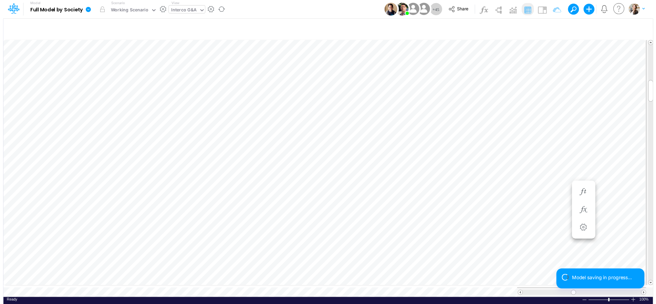
scroll to position [3, 1]
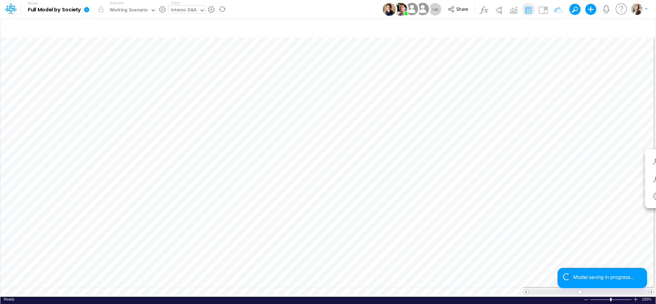
scroll to position [3, 1]
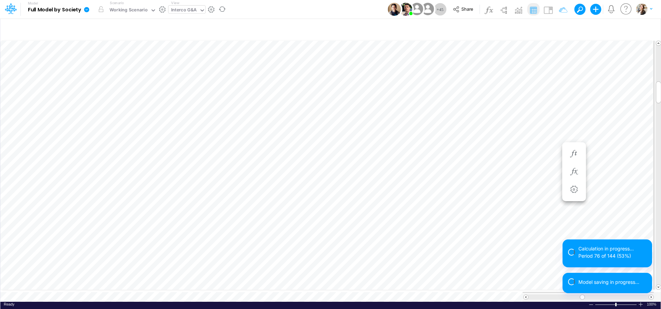
scroll to position [3, 9]
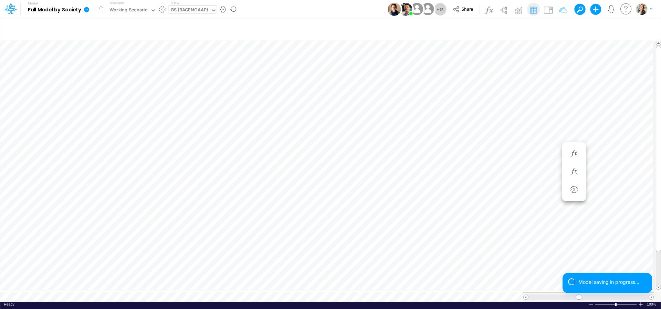
scroll to position [3, 22]
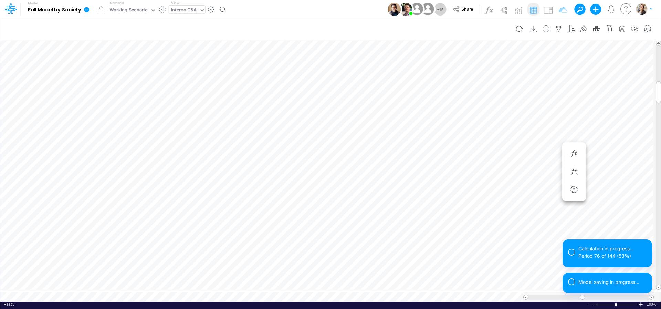
scroll to position [3, 10]
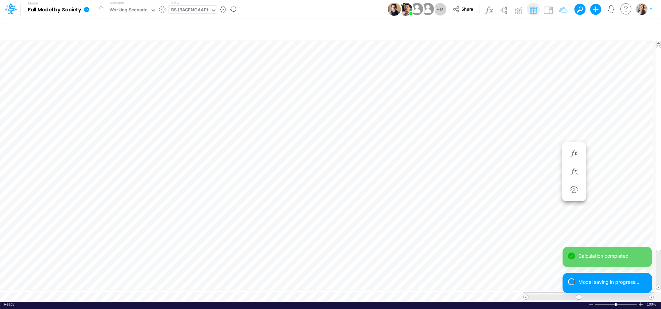
scroll to position [3, 21]
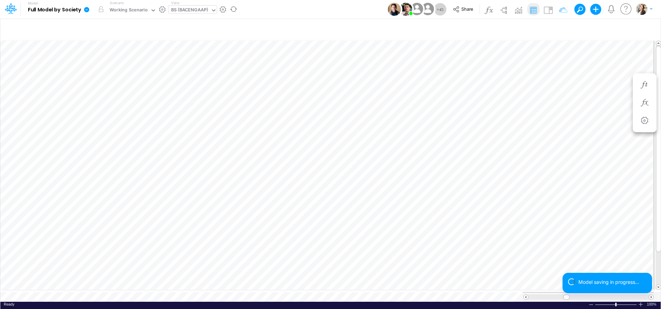
scroll to position [3, 22]
click at [85, 9] on icon at bounding box center [86, 9] width 5 height 5
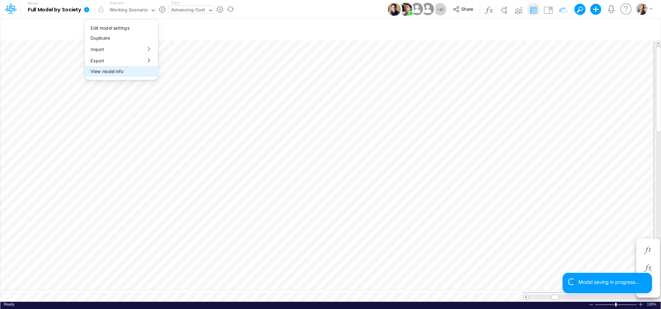
click at [102, 70] on button "View model info" at bounding box center [121, 71] width 74 height 11
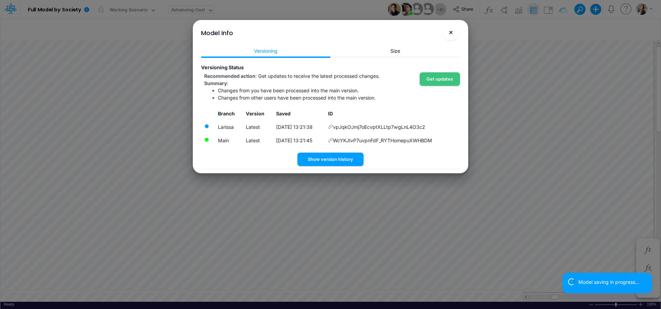
click at [451, 34] on span "×" at bounding box center [450, 32] width 4 height 8
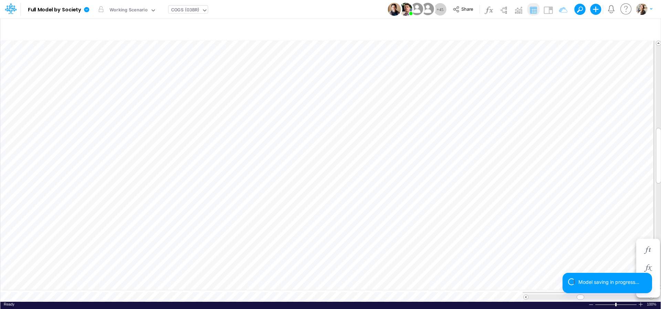
scroll to position [3, 9]
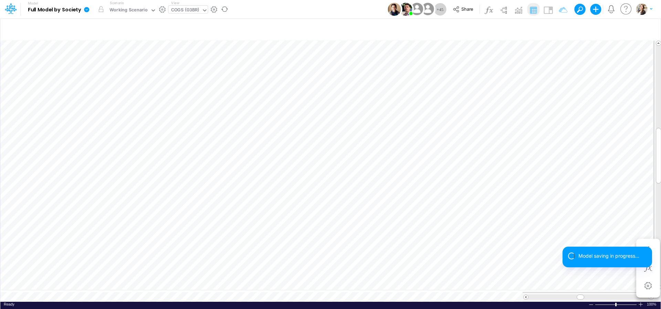
click at [85, 10] on icon at bounding box center [86, 9] width 5 height 5
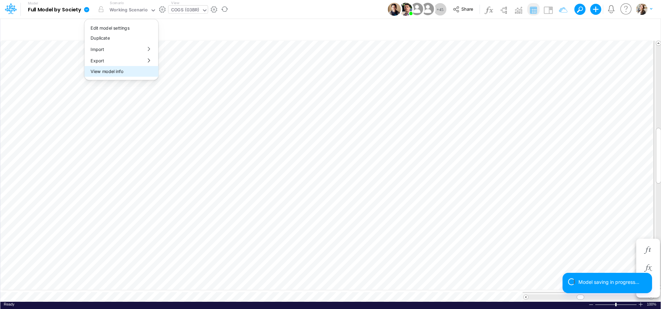
click at [99, 71] on button "View model info" at bounding box center [121, 71] width 74 height 11
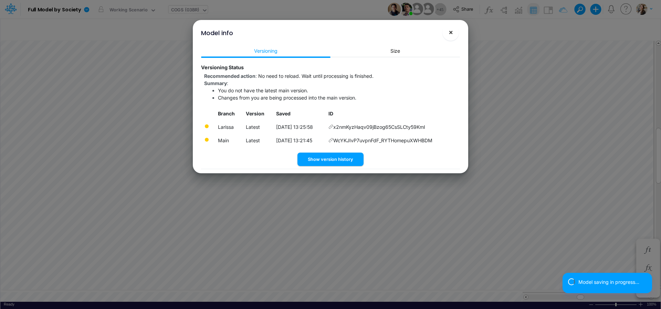
click at [450, 35] on span "×" at bounding box center [450, 32] width 4 height 8
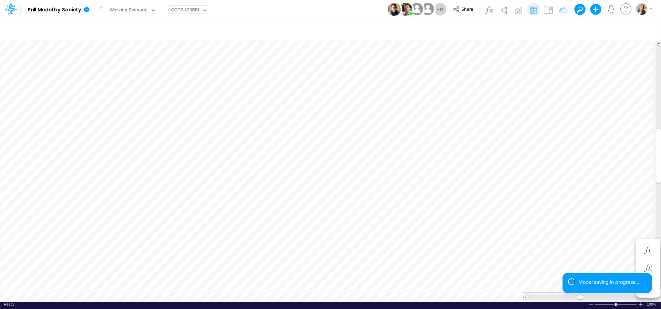
click at [176, 11] on div "COGS (03BR)" at bounding box center [185, 11] width 28 height 8
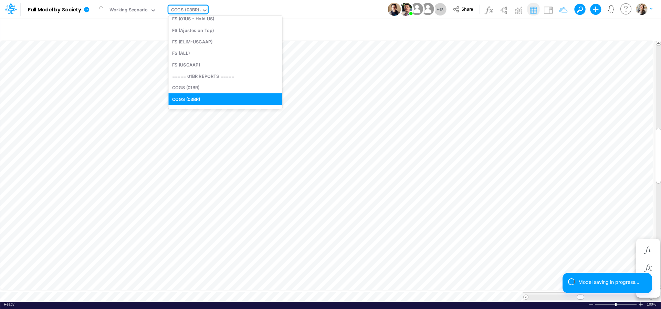
scroll to position [0, 0]
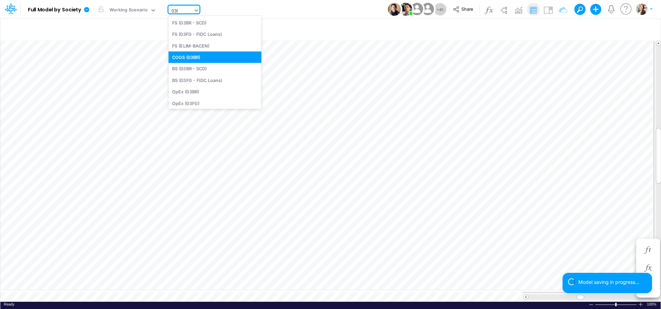
type input "03br"
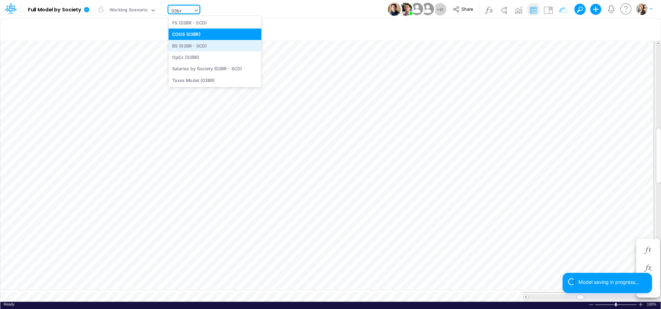
click at [187, 46] on div "BS (03BR - SCD)" at bounding box center [214, 45] width 93 height 11
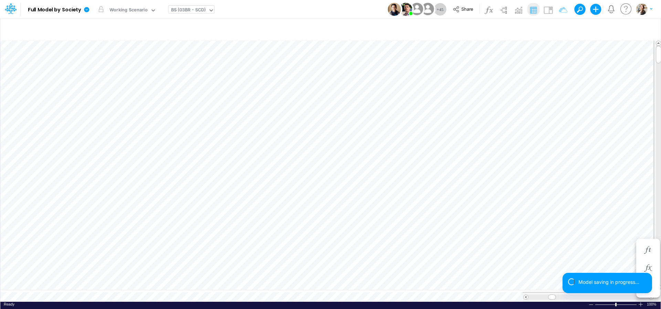
scroll to position [3, 21]
click at [88, 10] on icon at bounding box center [86, 9] width 5 height 5
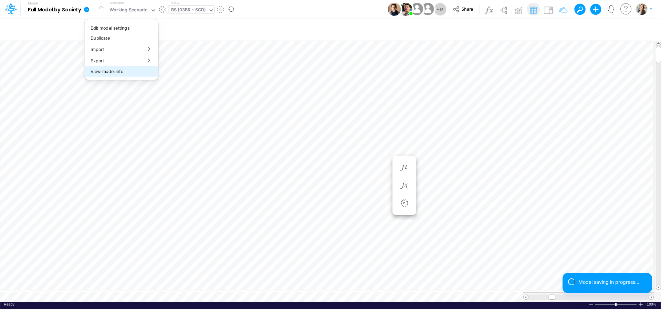
click at [106, 72] on button "View model info" at bounding box center [121, 71] width 74 height 11
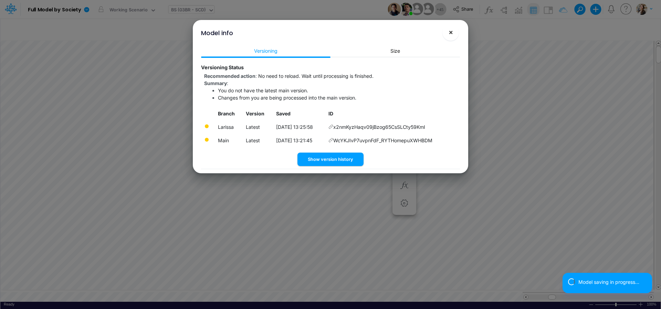
click at [454, 33] on button "×" at bounding box center [450, 32] width 17 height 17
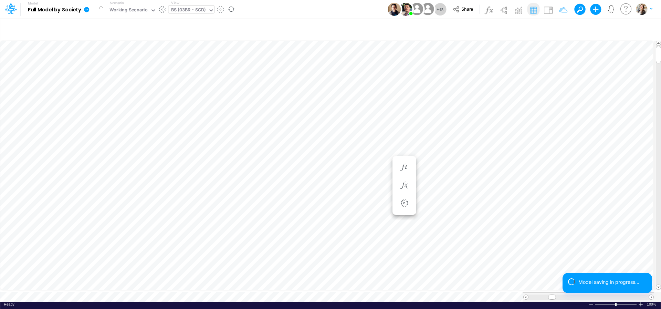
click at [86, 10] on icon at bounding box center [86, 9] width 5 height 5
click at [103, 72] on button "View model info" at bounding box center [121, 71] width 74 height 11
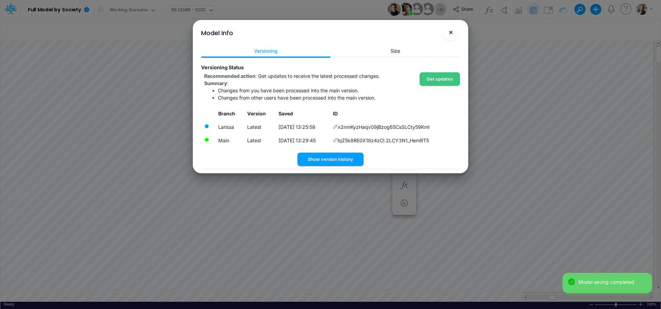
click at [450, 34] on span "×" at bounding box center [450, 32] width 4 height 8
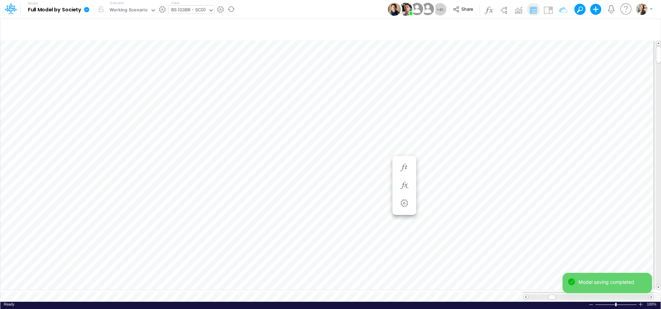
click at [87, 9] on icon at bounding box center [87, 10] width 6 height 6
click at [105, 71] on button "View model info" at bounding box center [121, 71] width 74 height 11
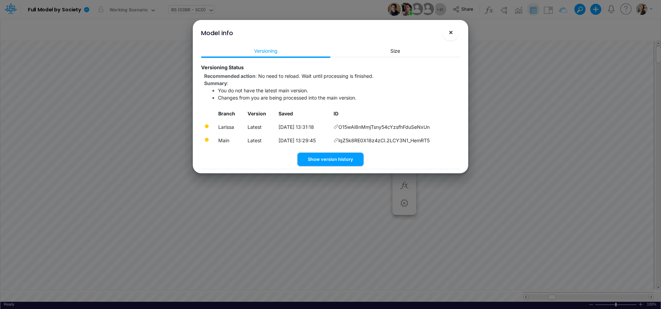
click at [455, 34] on button "×" at bounding box center [450, 32] width 17 height 17
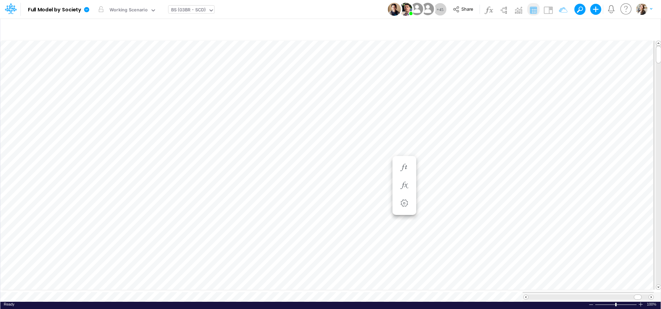
scroll to position [17, 69]
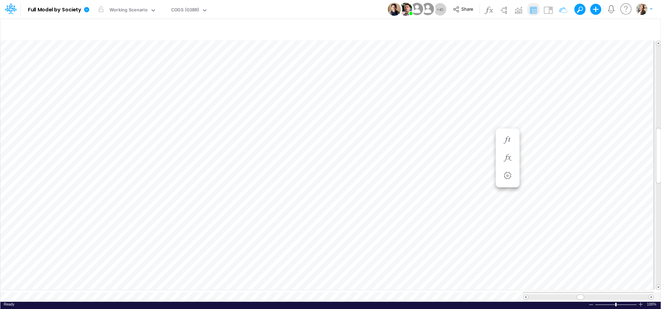
scroll to position [3, 13]
type input "BS (USGAAP) - Detailed"
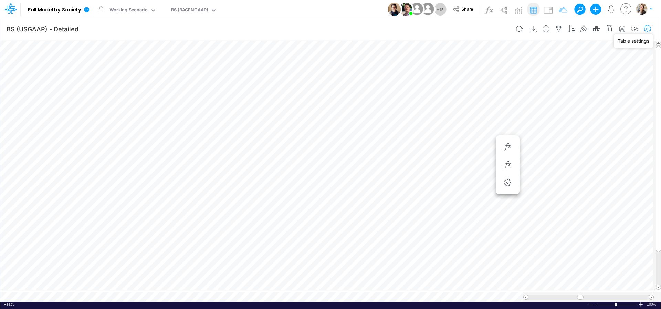
click at [647, 27] on icon "button" at bounding box center [647, 28] width 10 height 7
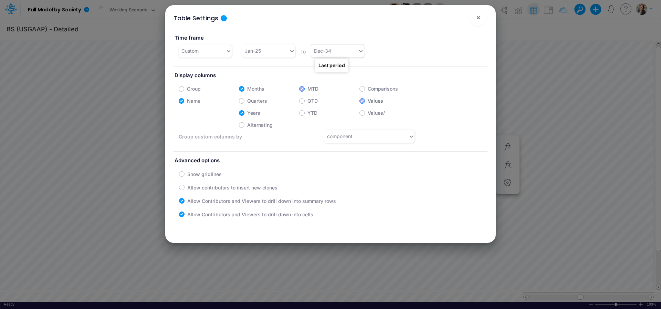
click at [318, 54] on div "Dec-34" at bounding box center [322, 50] width 17 height 7
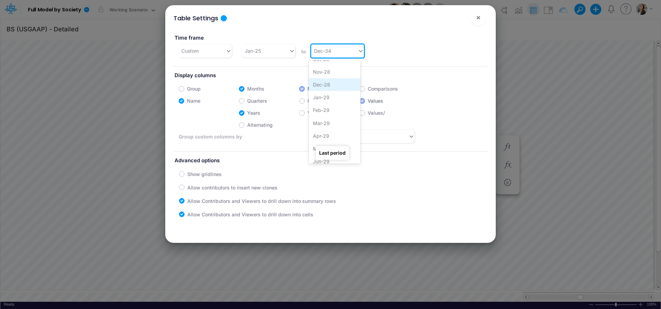
click at [323, 86] on div "Dec-28" at bounding box center [335, 84] width 52 height 13
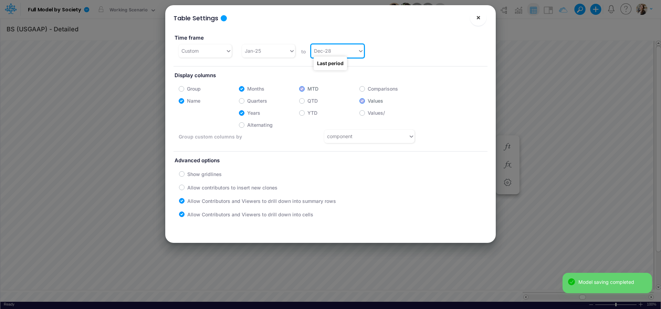
click at [478, 19] on span "×" at bounding box center [478, 17] width 4 height 8
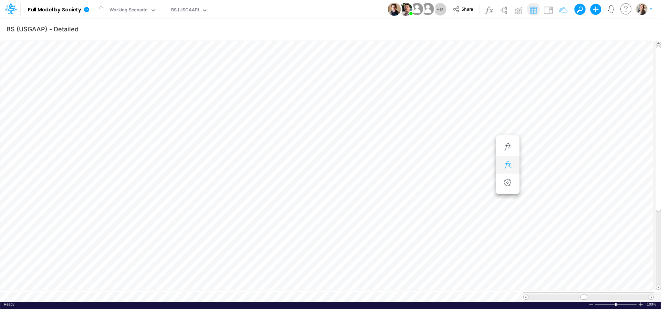
scroll to position [3, 21]
